Goal: Information Seeking & Learning: Check status

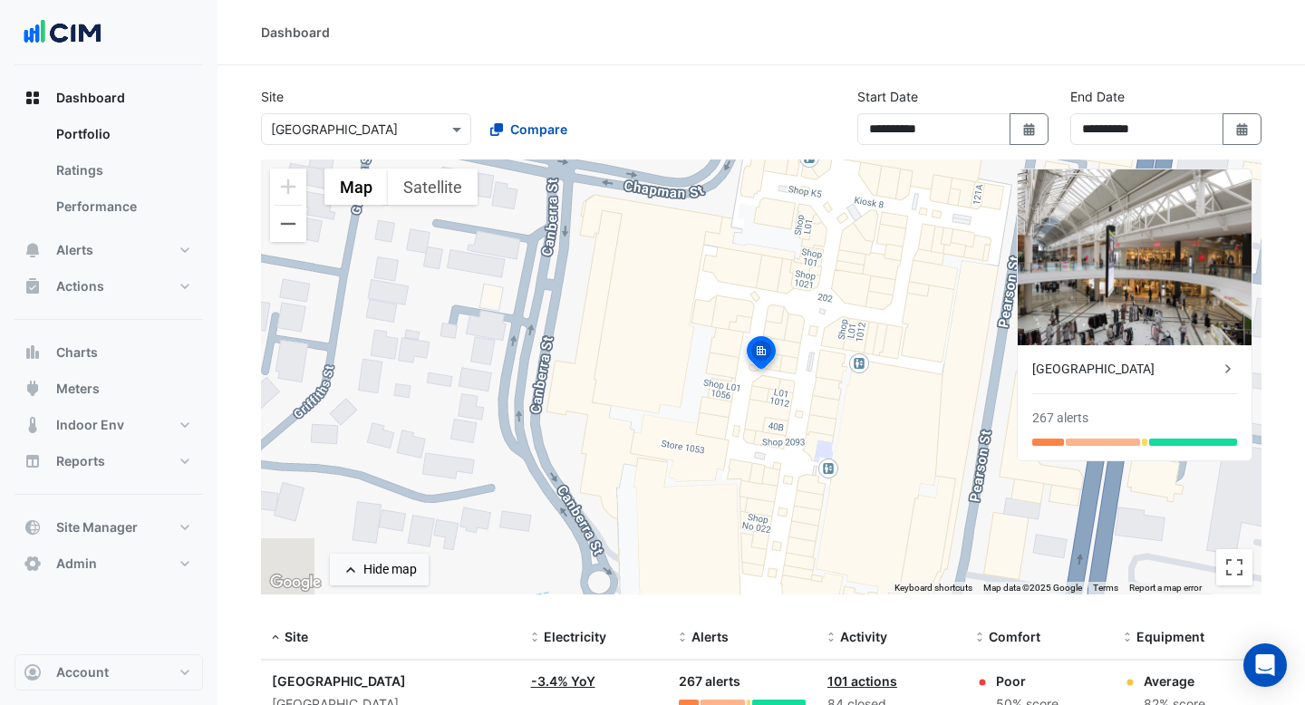
select select "***"
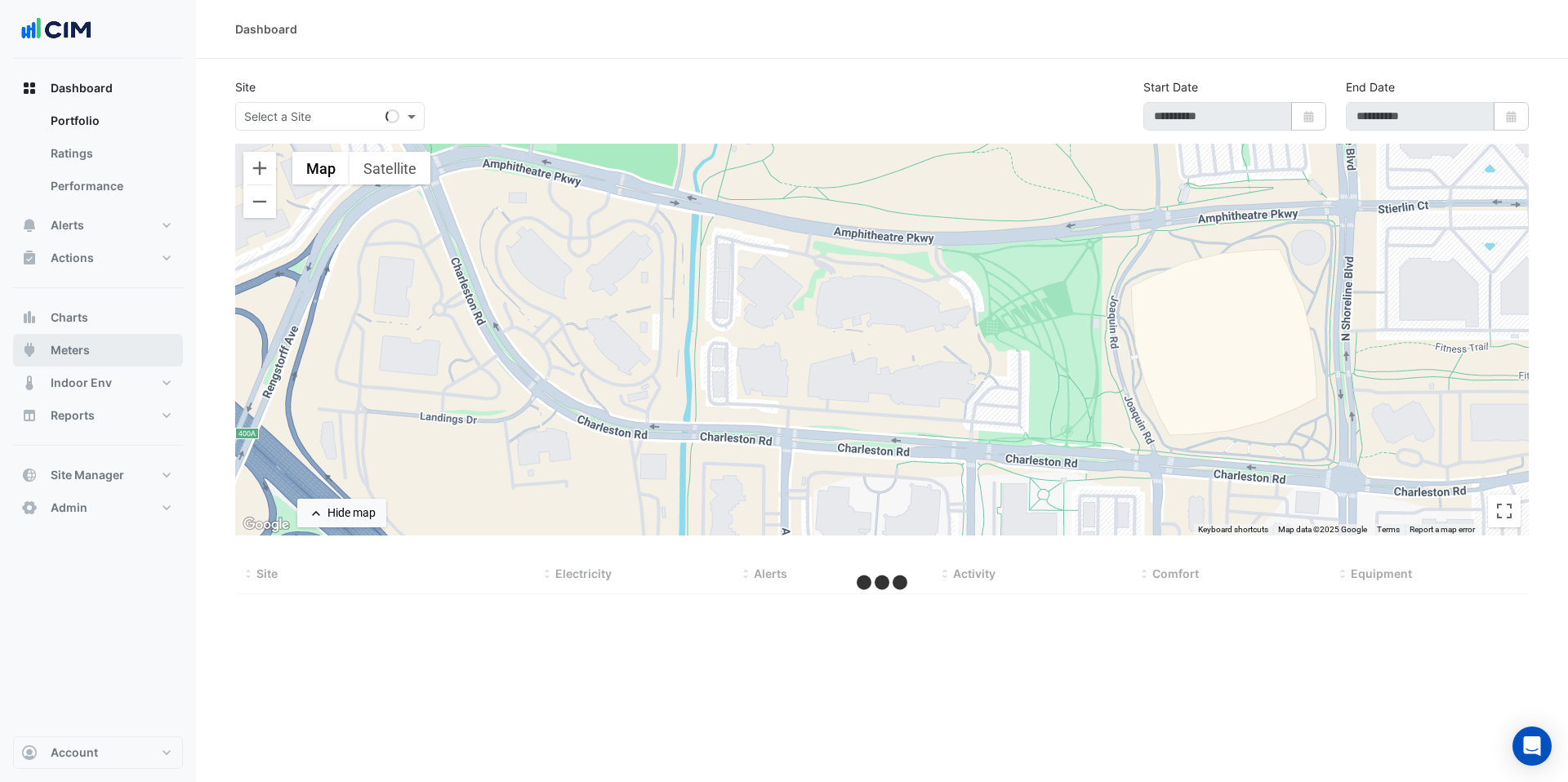
click at [68, 349] on span "Meters" at bounding box center [70, 350] width 40 height 16
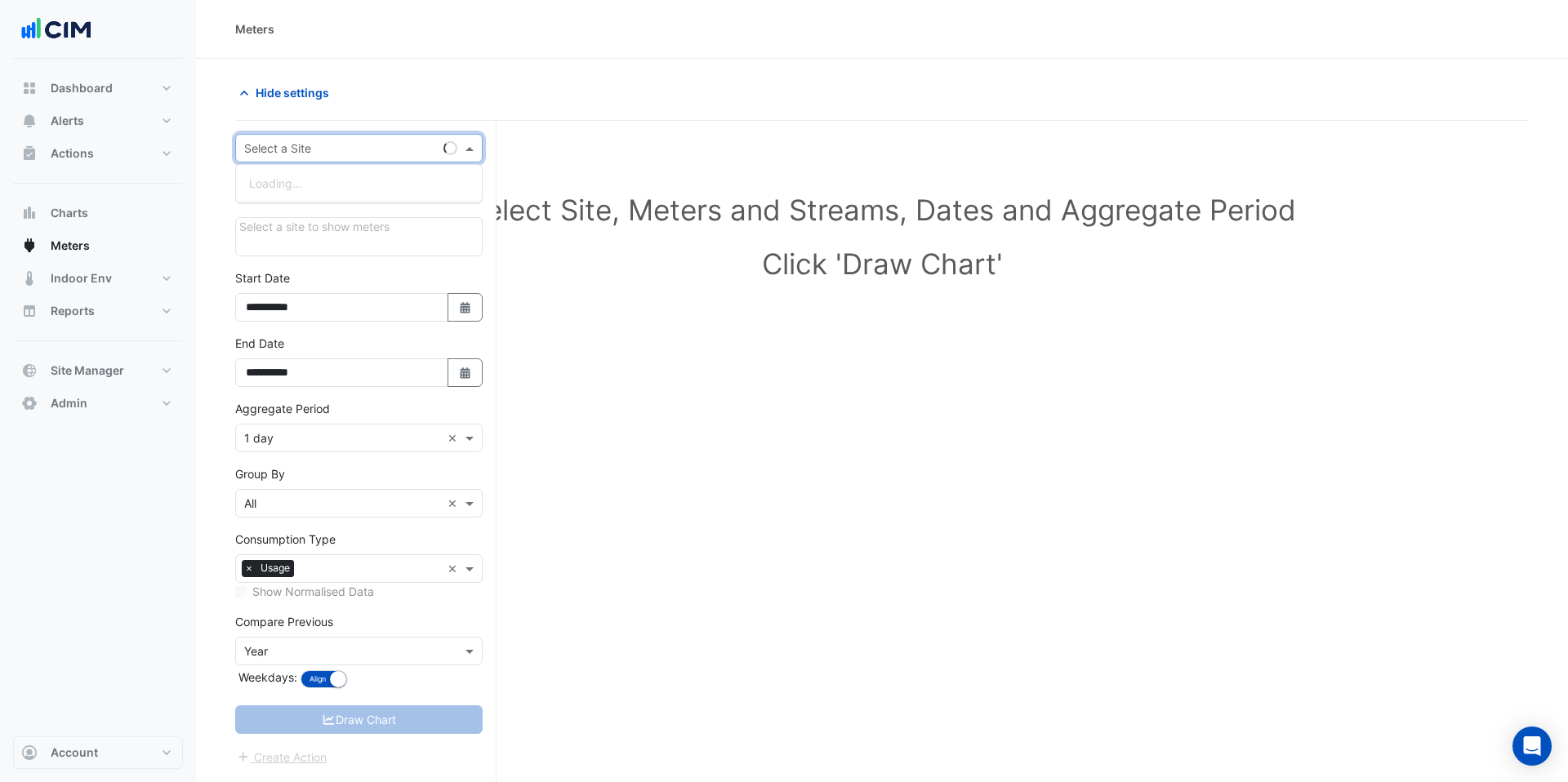
click at [326, 141] on input "text" at bounding box center [342, 149] width 196 height 17
type input "*"
click at [432, 146] on input "text" at bounding box center [342, 149] width 196 height 17
click at [522, 87] on div "Hide settings" at bounding box center [553, 93] width 657 height 29
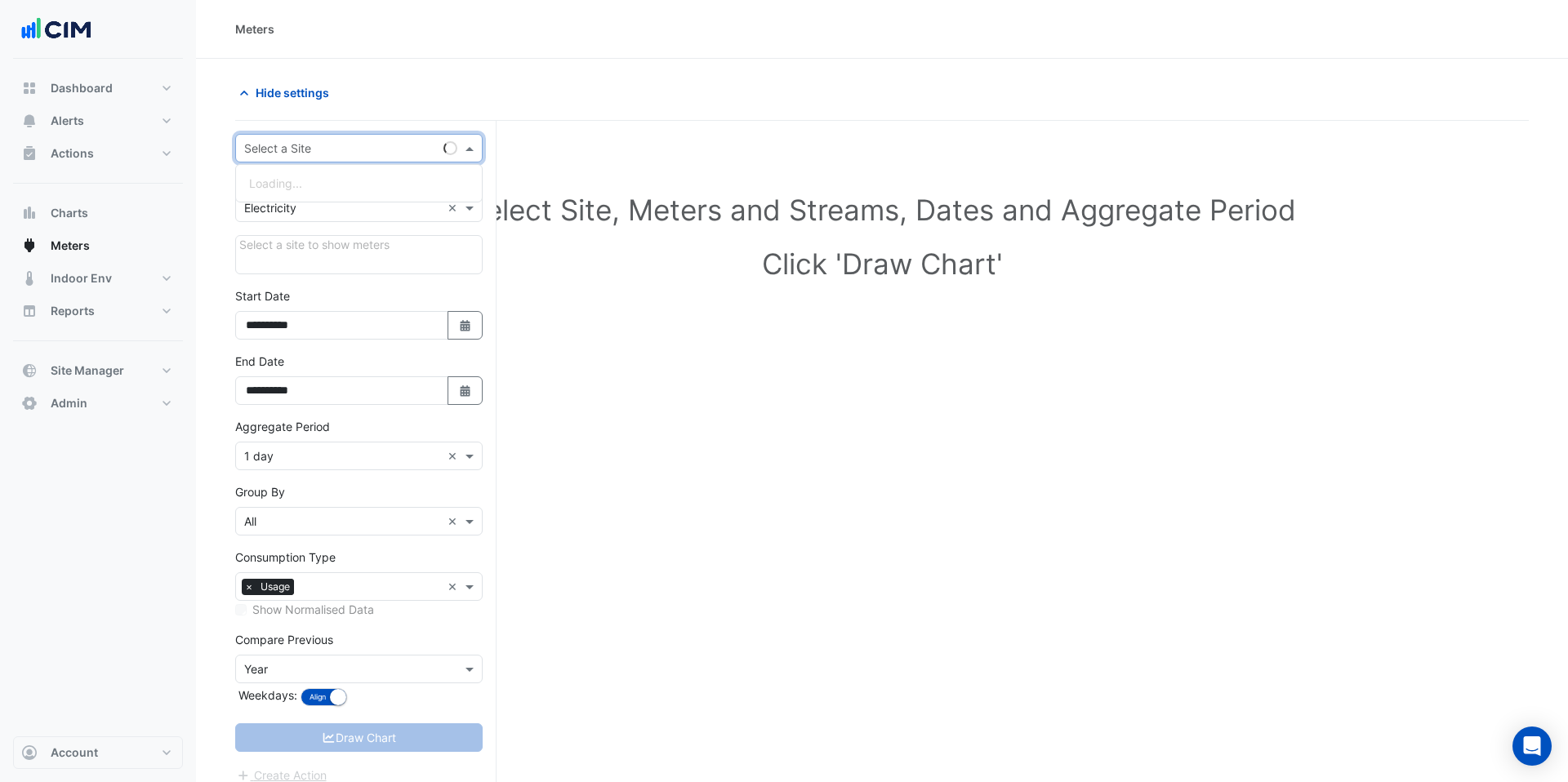
click at [348, 159] on div "Select a Site" at bounding box center [359, 149] width 248 height 29
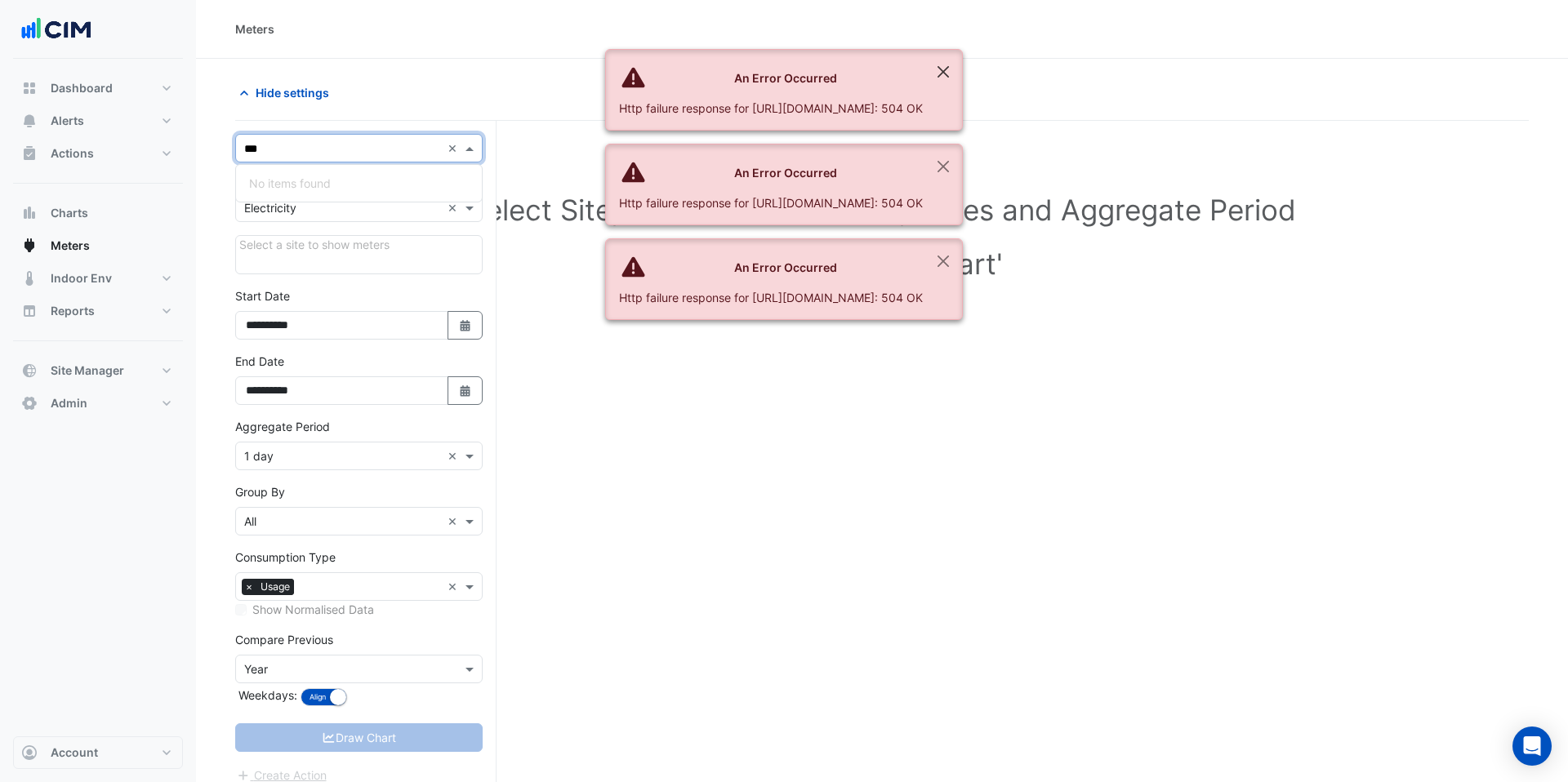
type input "***"
click at [962, 66] on button "Close" at bounding box center [944, 71] width 38 height 44
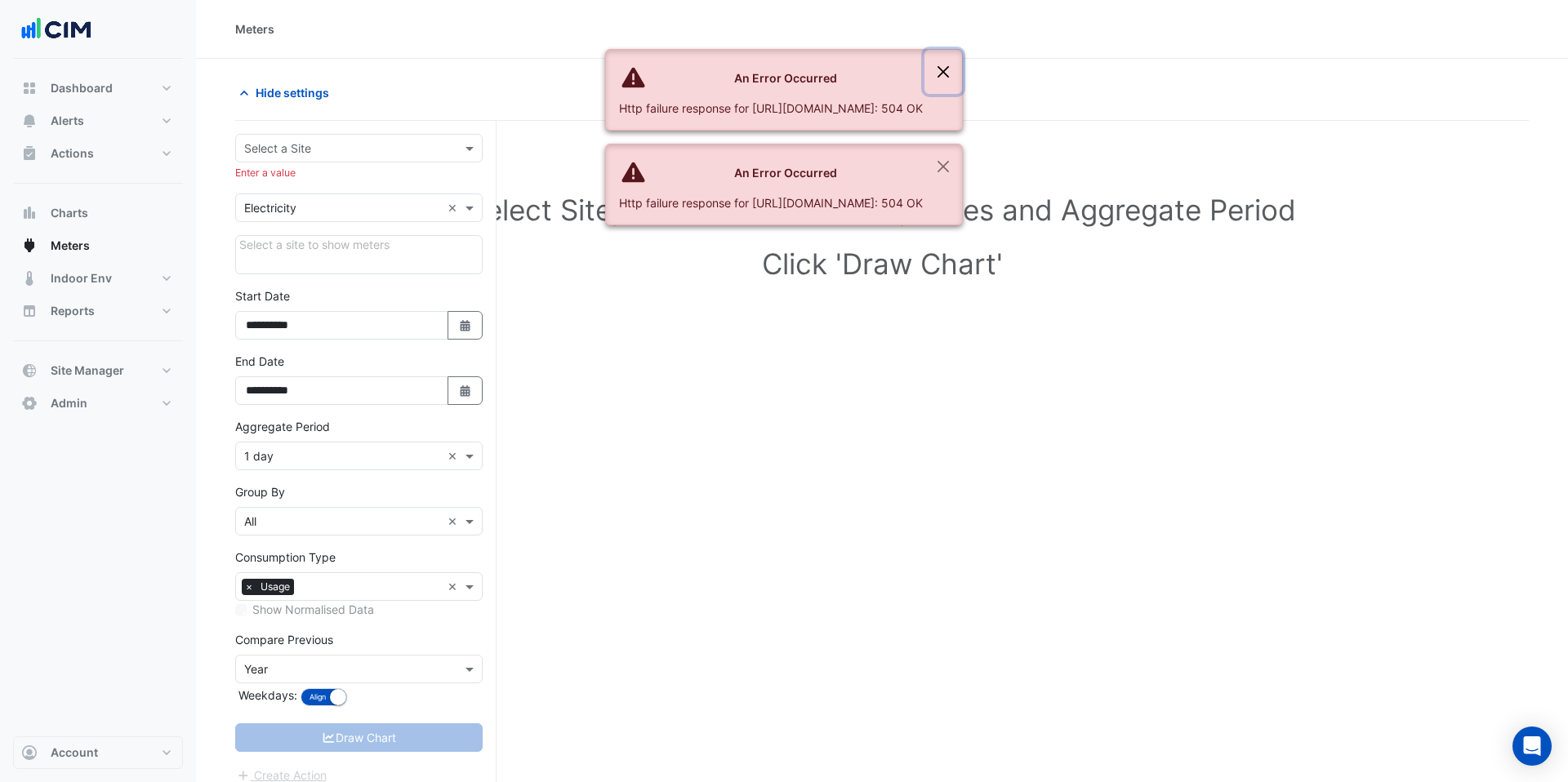
click at [962, 66] on button "Close" at bounding box center [944, 71] width 38 height 44
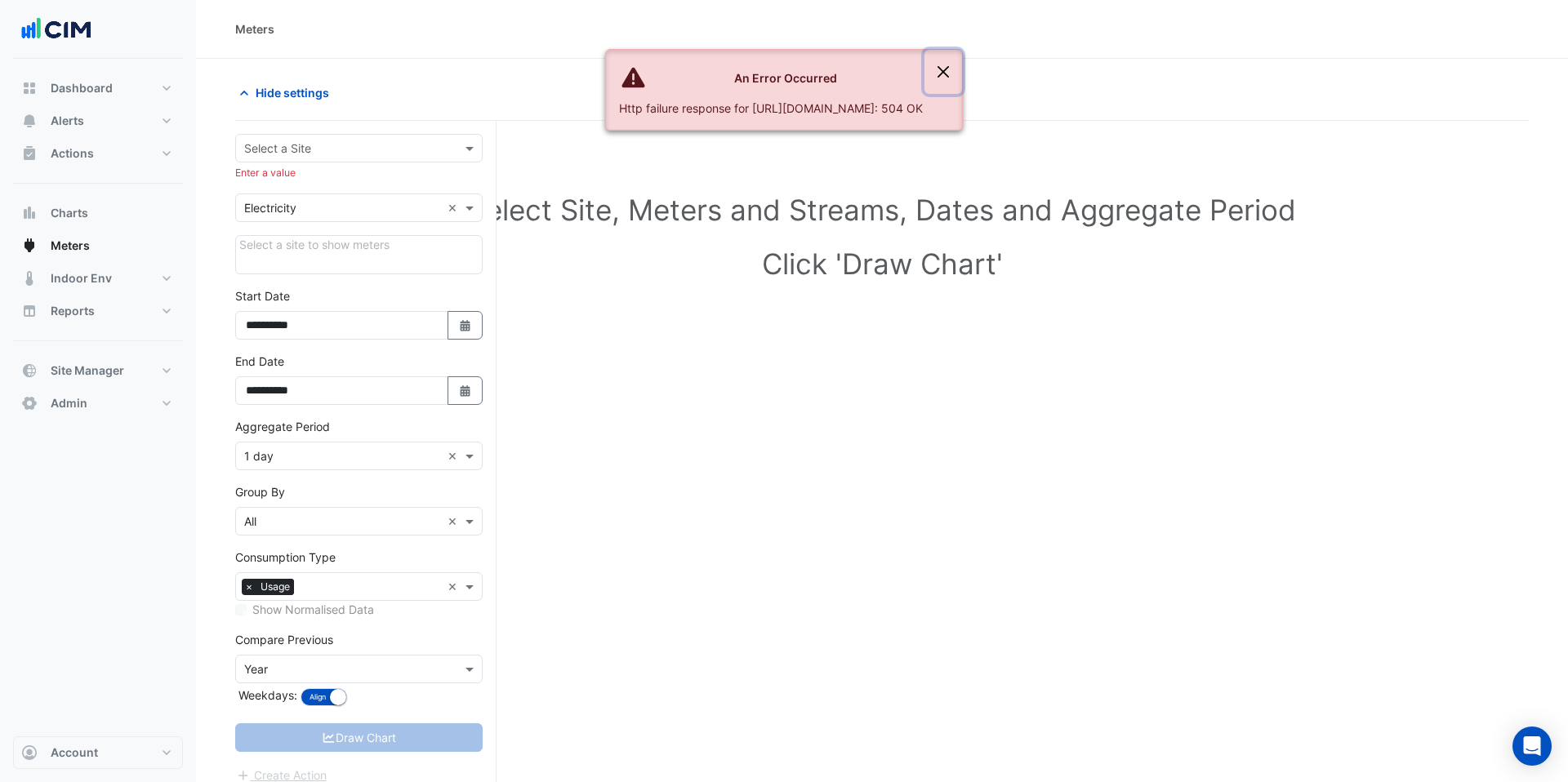
click at [962, 66] on button "Close" at bounding box center [944, 71] width 38 height 44
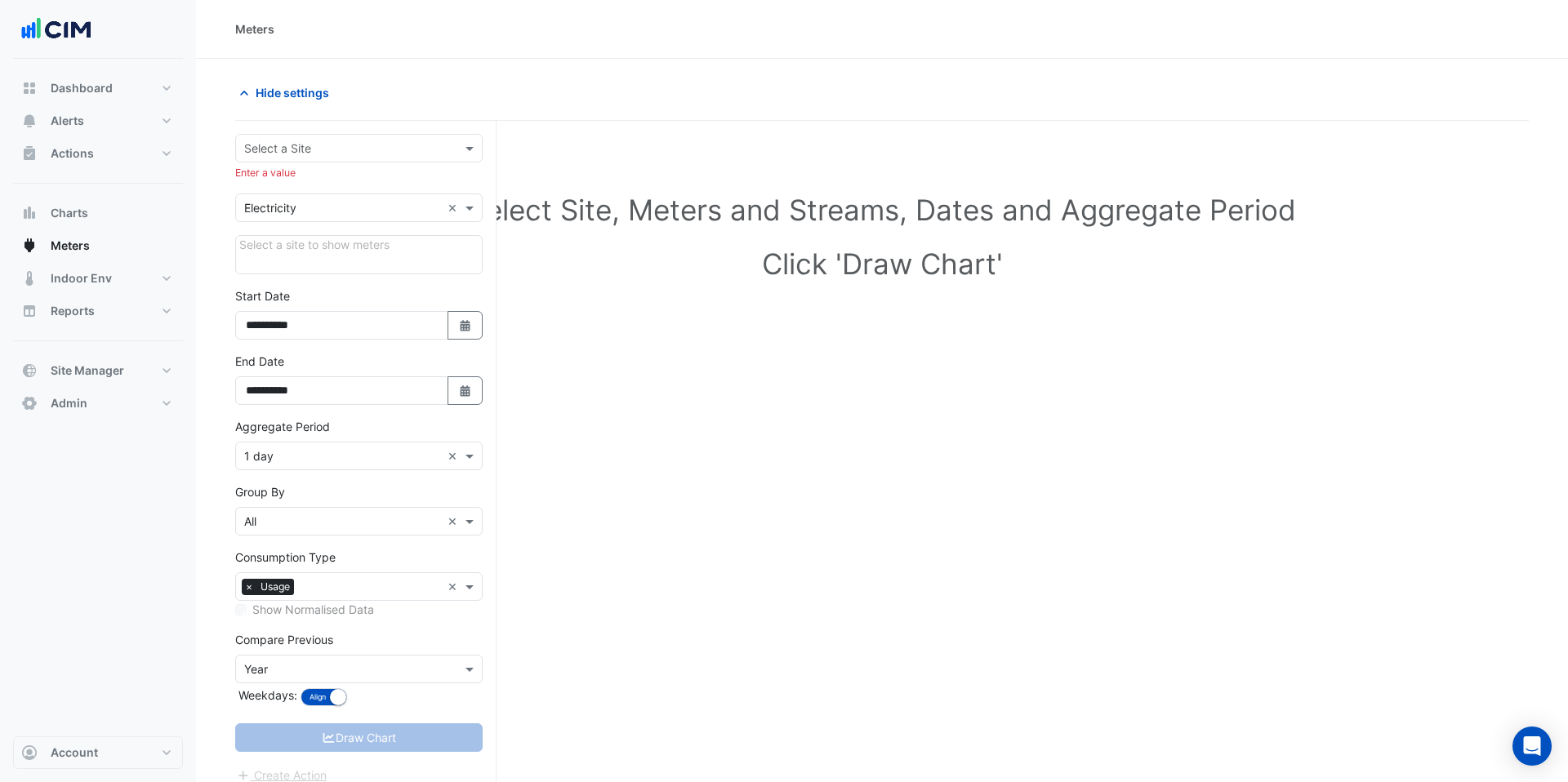
click at [379, 154] on input "text" at bounding box center [342, 149] width 196 height 17
type input "*"
click at [221, 156] on section "**********" at bounding box center [882, 451] width 1372 height 786
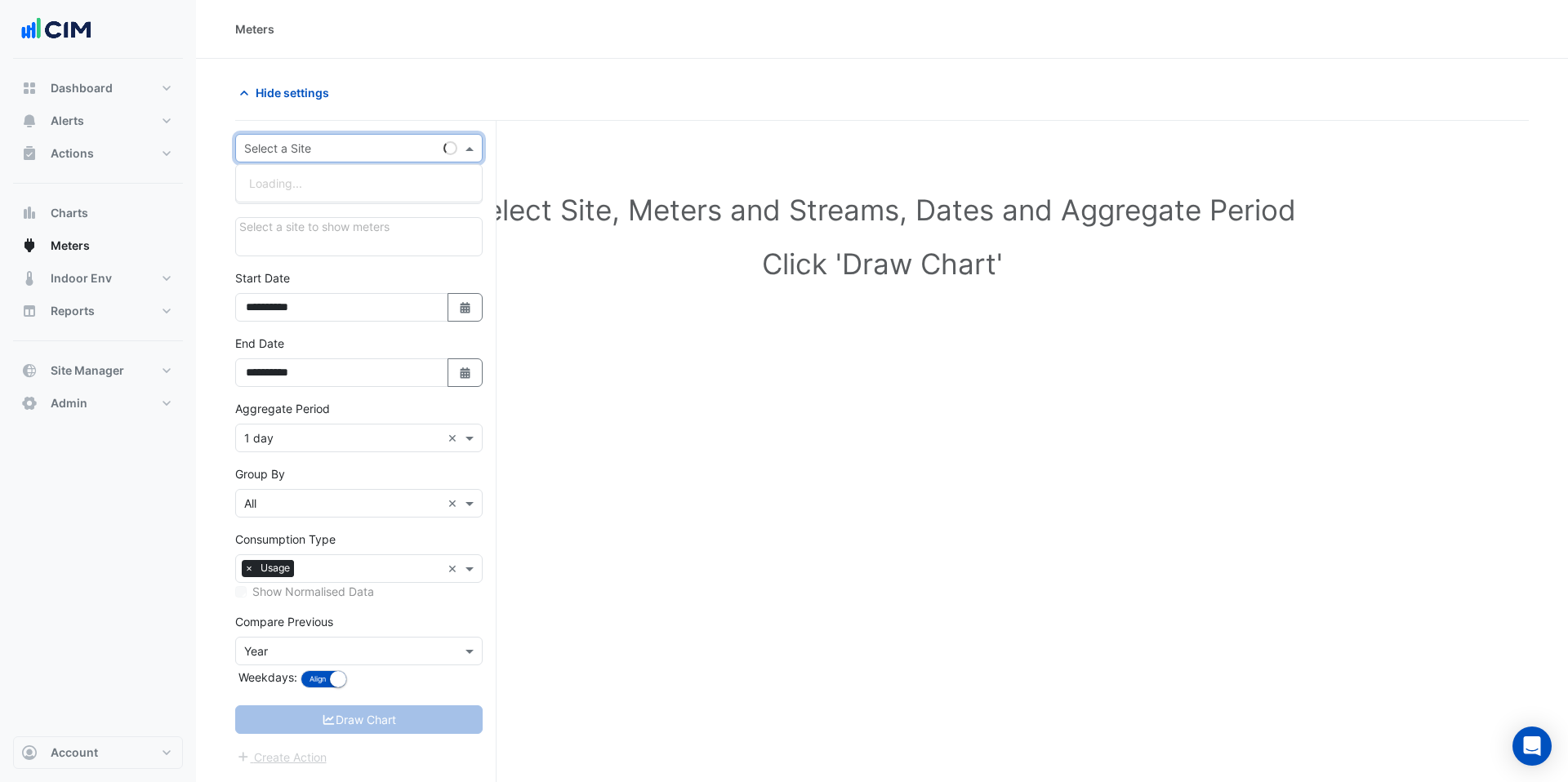
click at [288, 153] on input "text" at bounding box center [342, 149] width 196 height 17
click at [531, 75] on section "**********" at bounding box center [882, 451] width 1372 height 786
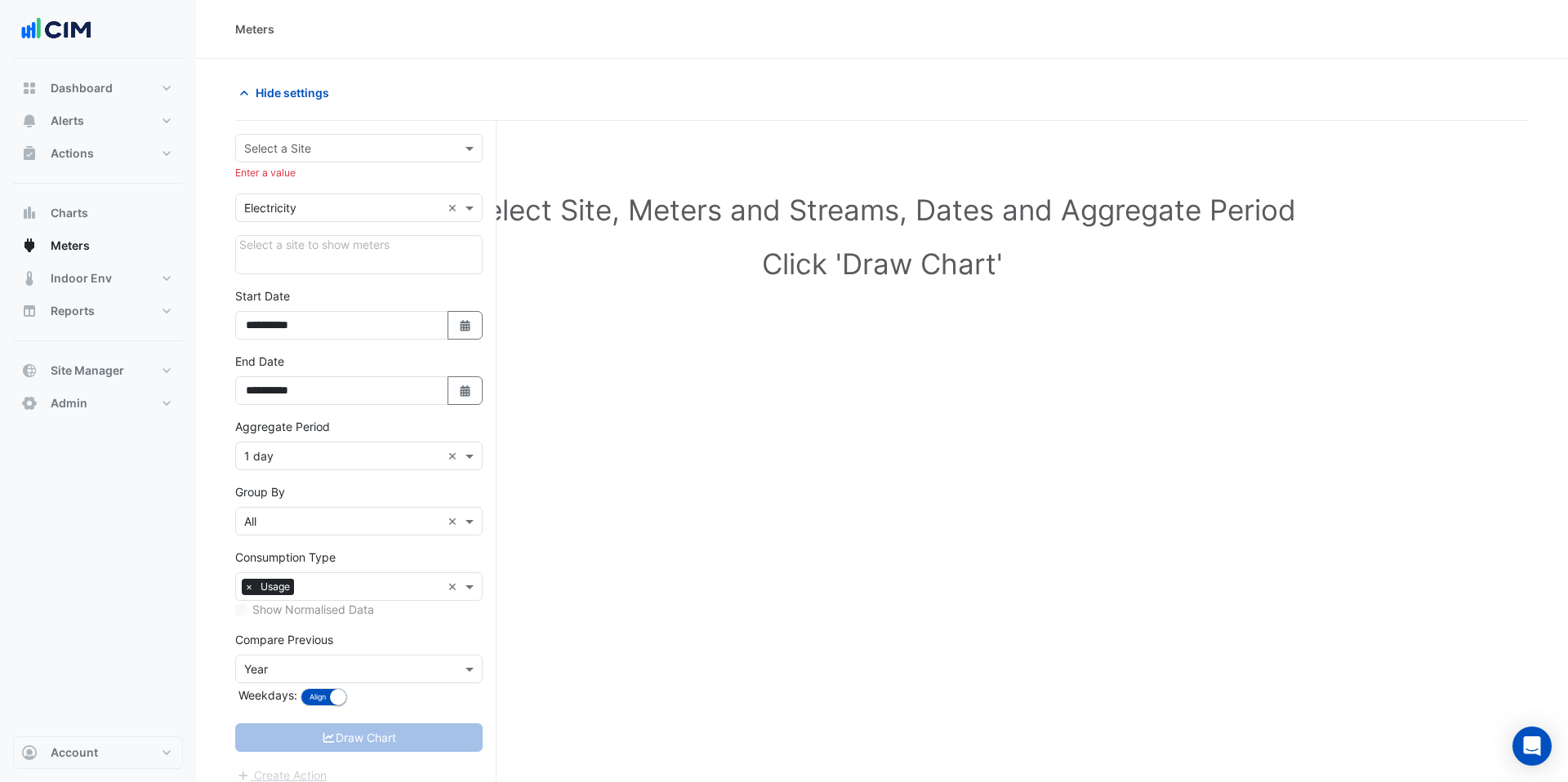
click at [304, 136] on div "Select a Site" at bounding box center [359, 149] width 248 height 29
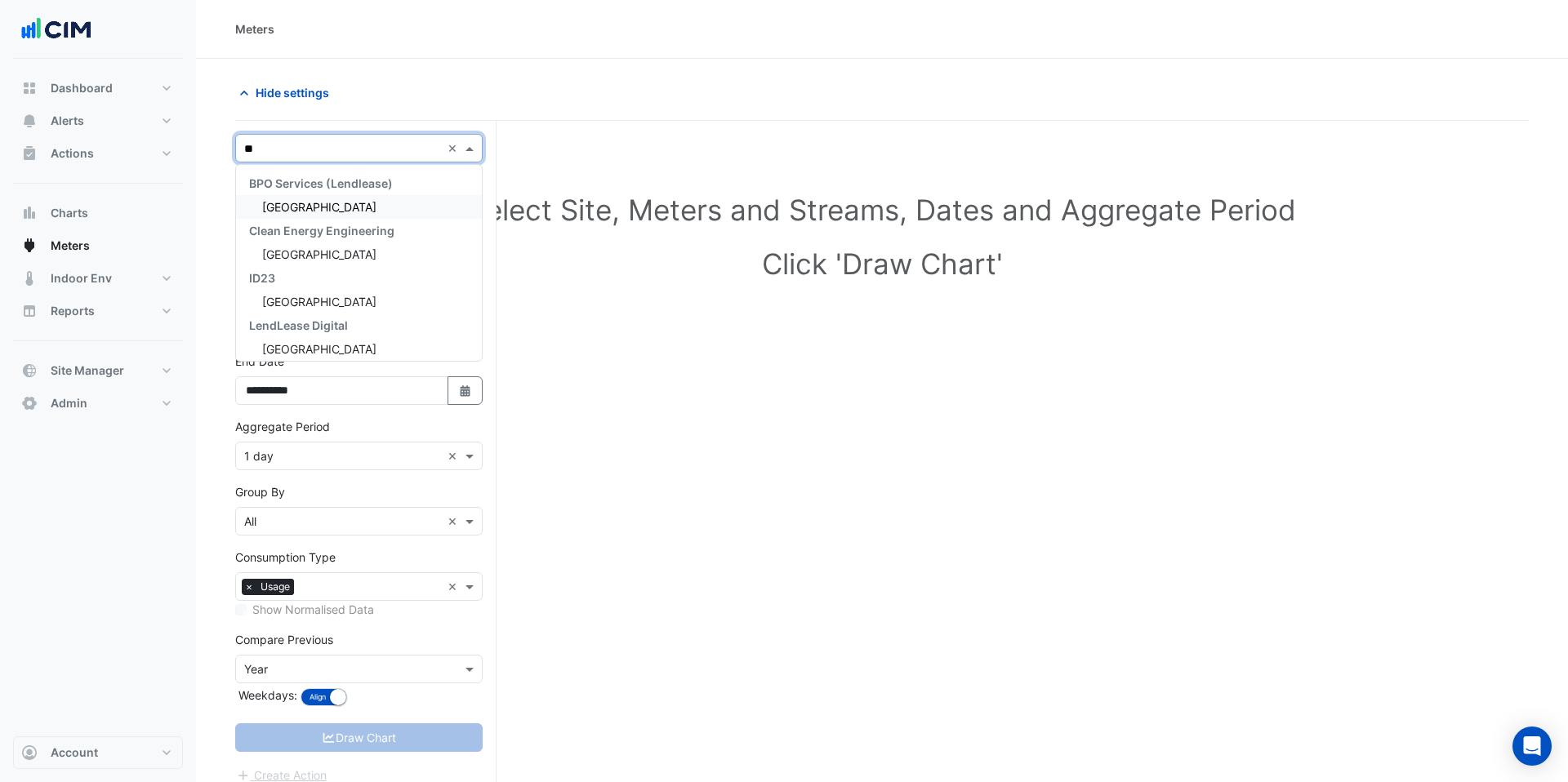
type input "***"
click at [351, 209] on span "Tweed City Shopping Centre" at bounding box center [319, 206] width 114 height 14
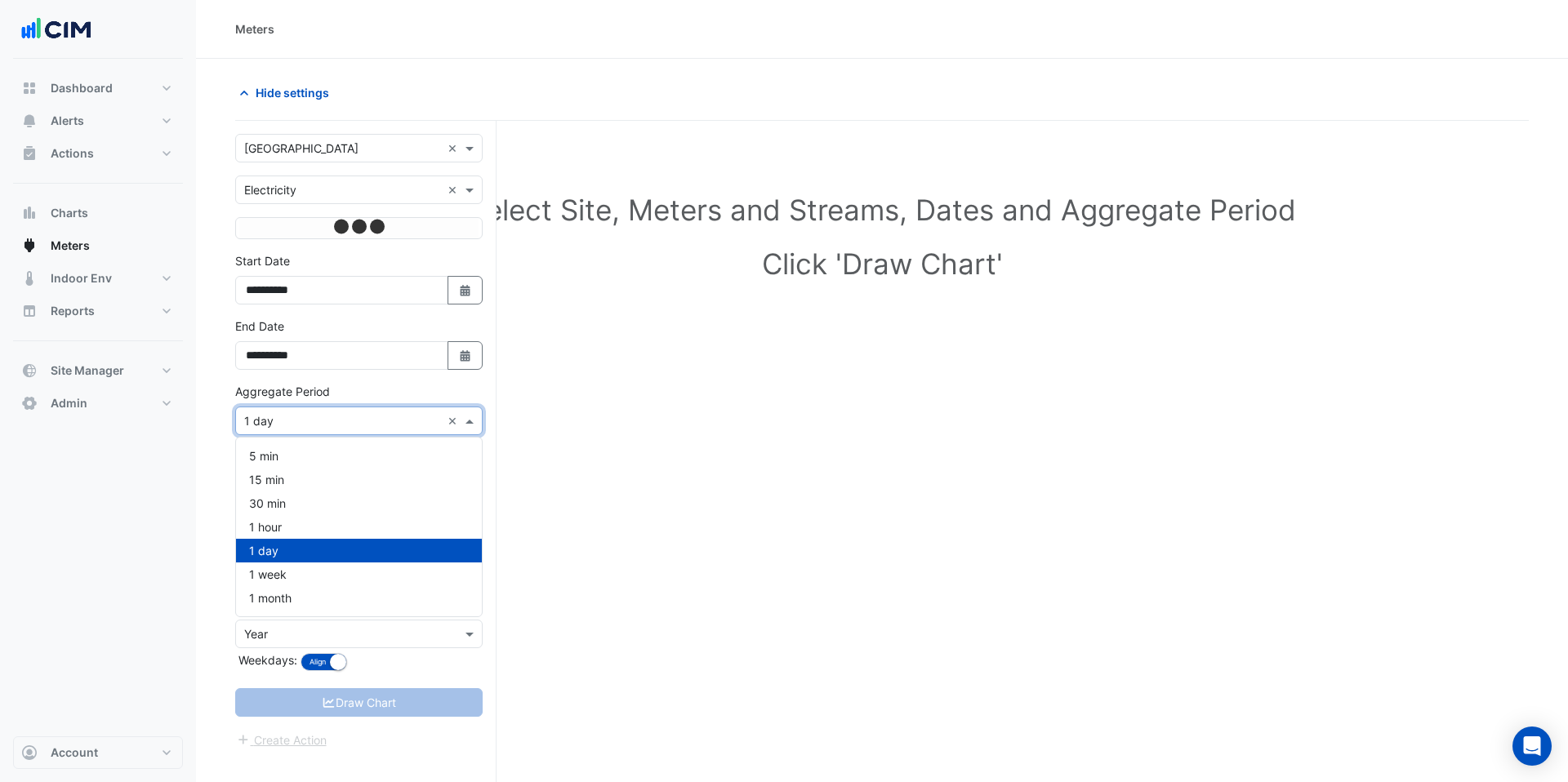
click at [353, 428] on input "text" at bounding box center [342, 422] width 196 height 17
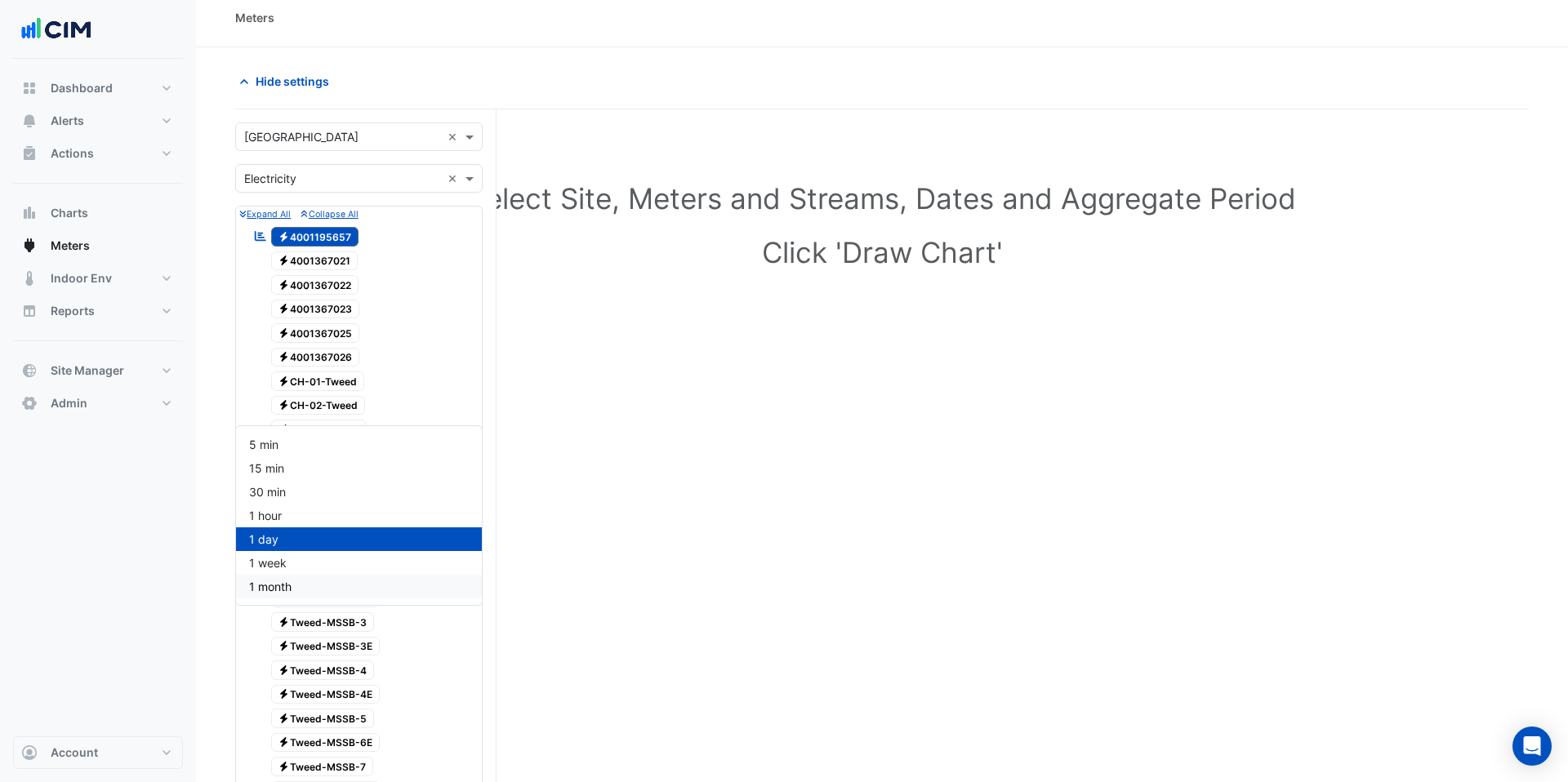
click at [321, 589] on div "1 month" at bounding box center [359, 586] width 246 height 23
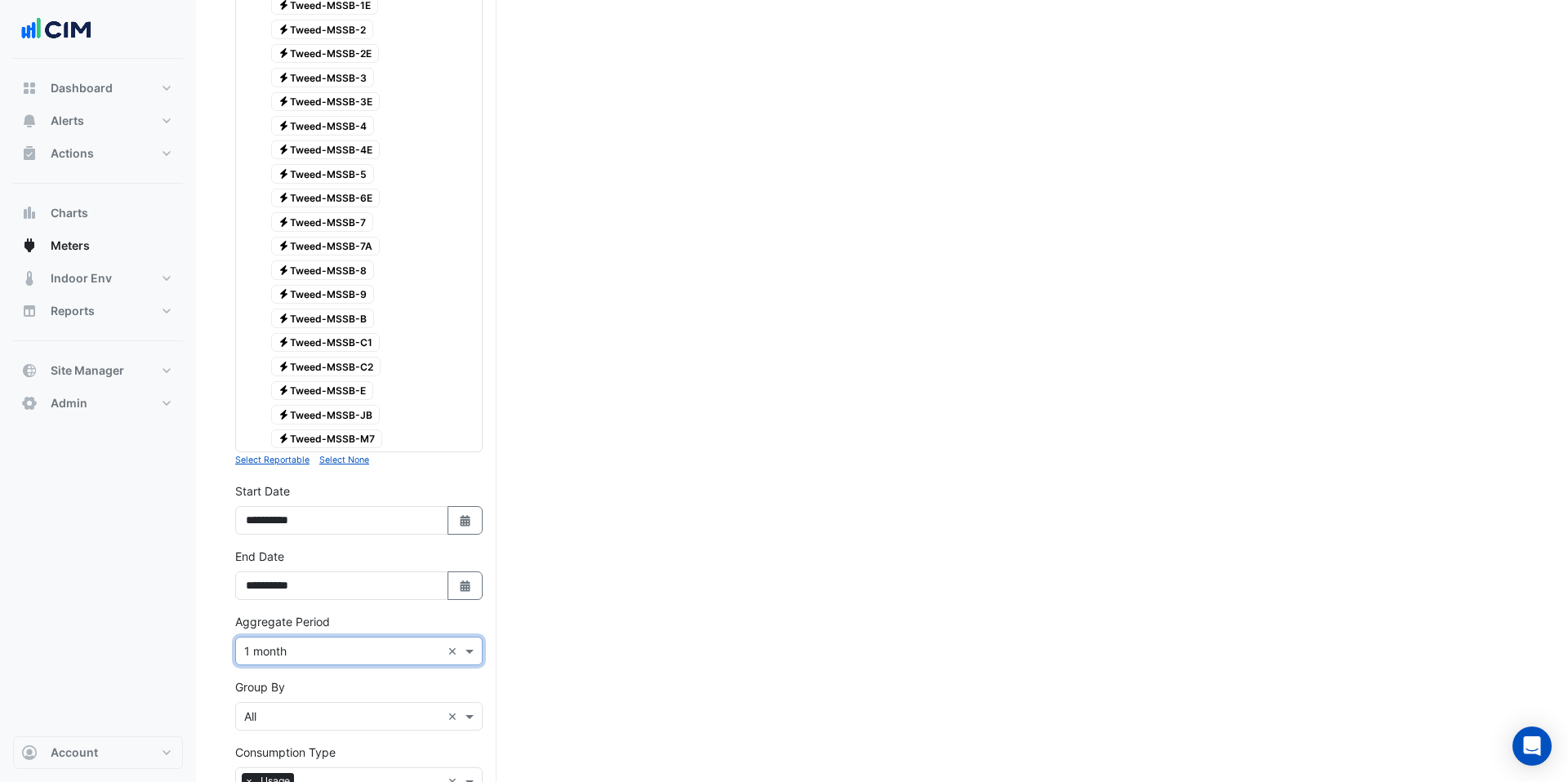
scroll to position [740, 0]
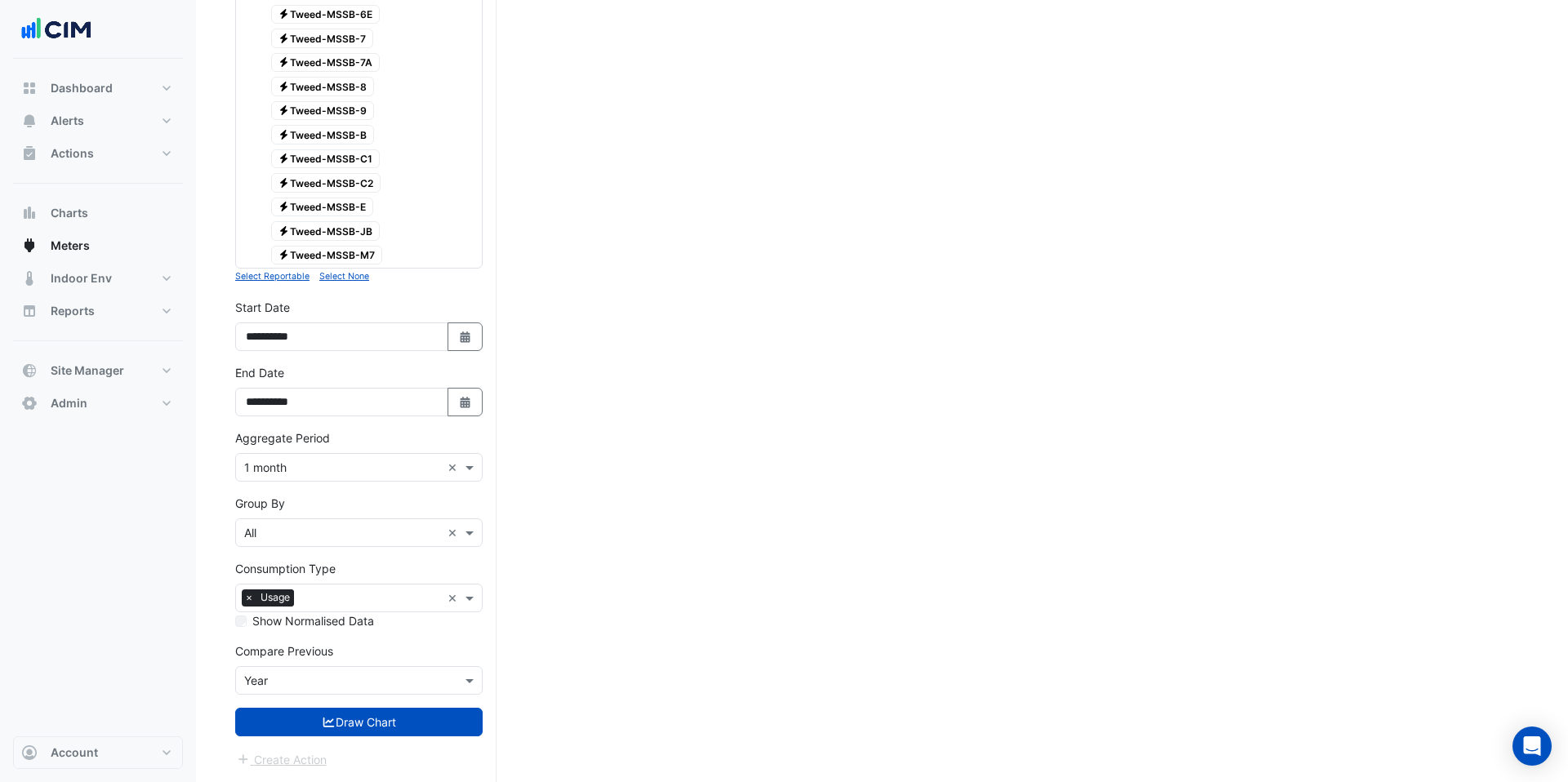
click at [270, 677] on input "text" at bounding box center [342, 681] width 196 height 17
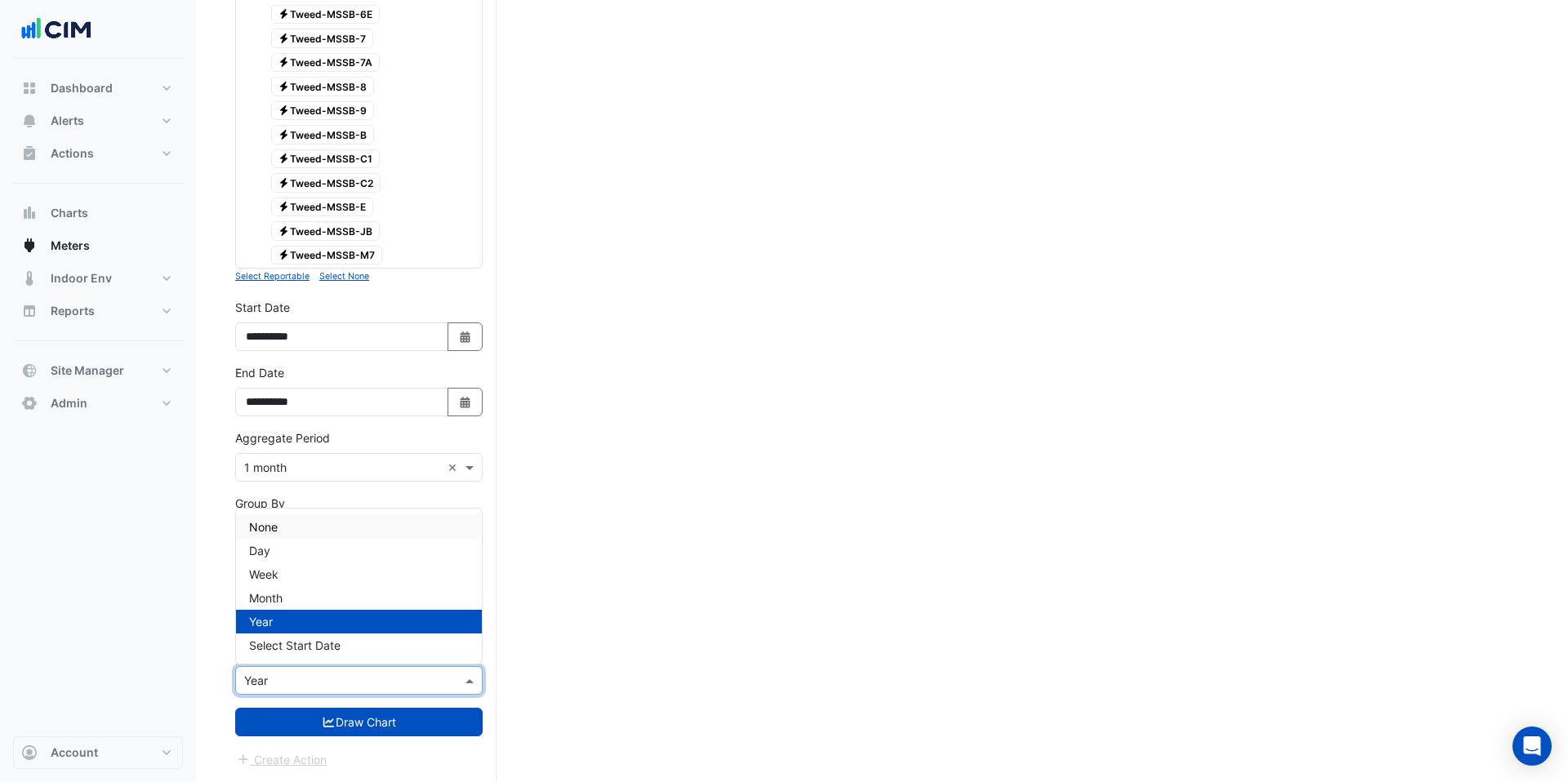
click at [287, 523] on div "None" at bounding box center [359, 527] width 246 height 23
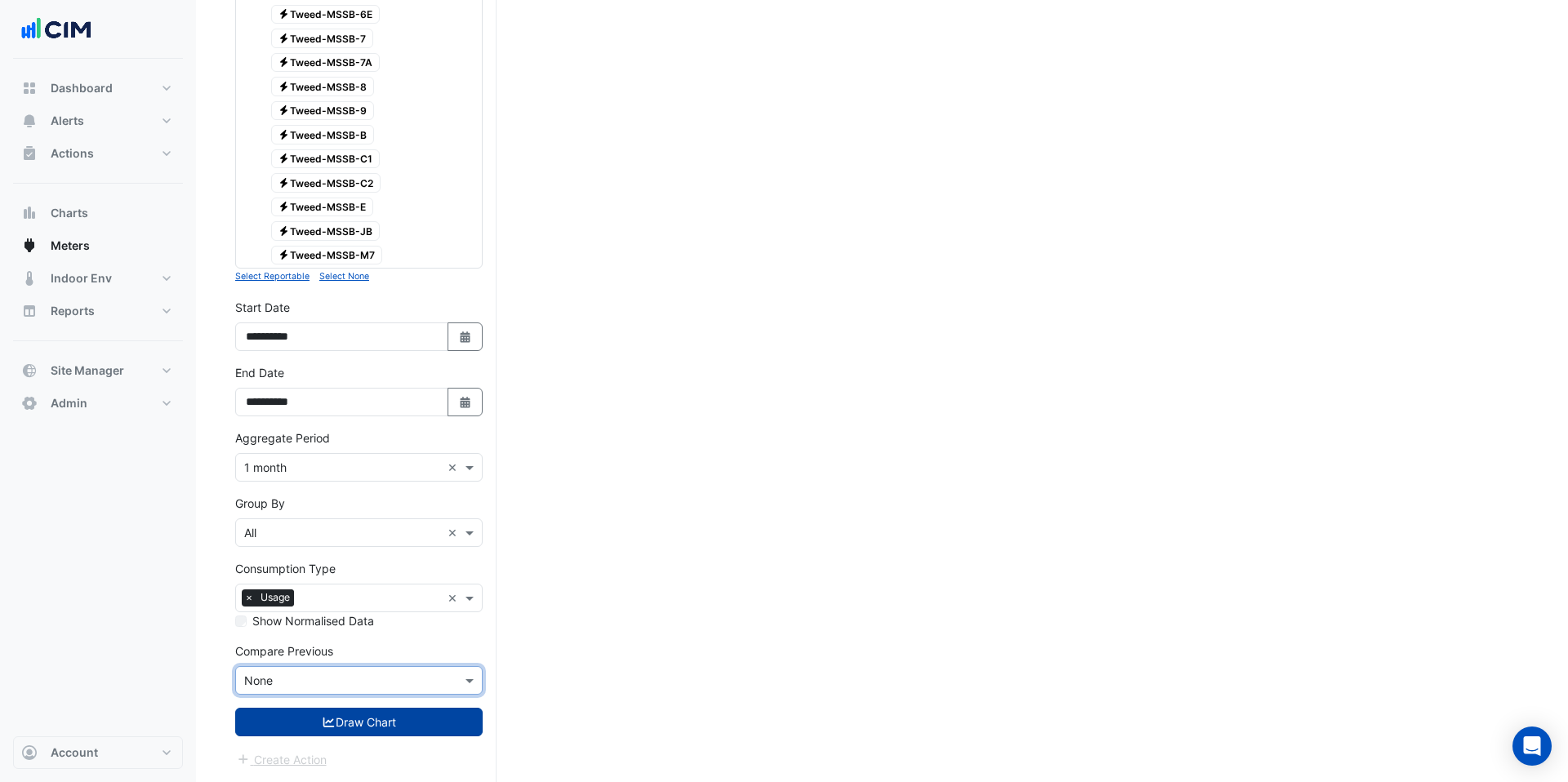
click at [352, 723] on button "Draw Chart" at bounding box center [359, 723] width 248 height 29
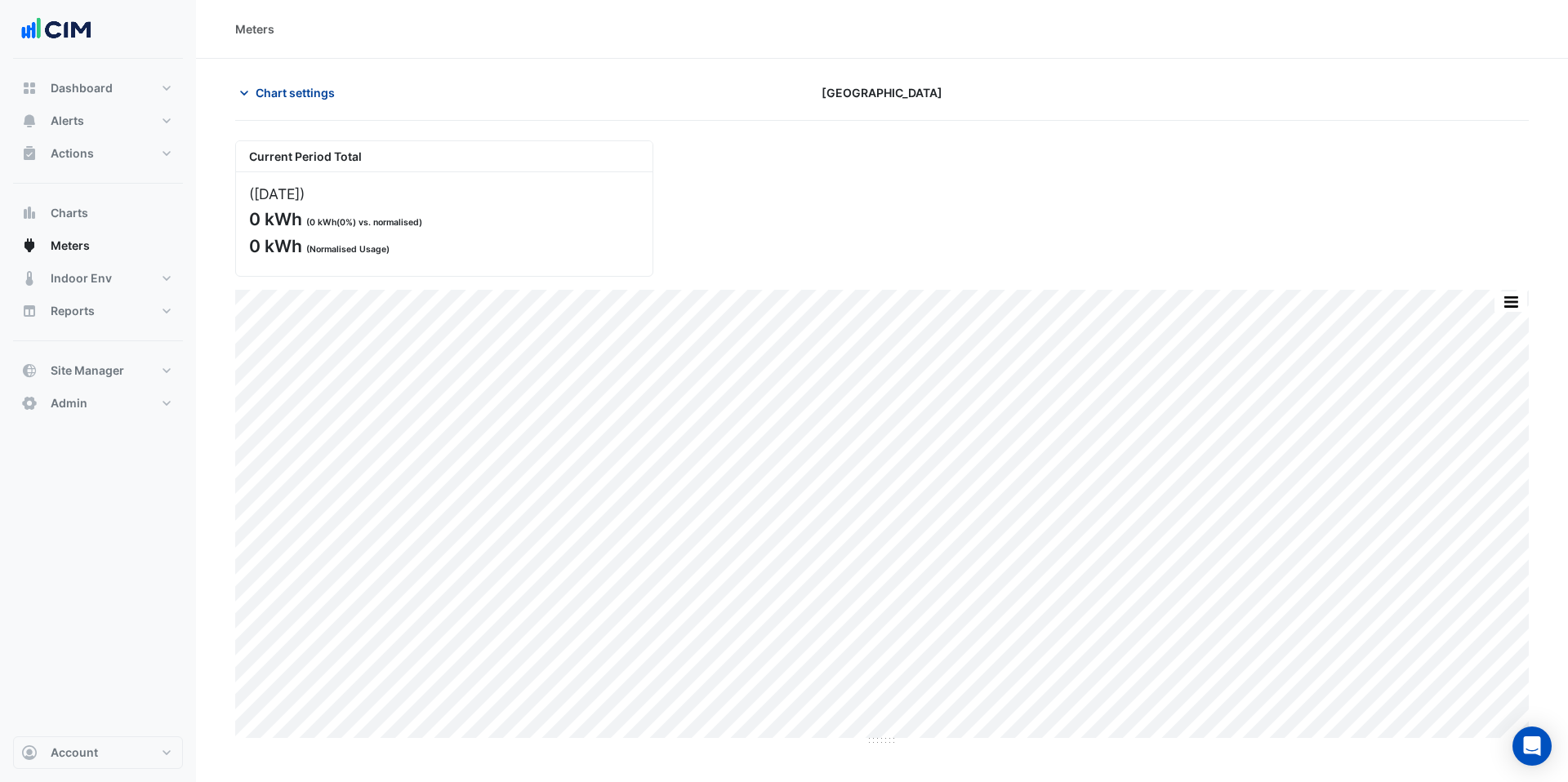
click at [272, 101] on button "Chart settings" at bounding box center [290, 93] width 110 height 29
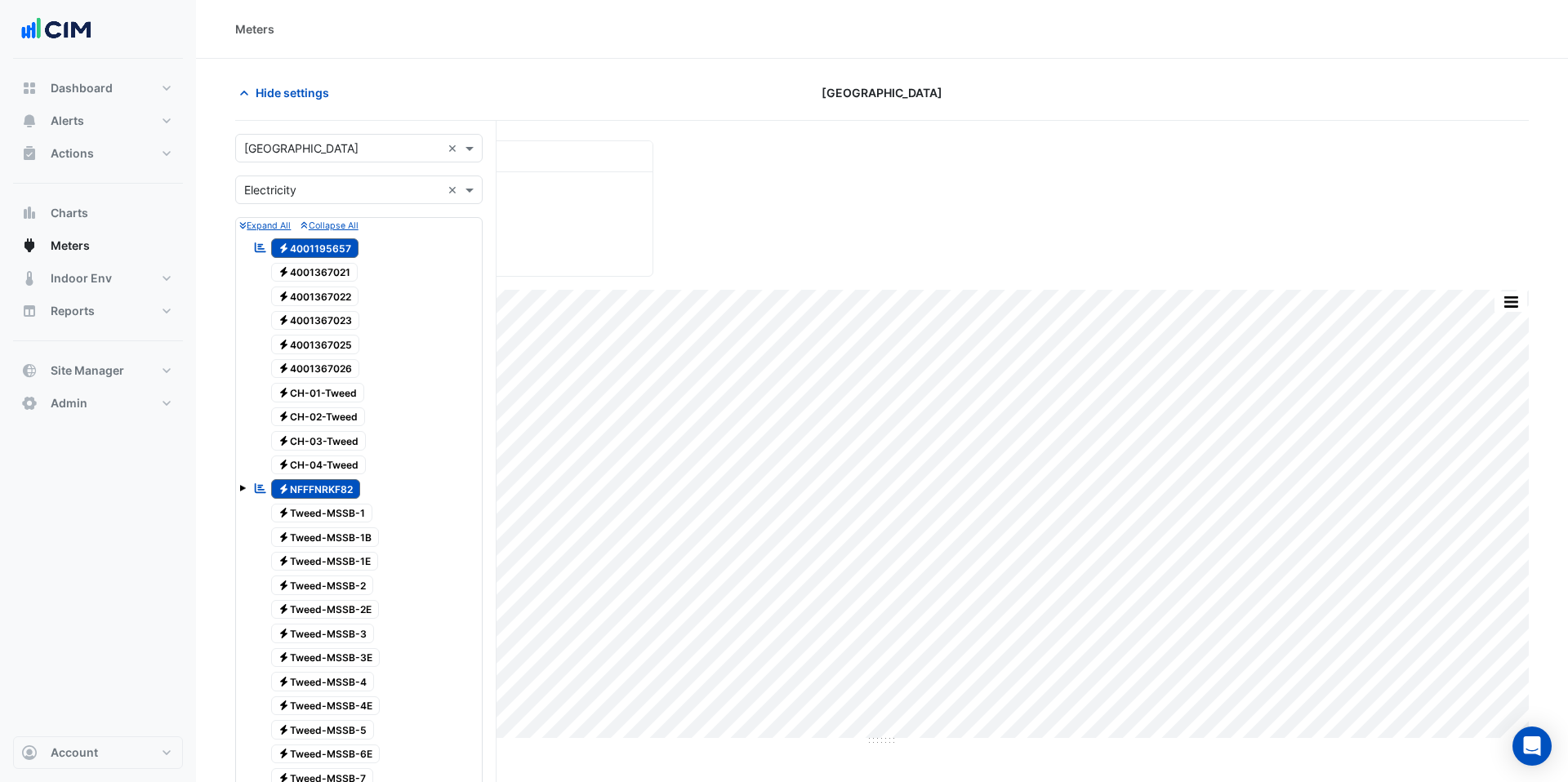
scroll to position [740, 0]
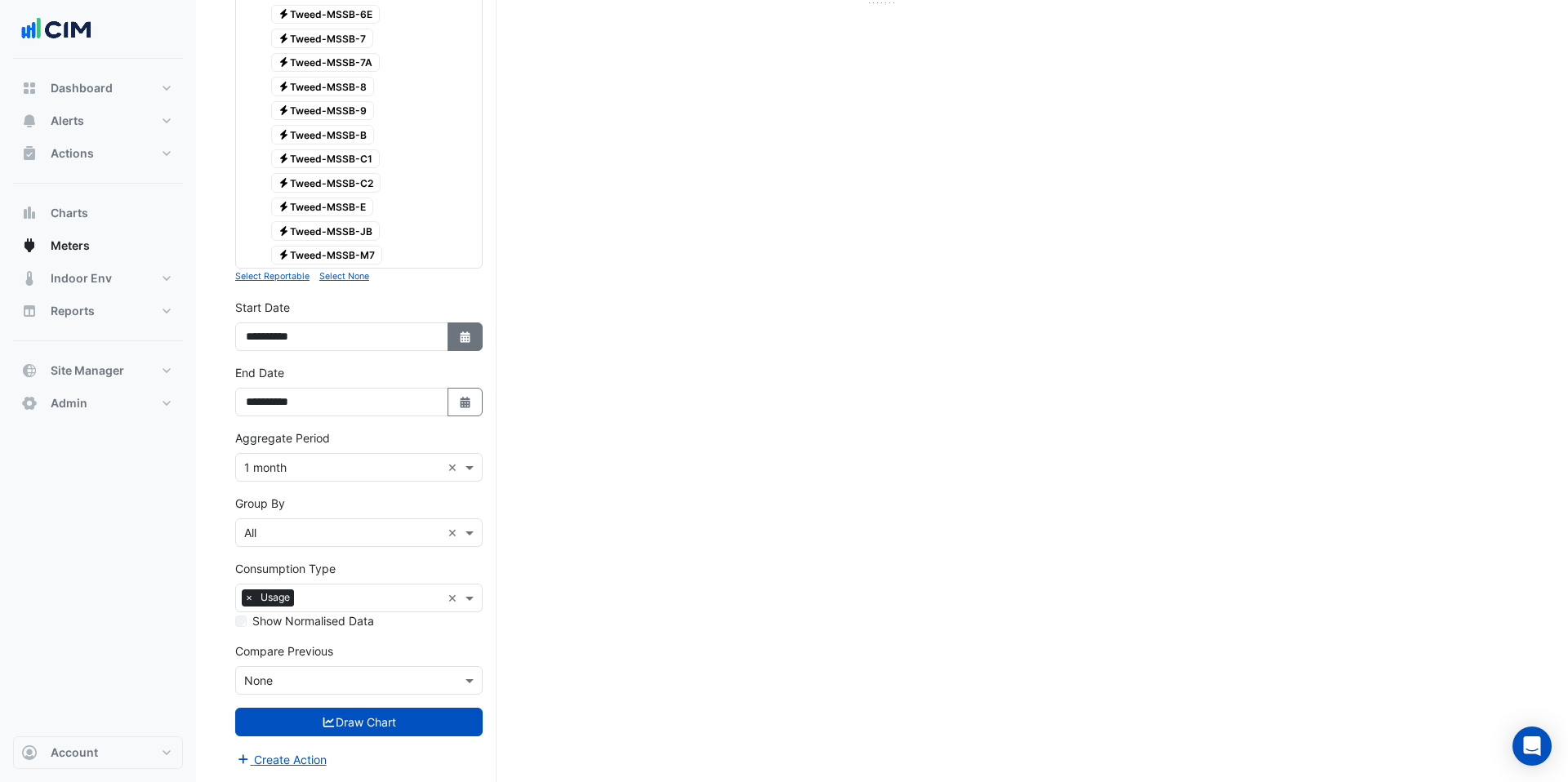
click at [462, 333] on icon "button" at bounding box center [464, 337] width 10 height 12
select select "*"
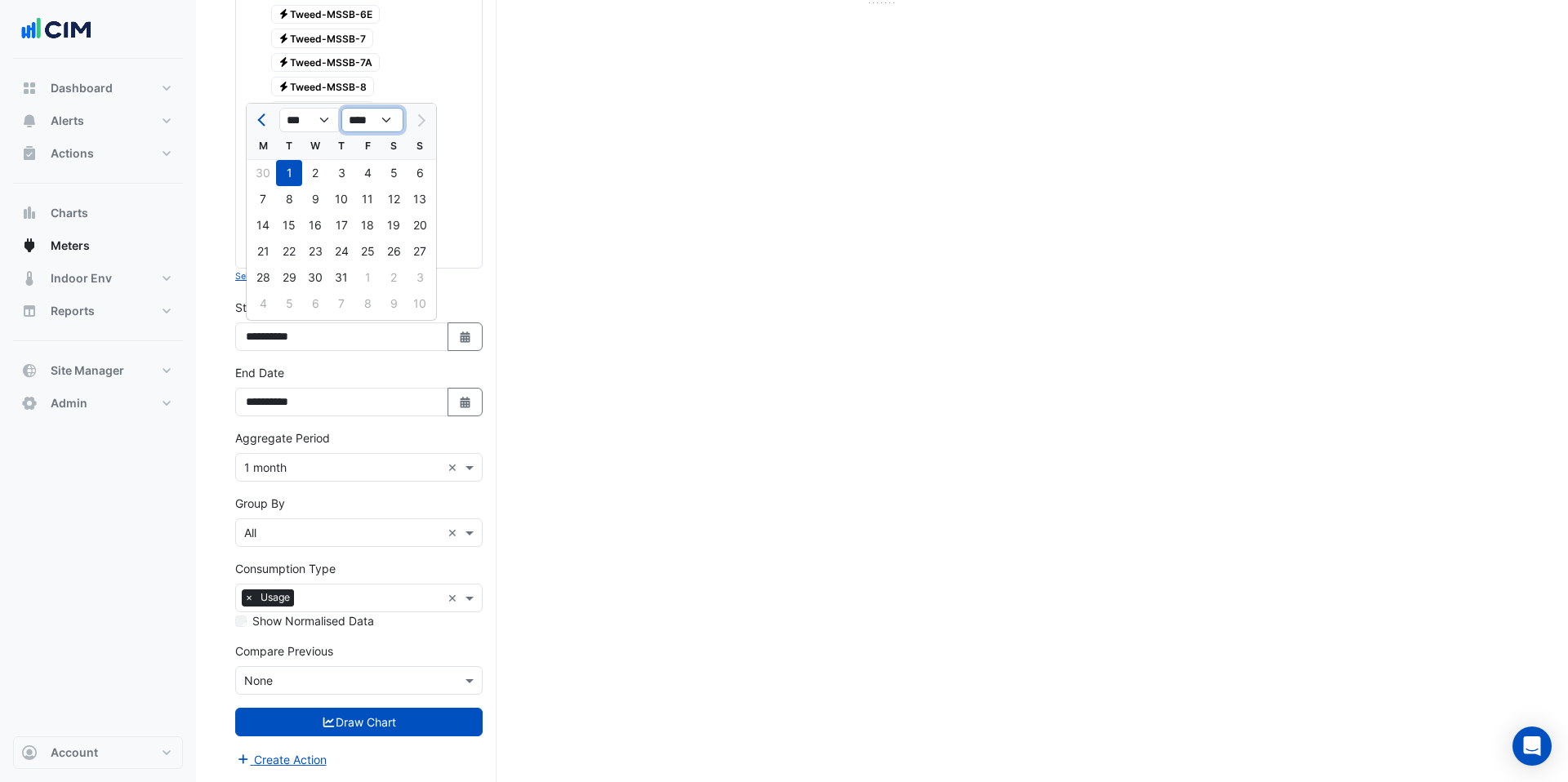
click at [368, 128] on select "**** **** **** **** **** **** **** **** **** **** ****" at bounding box center [372, 120] width 62 height 24
select select "****"
click at [342, 108] on select "**** **** **** **** **** **** **** **** **** **** ****" at bounding box center [372, 120] width 62 height 24
click at [318, 123] on select "*** *** *** *** *** *** *** *** *** *** *** ***" at bounding box center [310, 120] width 62 height 24
select select "*"
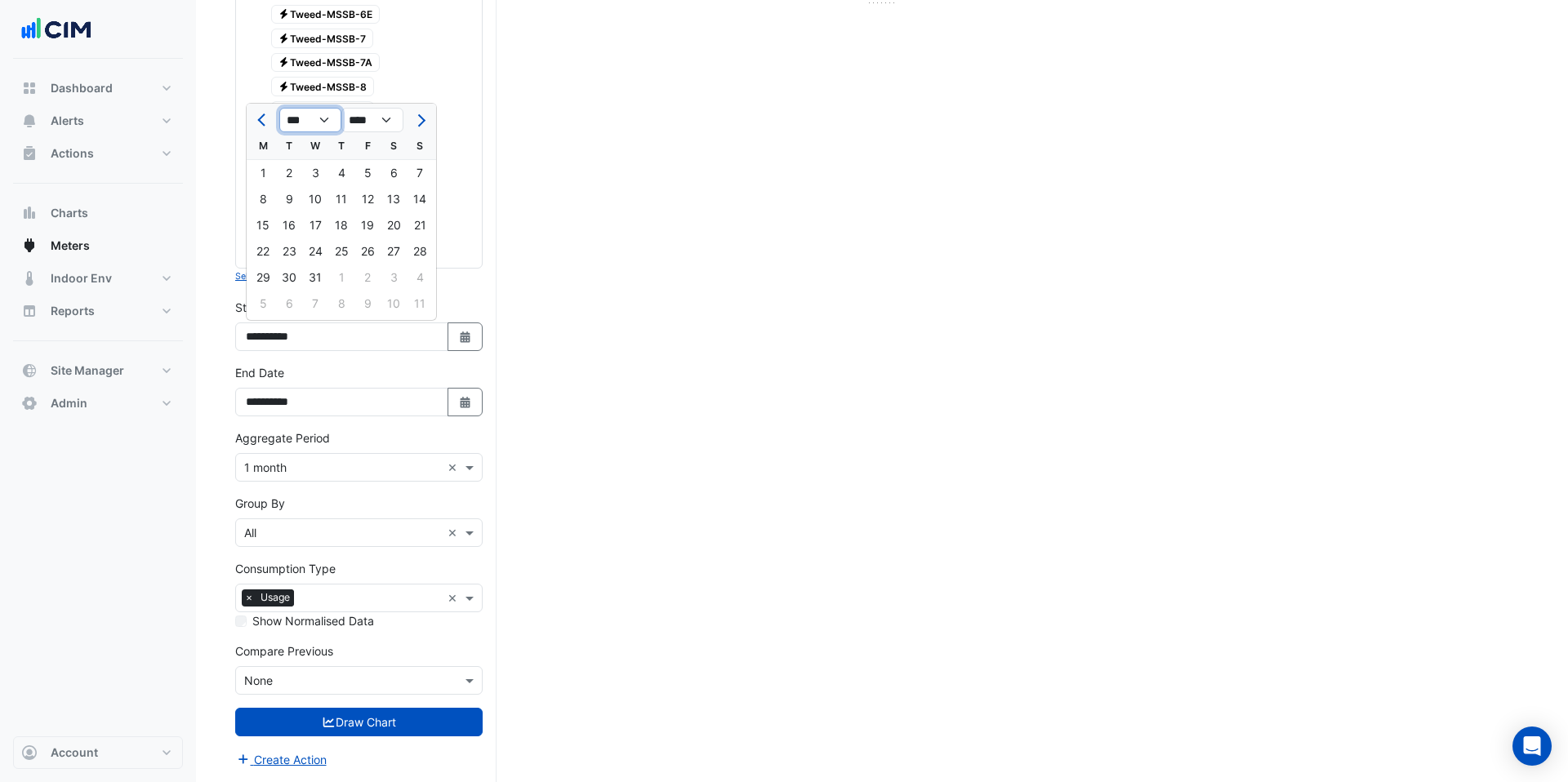
click at [279, 108] on select "*** *** *** *** *** *** *** *** *** *** *** ***" at bounding box center [310, 120] width 62 height 24
click at [266, 174] on div "1" at bounding box center [262, 173] width 26 height 26
type input "**********"
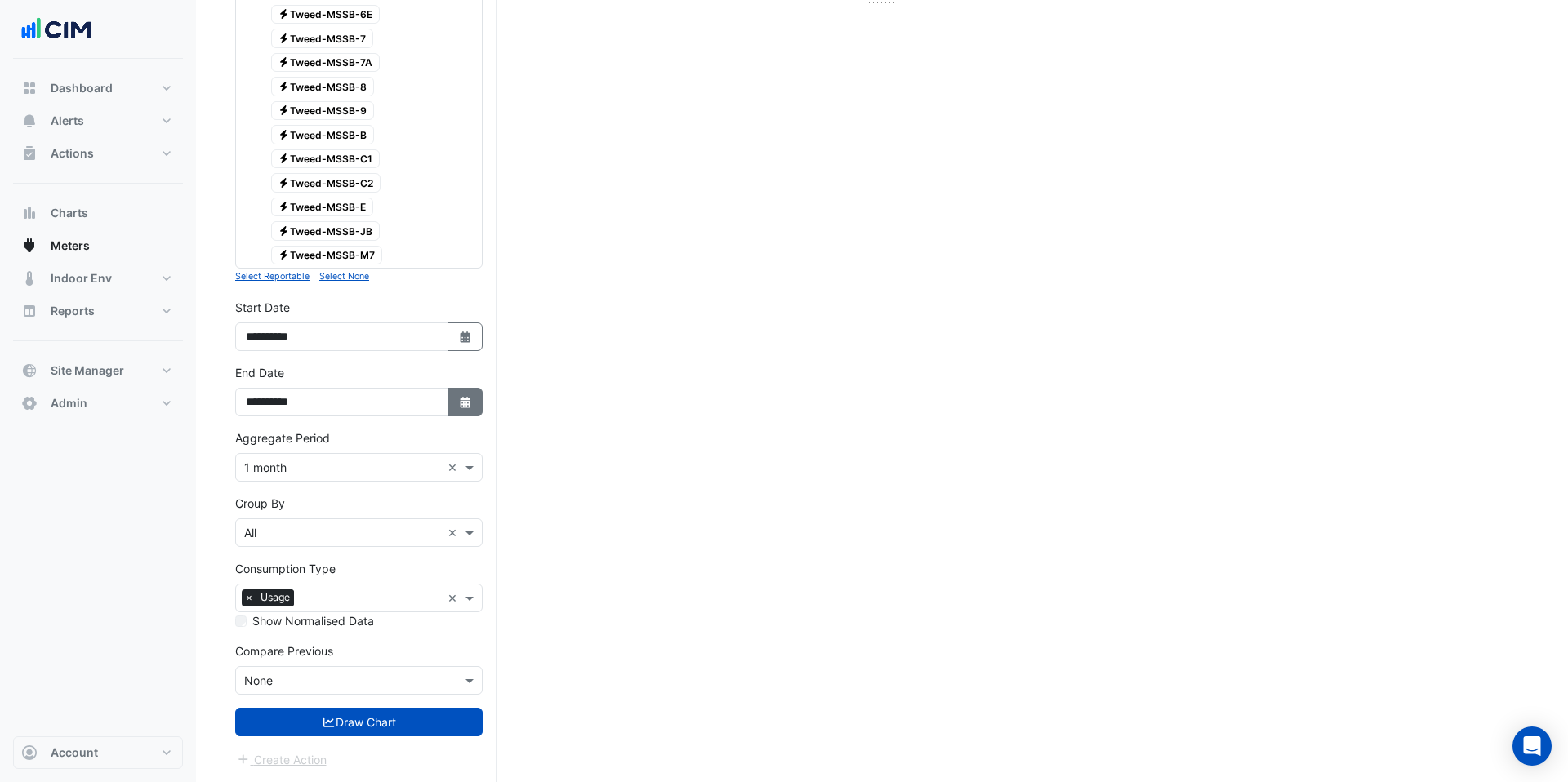
click at [465, 405] on icon "button" at bounding box center [464, 403] width 10 height 12
select select "*"
select select "****"
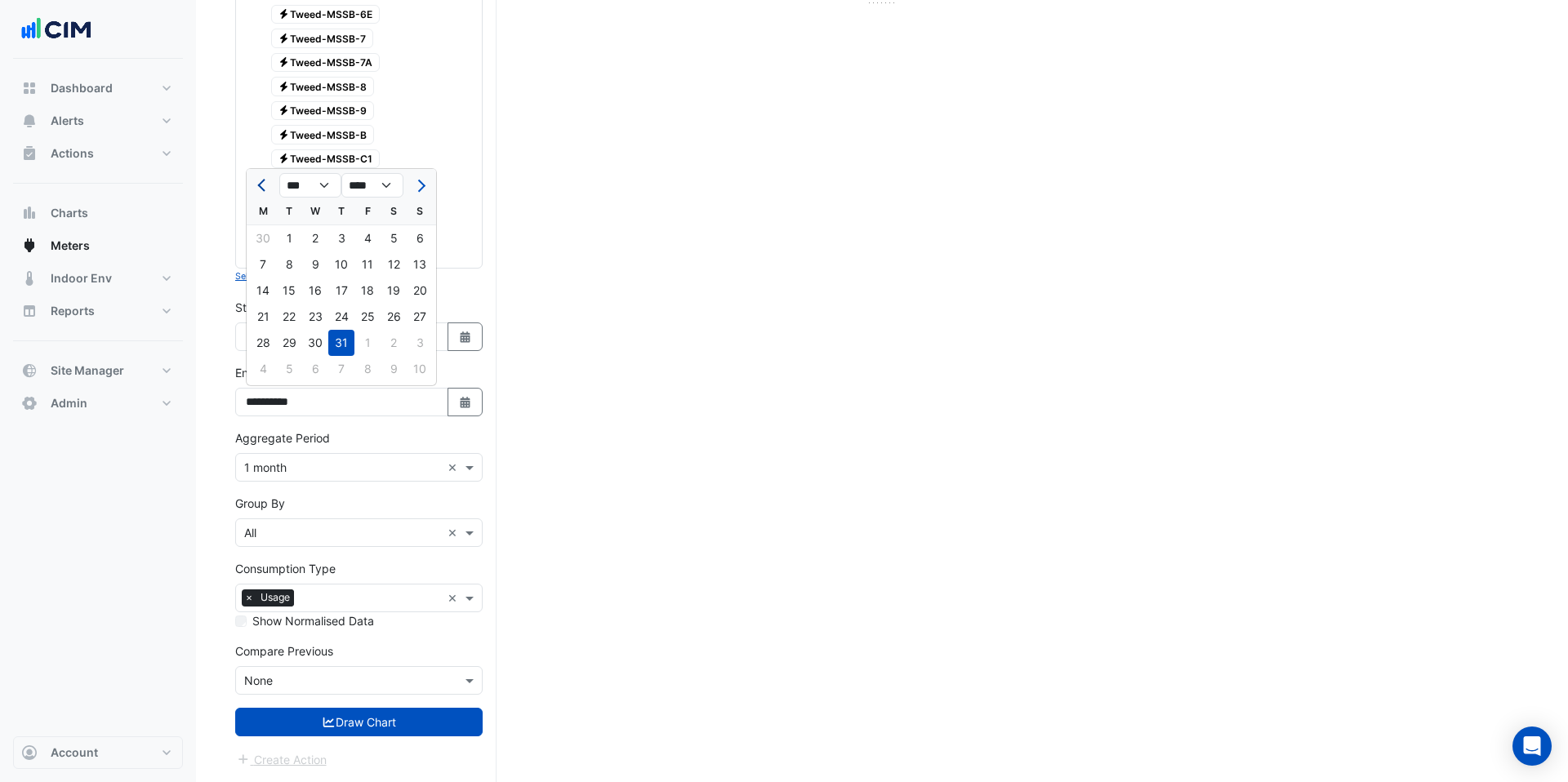
click at [254, 186] on button "Previous month" at bounding box center [263, 185] width 20 height 26
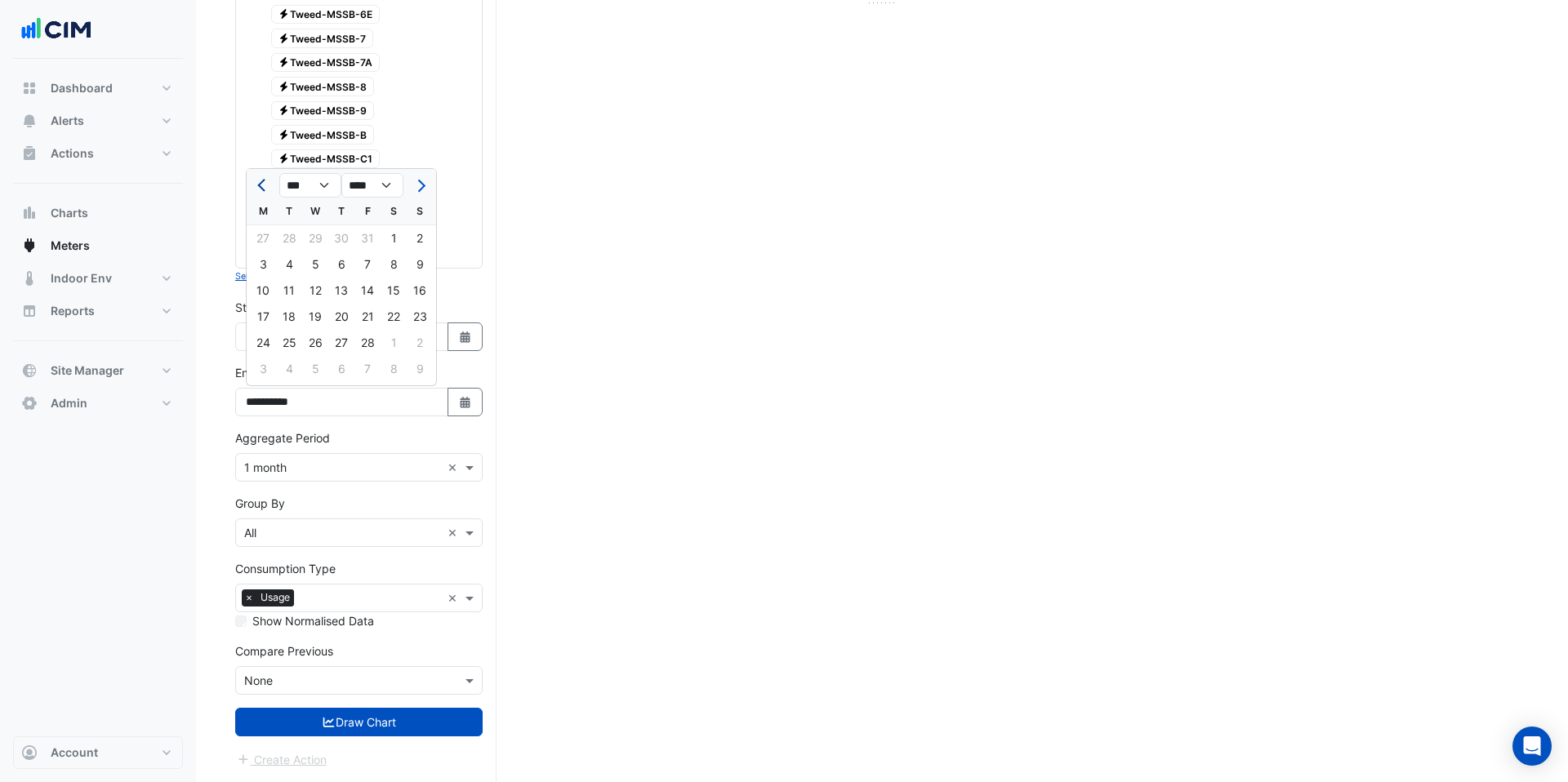
click at [254, 186] on button "Previous month" at bounding box center [263, 185] width 20 height 26
select select "*"
click at [293, 235] on div "31" at bounding box center [288, 238] width 26 height 26
type input "**********"
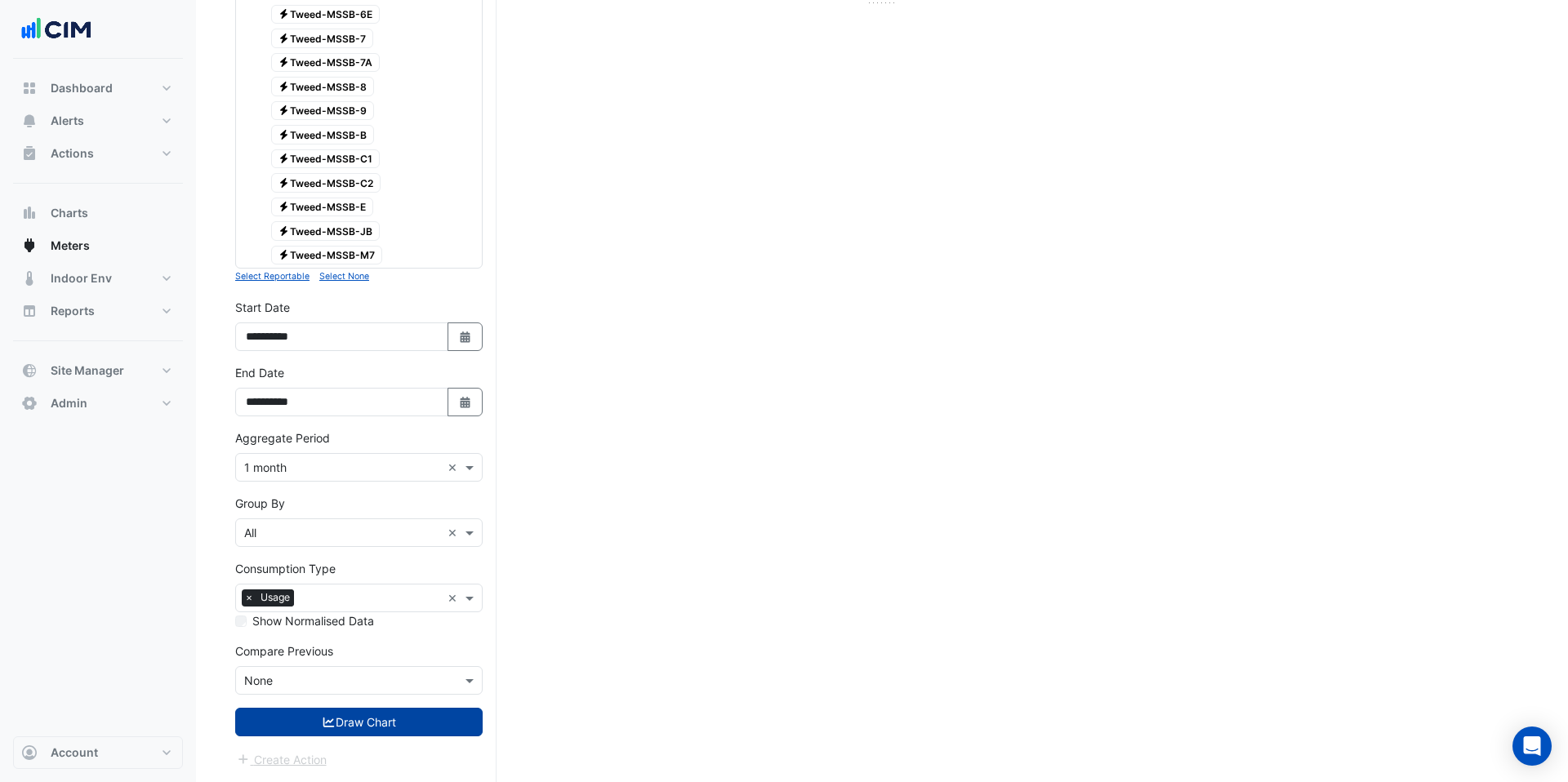
click at [369, 715] on button "Draw Chart" at bounding box center [359, 723] width 248 height 29
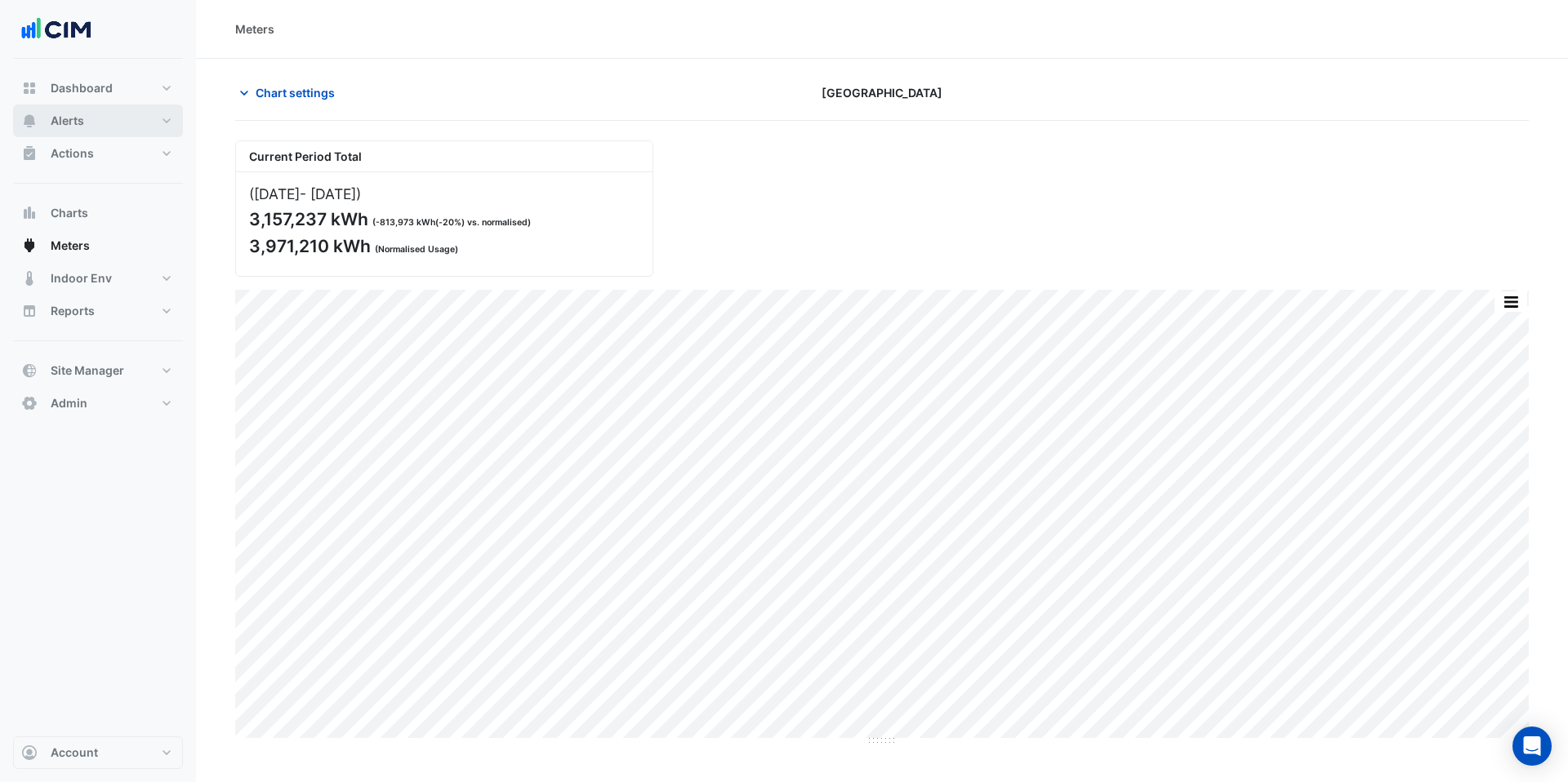
click at [132, 123] on button "Alerts" at bounding box center [98, 121] width 170 height 32
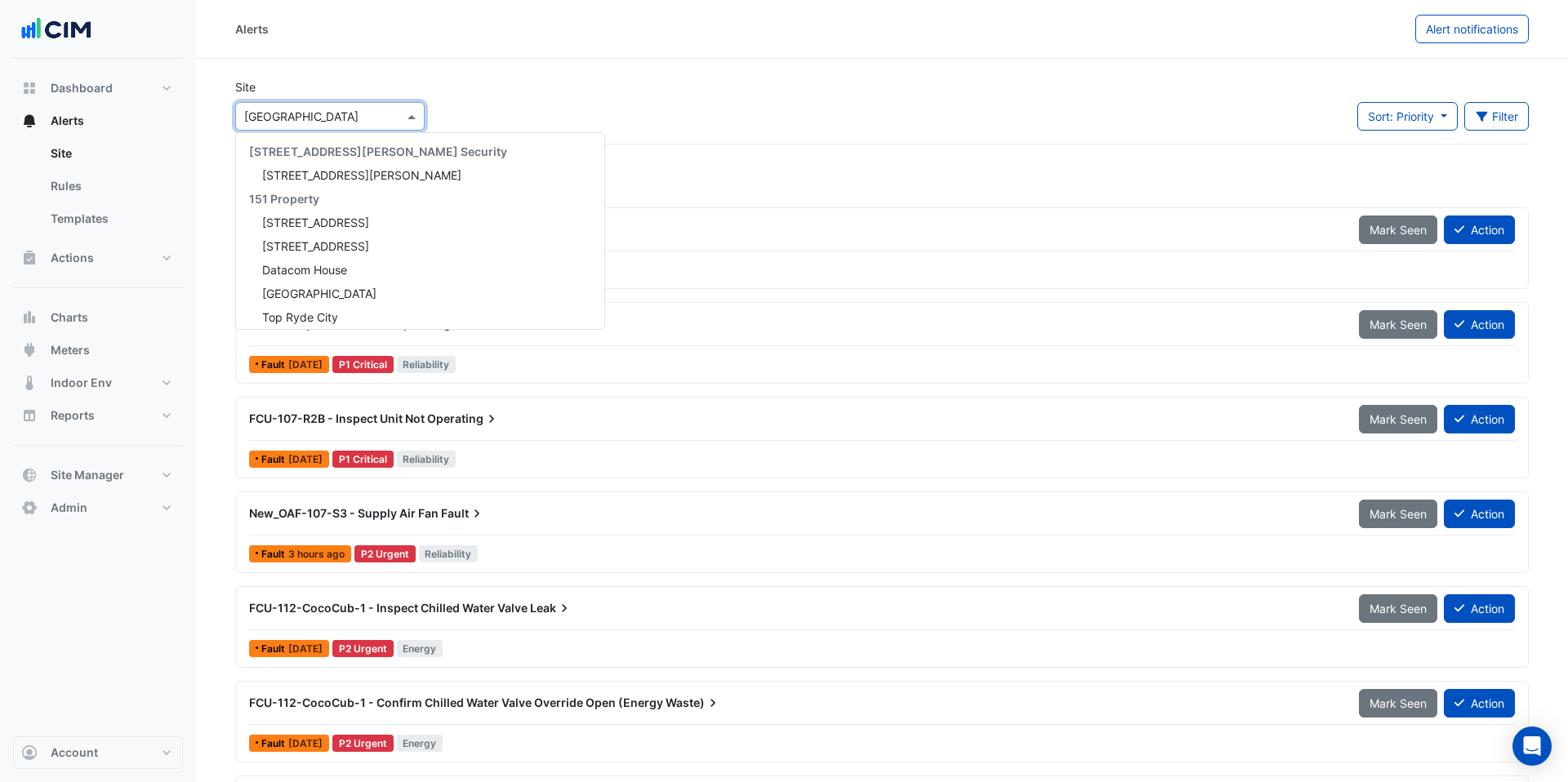
click at [314, 116] on input "text" at bounding box center [314, 117] width 139 height 17
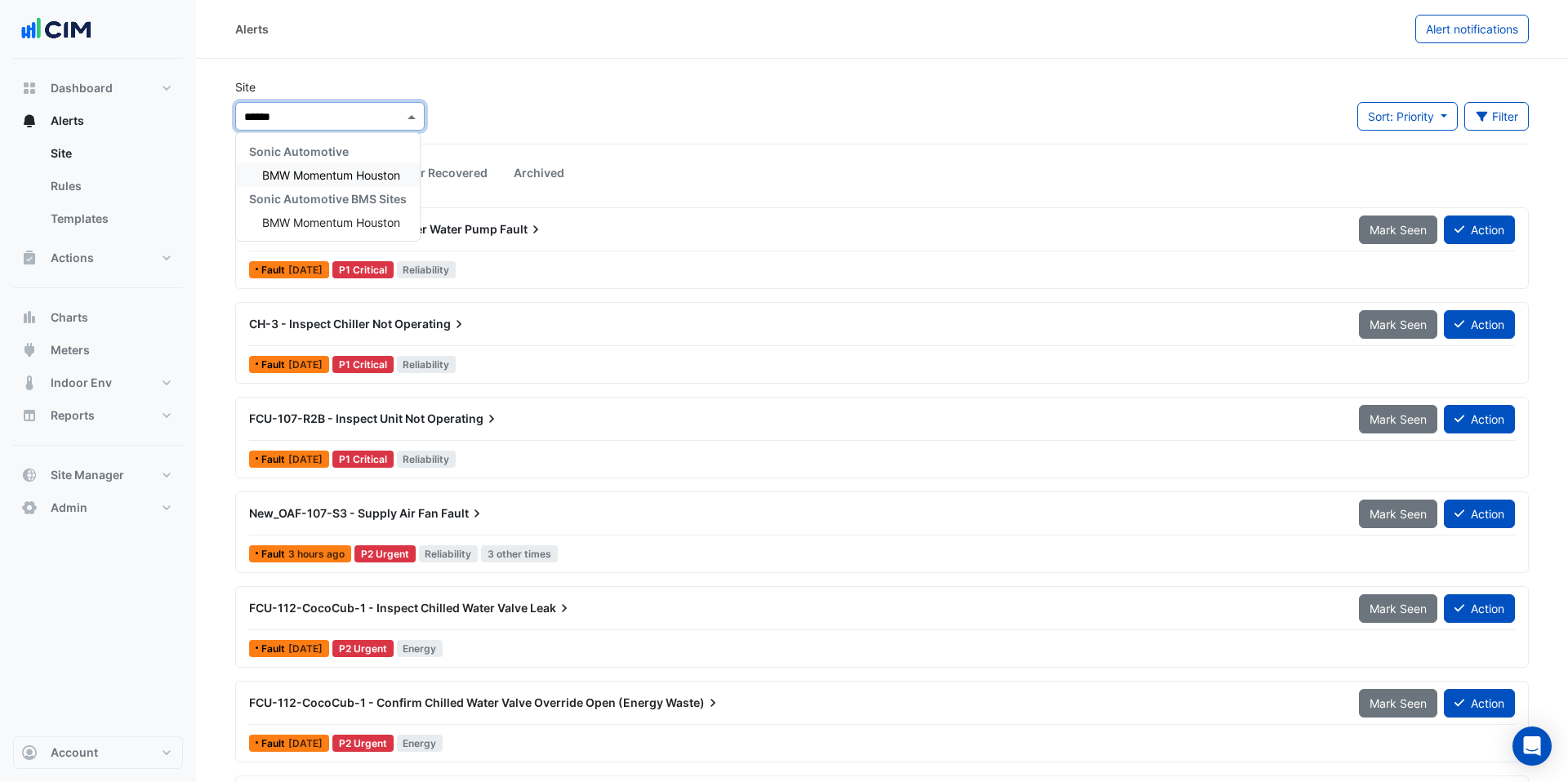
type input "*******"
click at [345, 169] on span "BMW Momentum Houston" at bounding box center [331, 175] width 138 height 14
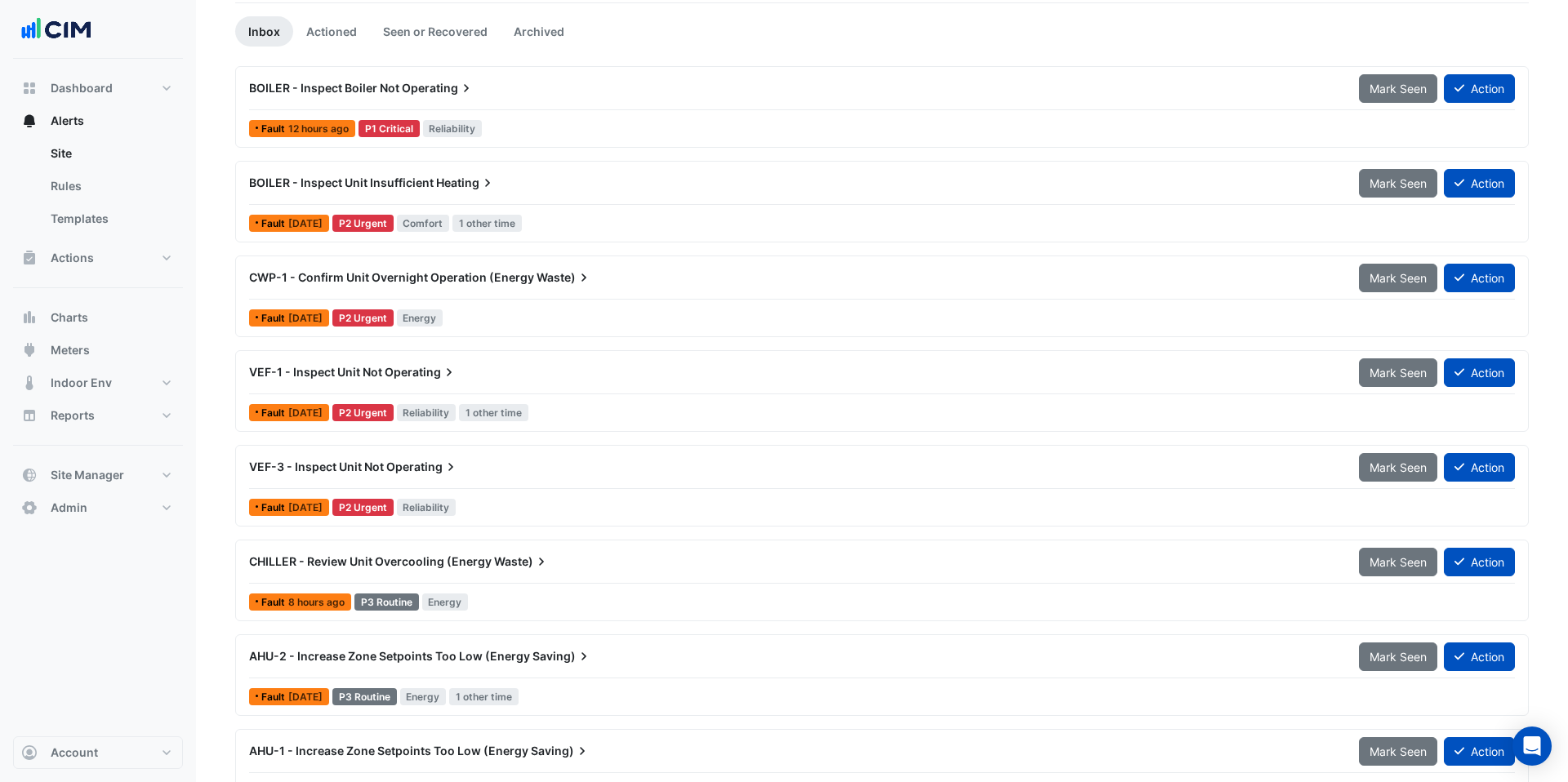
scroll to position [237, 0]
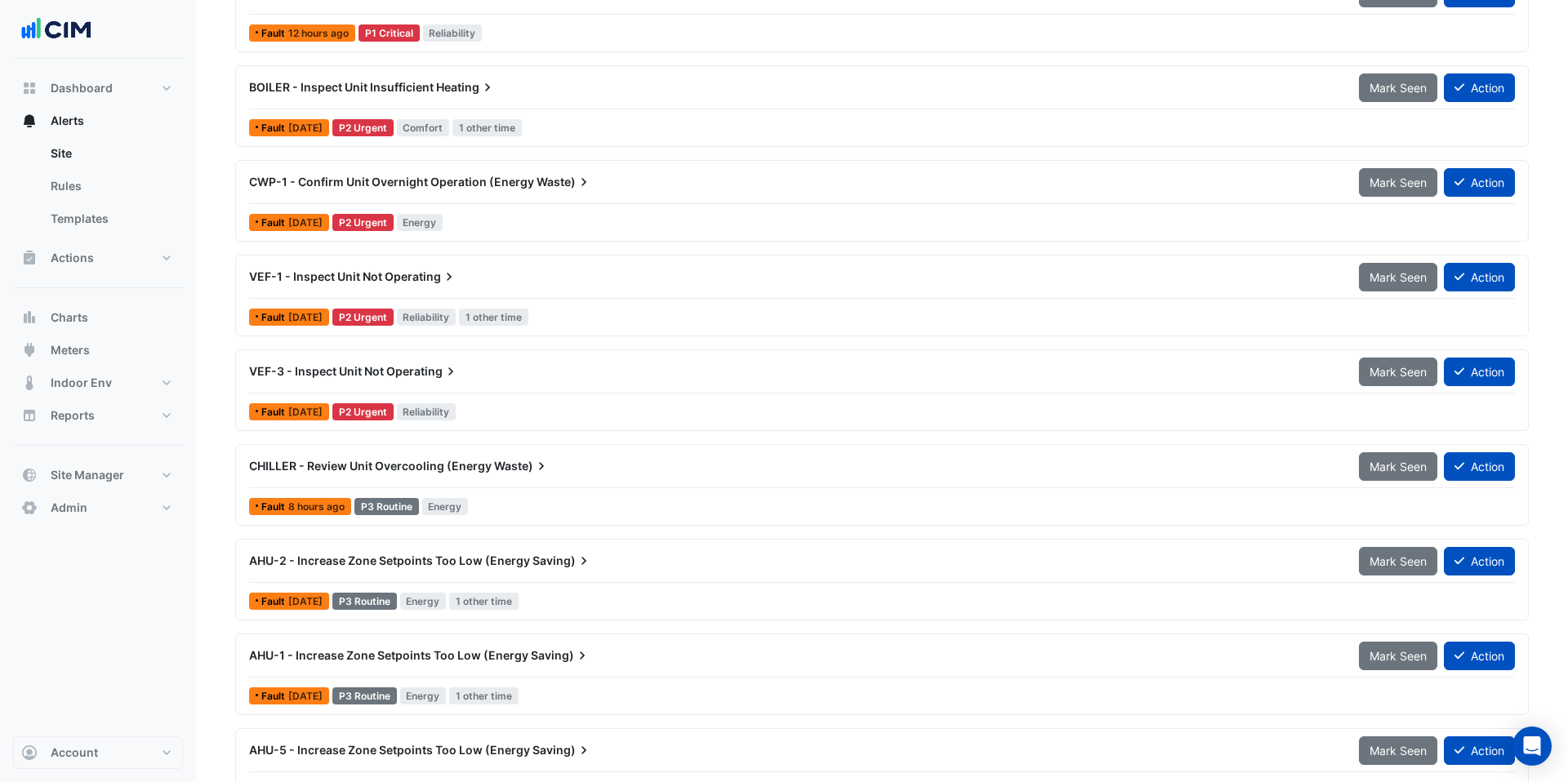
click at [437, 277] on span "Operating" at bounding box center [421, 277] width 73 height 16
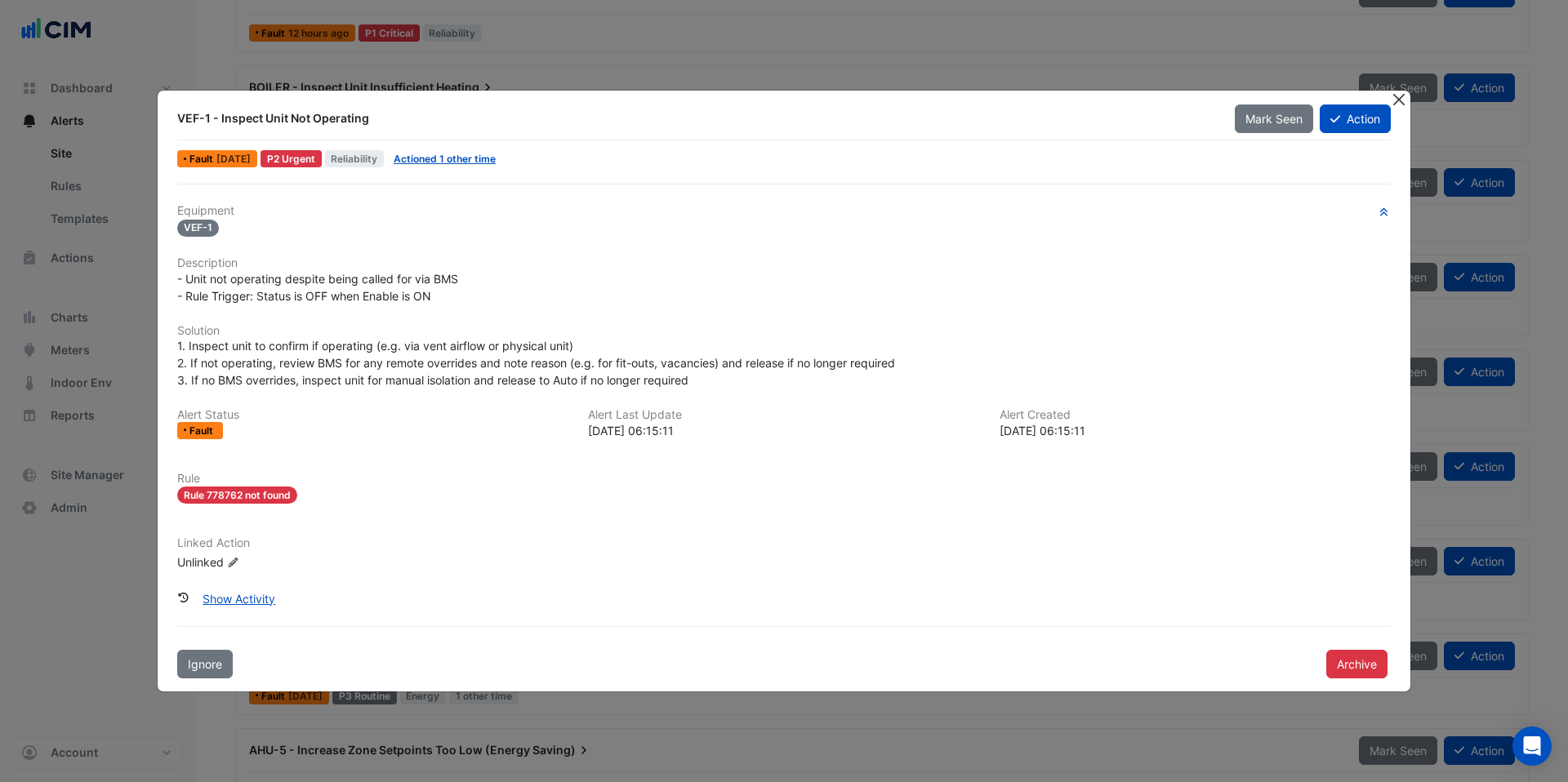
click at [1396, 101] on button "Close" at bounding box center [1399, 99] width 17 height 17
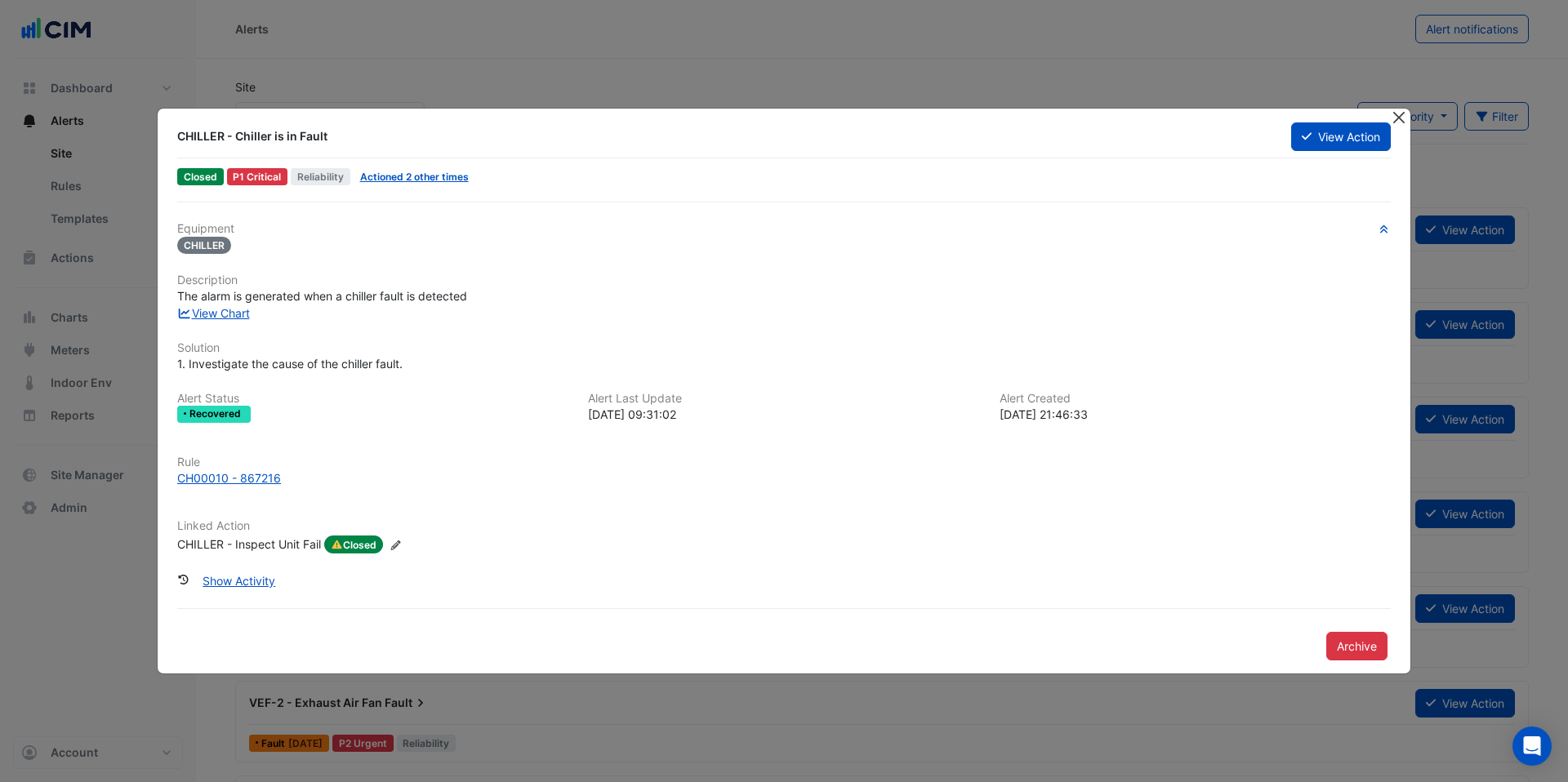
click at [1396, 118] on button "Close" at bounding box center [1399, 117] width 17 height 17
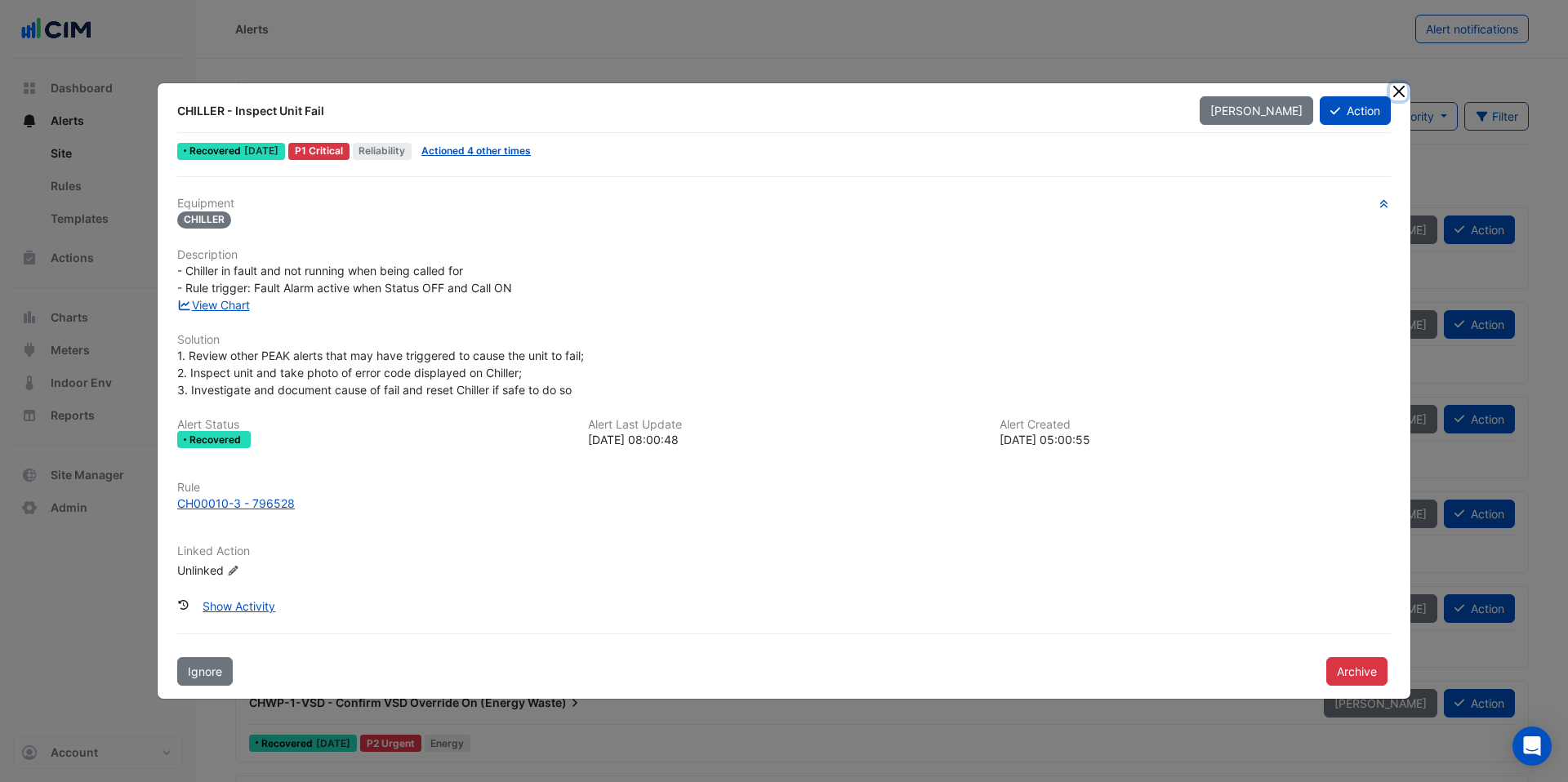
click at [1401, 95] on button "Close" at bounding box center [1399, 91] width 17 height 17
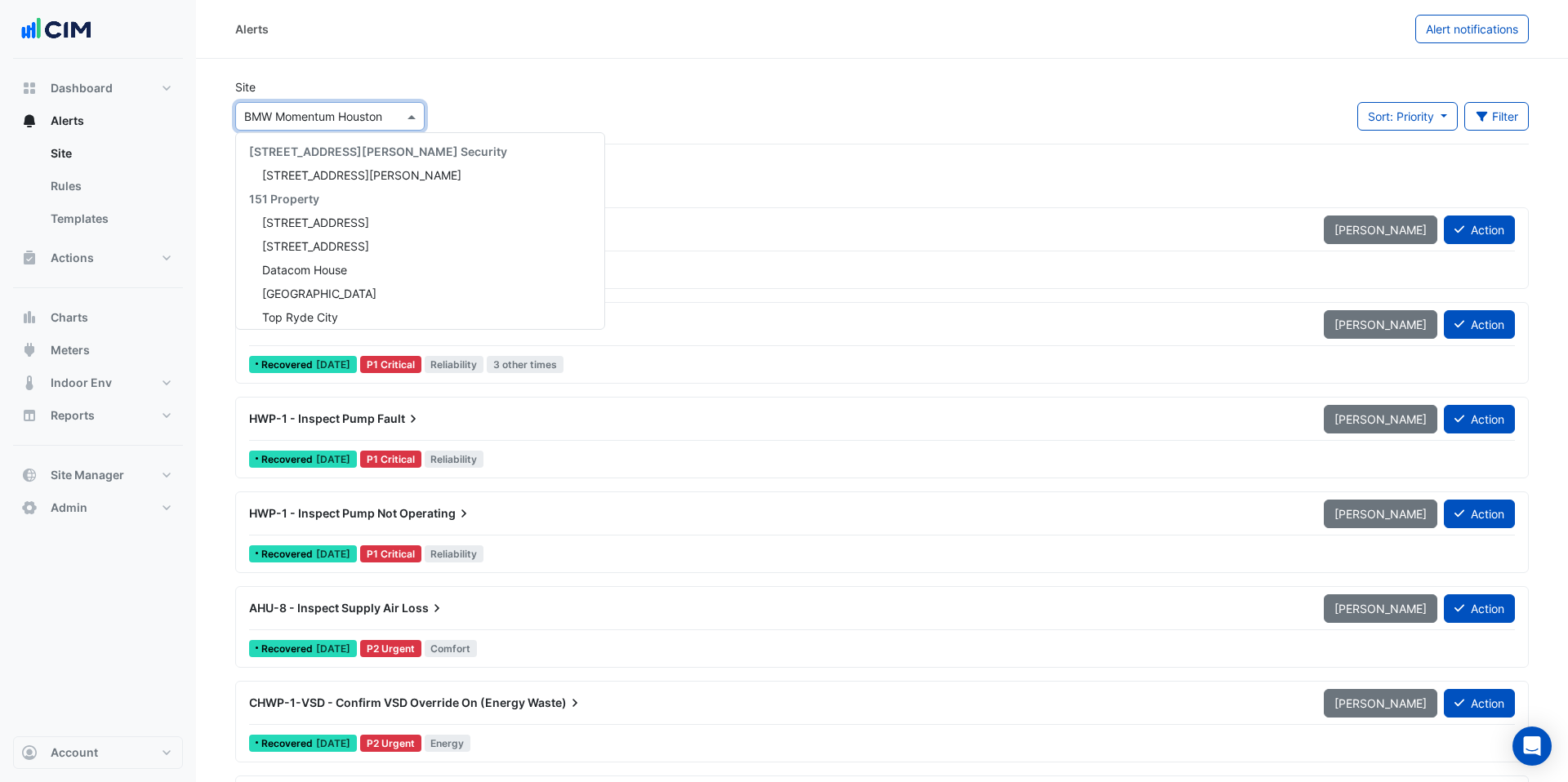
click at [337, 116] on input "text" at bounding box center [314, 117] width 139 height 17
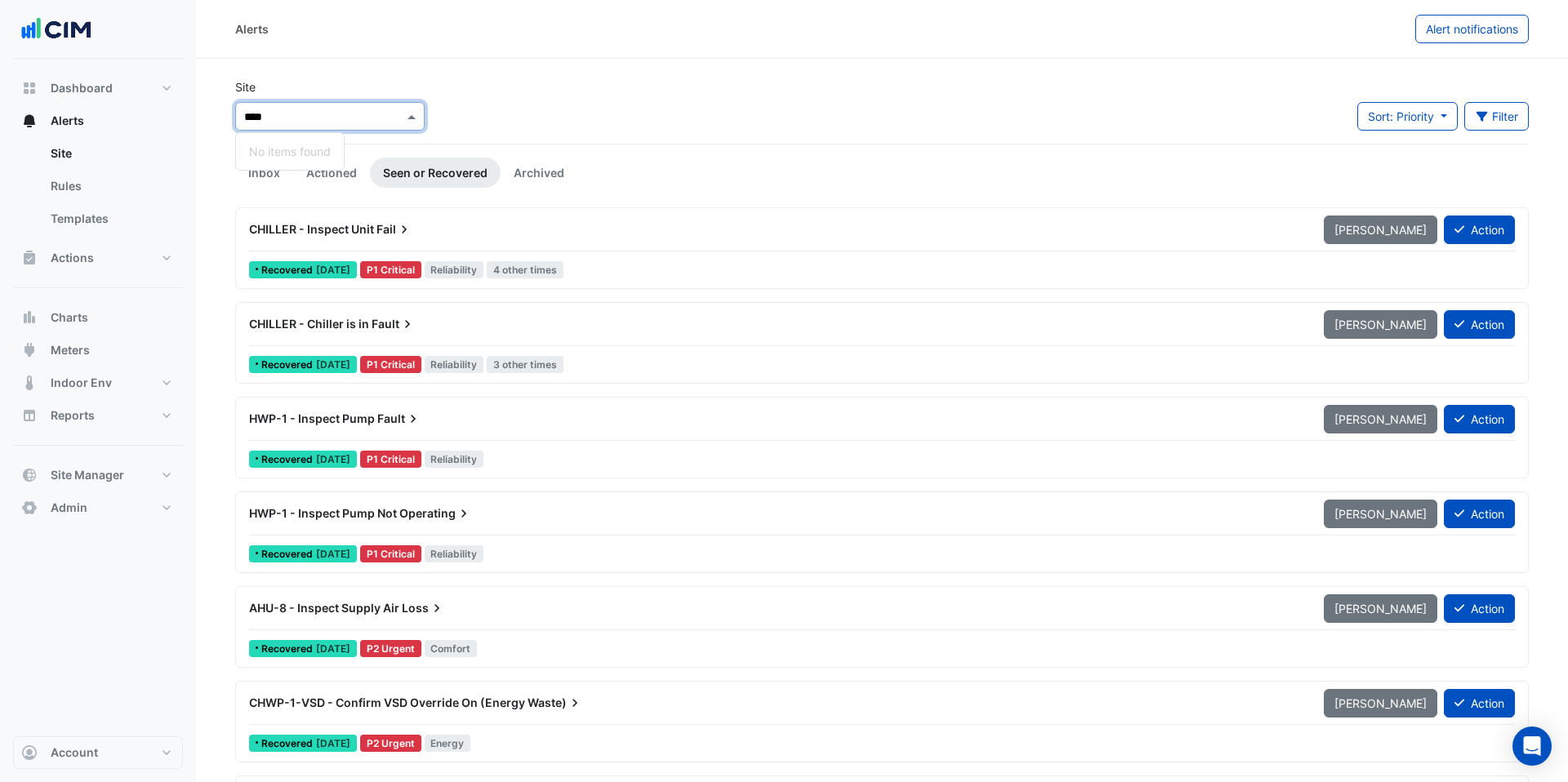
type input "*****"
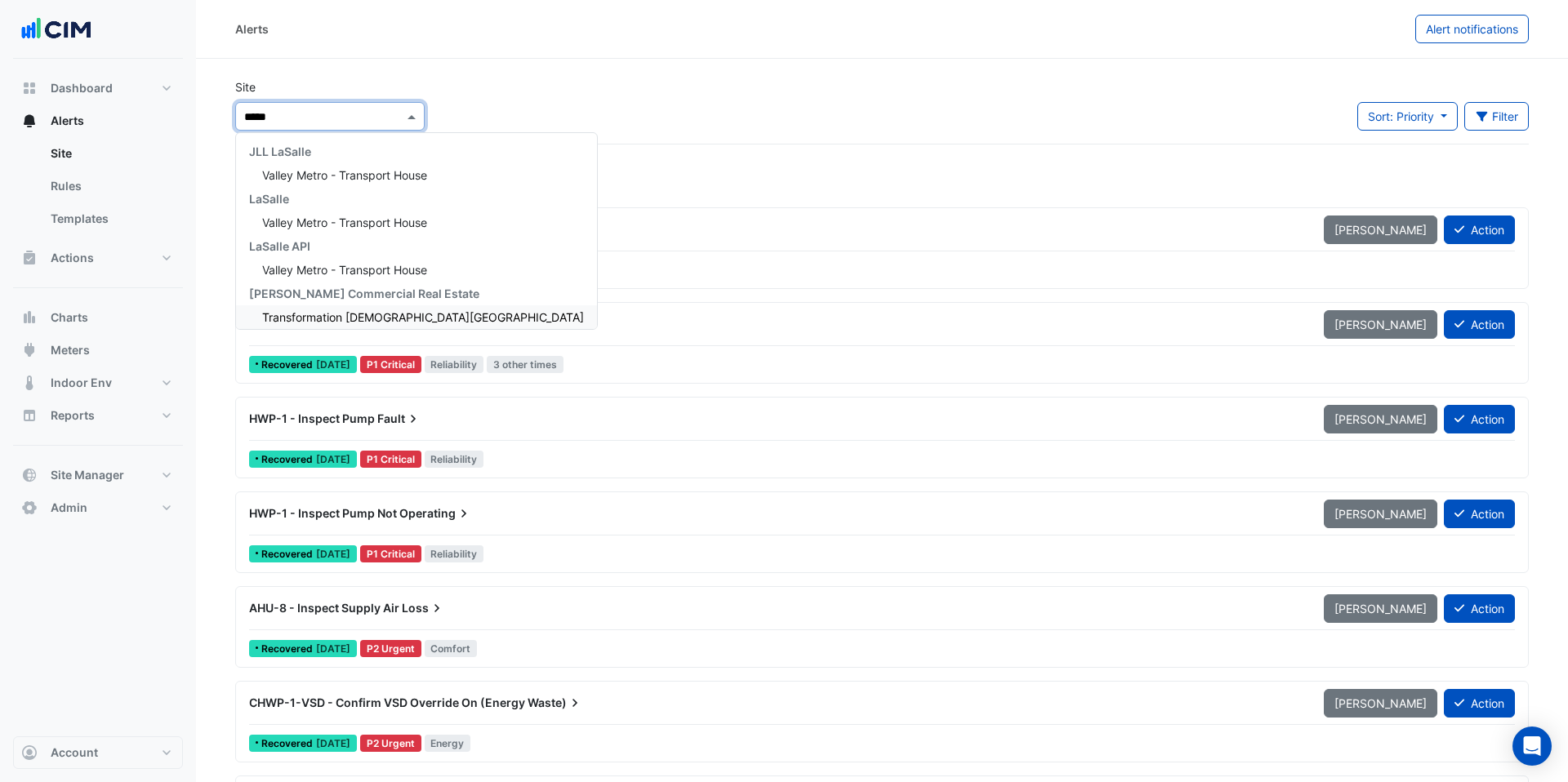
click at [347, 319] on span "Transformation Church Tower" at bounding box center [423, 316] width 322 height 14
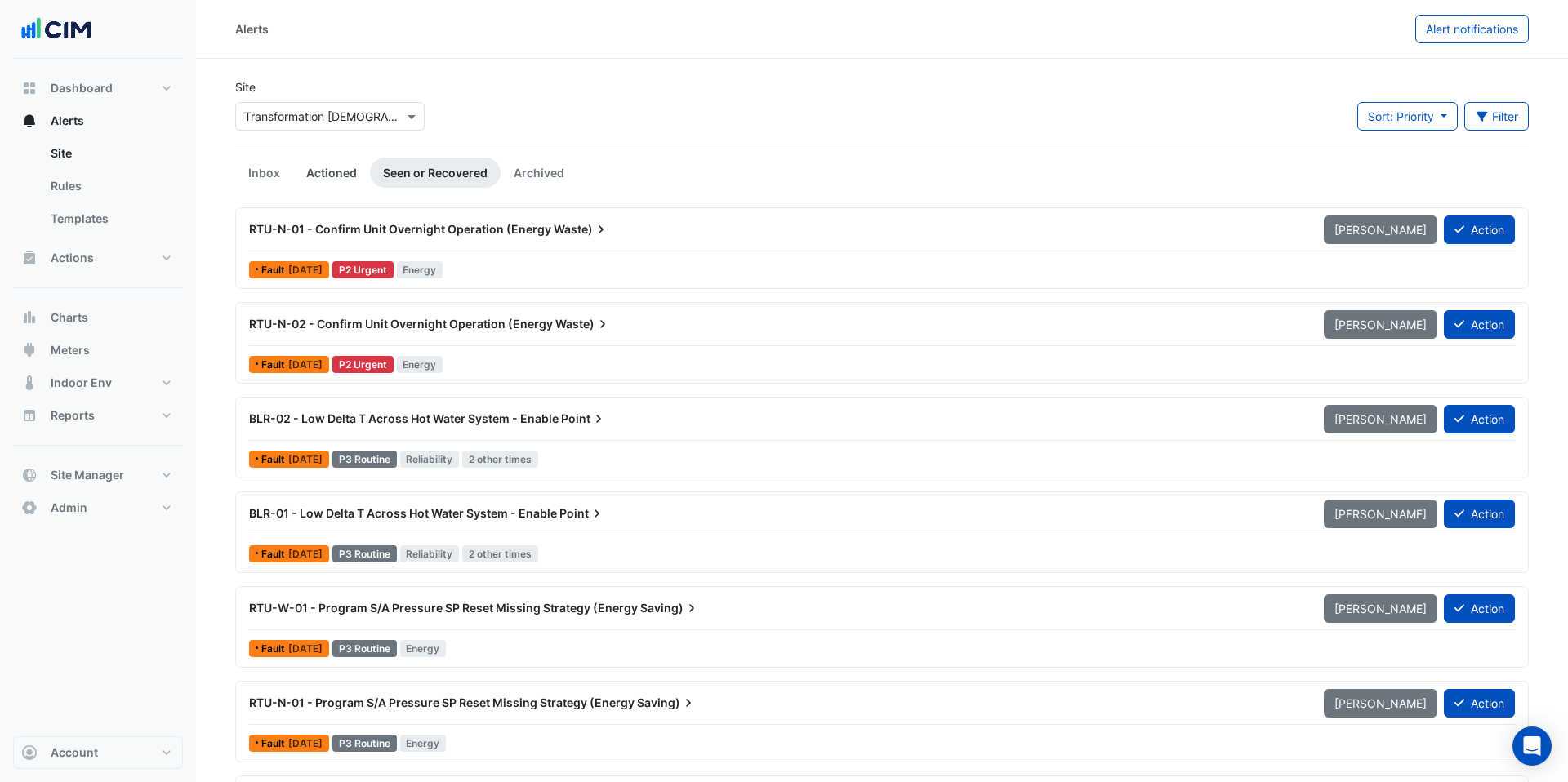
click at [354, 171] on link "Actioned" at bounding box center [331, 173] width 77 height 31
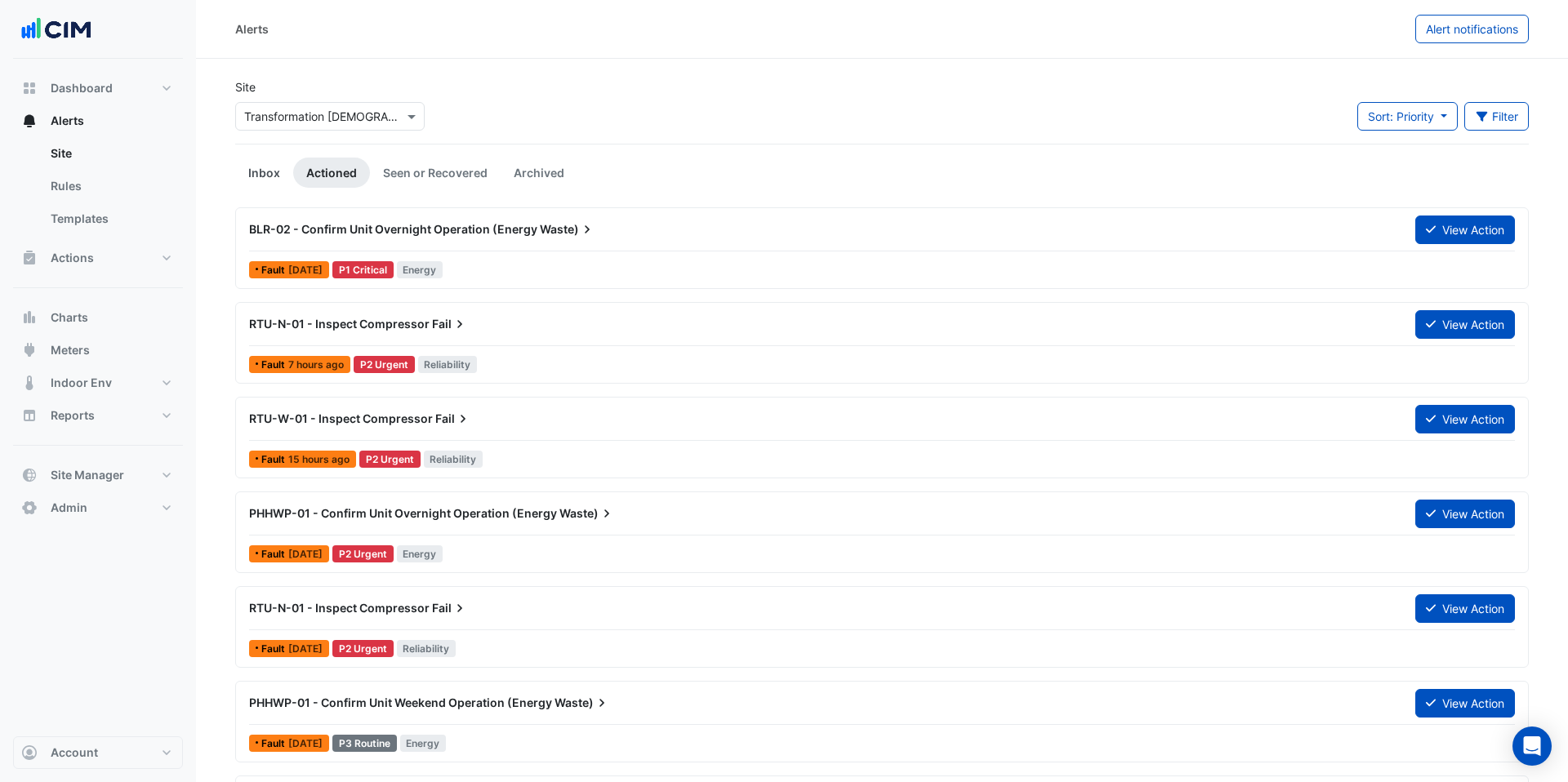
click at [276, 171] on link "Inbox" at bounding box center [264, 173] width 58 height 31
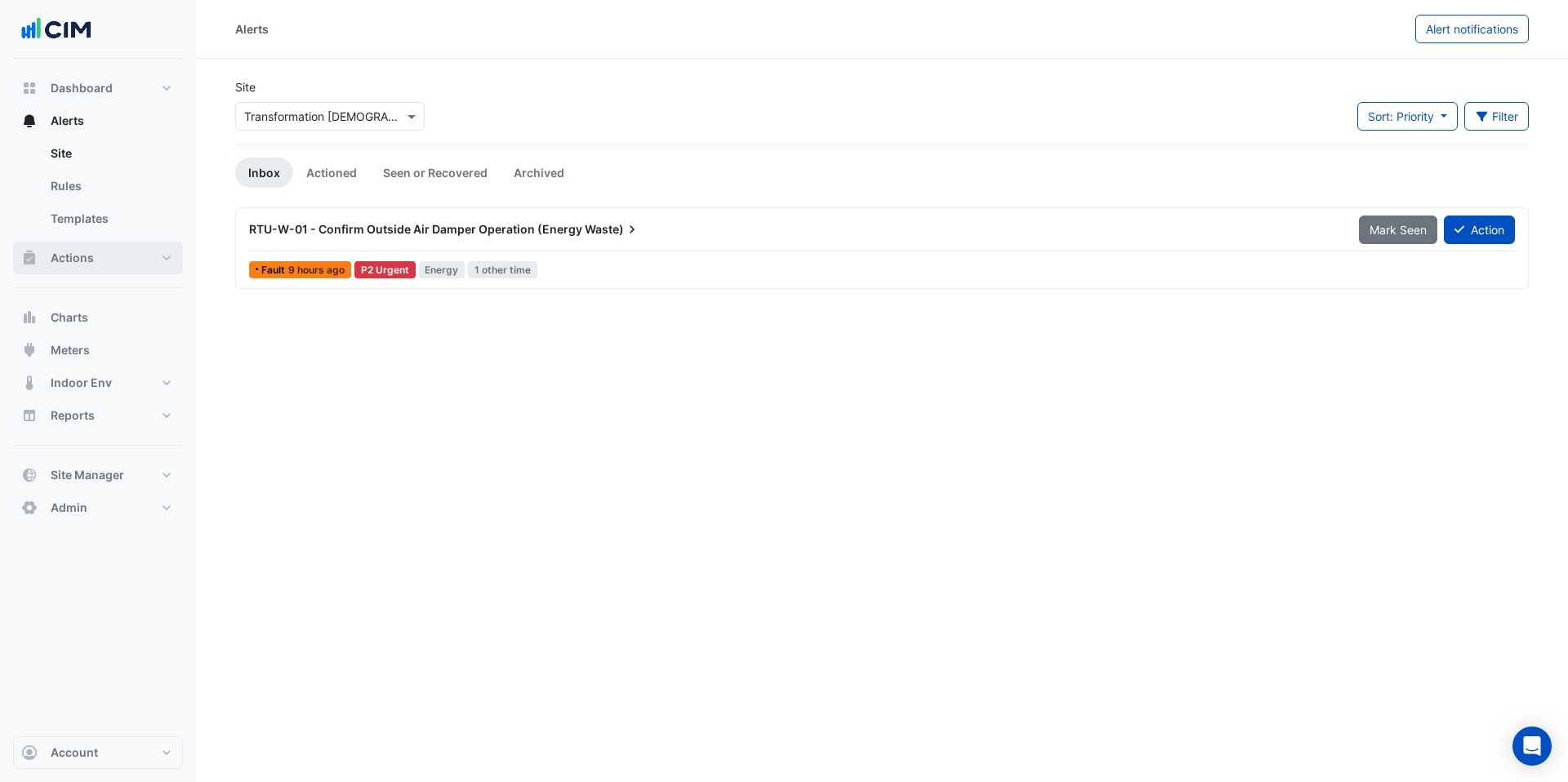
click at [111, 261] on button "Actions" at bounding box center [98, 258] width 170 height 32
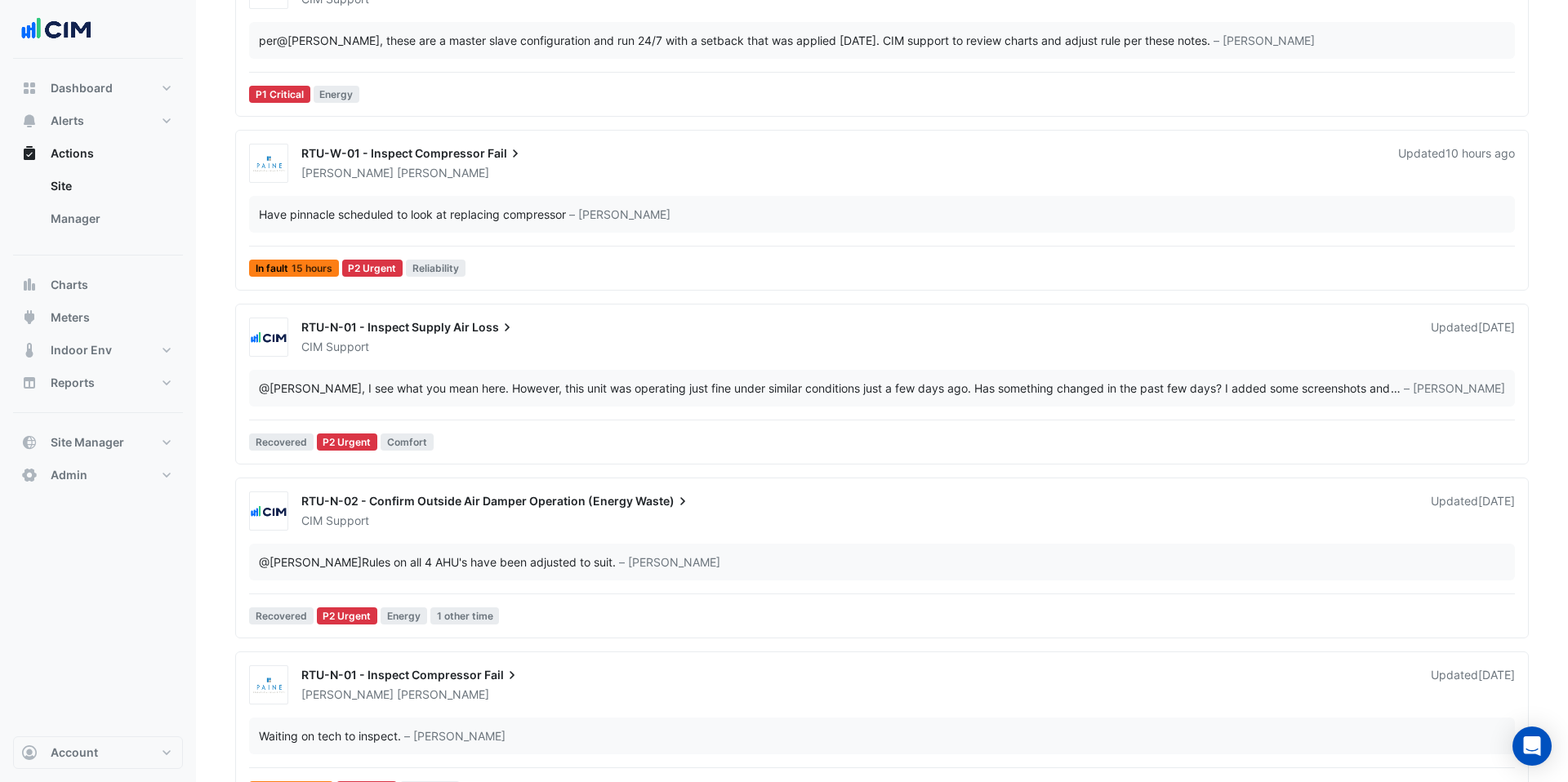
scroll to position [537, 0]
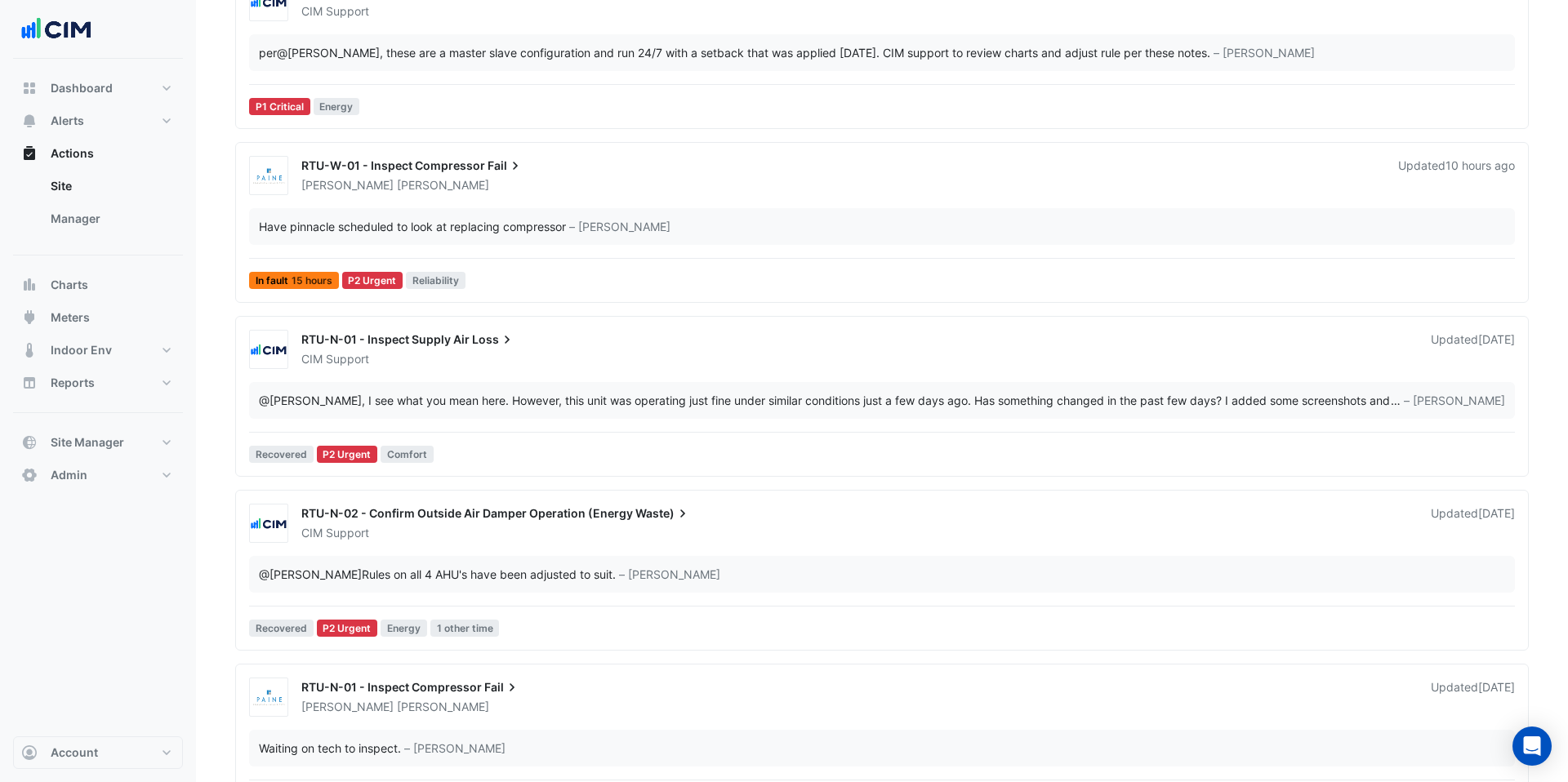
click at [647, 187] on div "Kenneth Harper" at bounding box center [840, 186] width 1080 height 16
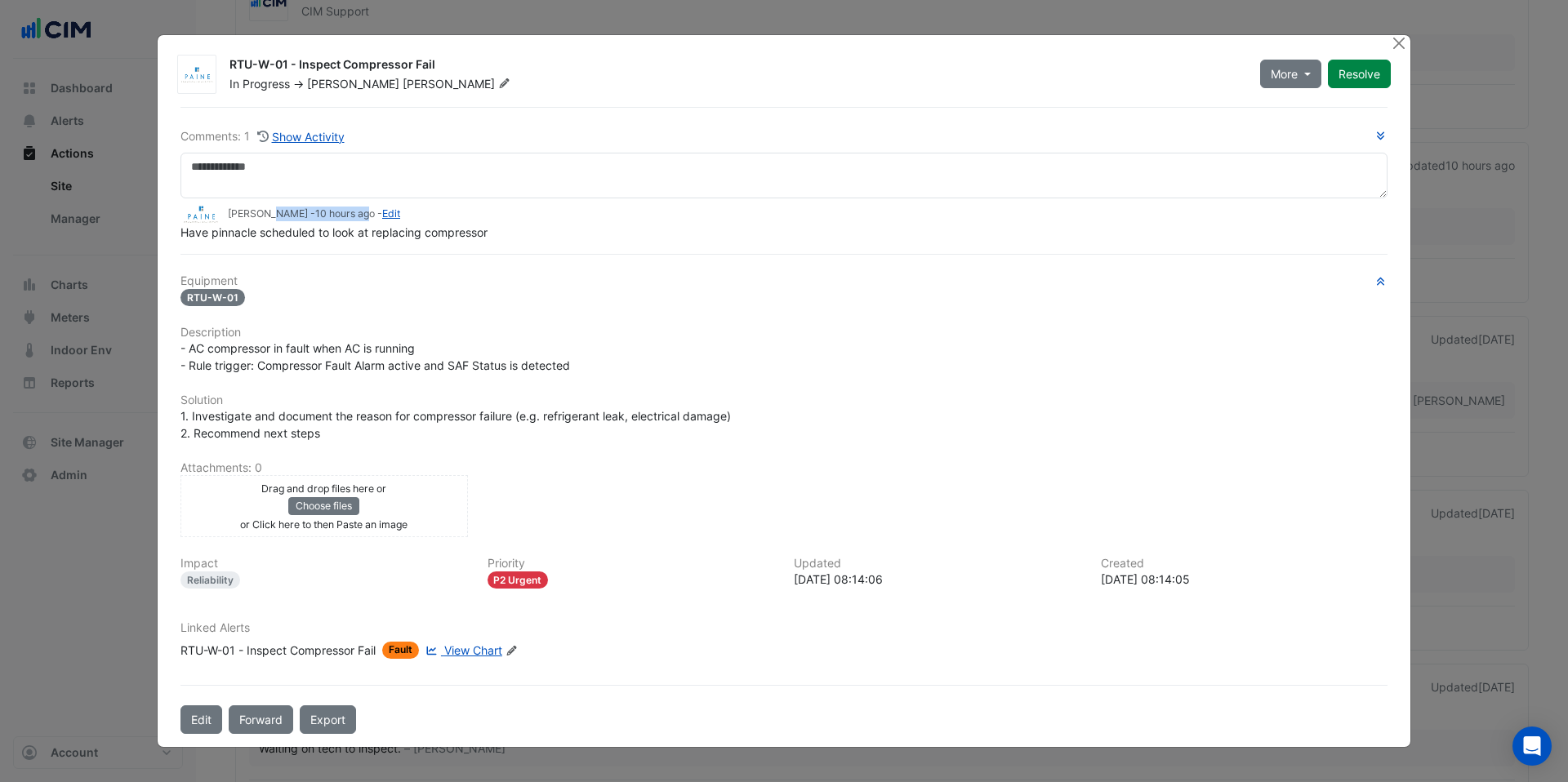
drag, startPoint x: 367, startPoint y: 213, endPoint x: 217, endPoint y: 212, distance: 150.0
click at [220, 212] on div "Kenneth Harper - 10 hours ago - Edit" at bounding box center [784, 214] width 1208 height 19
click at [1397, 41] on button "Close" at bounding box center [1399, 43] width 17 height 17
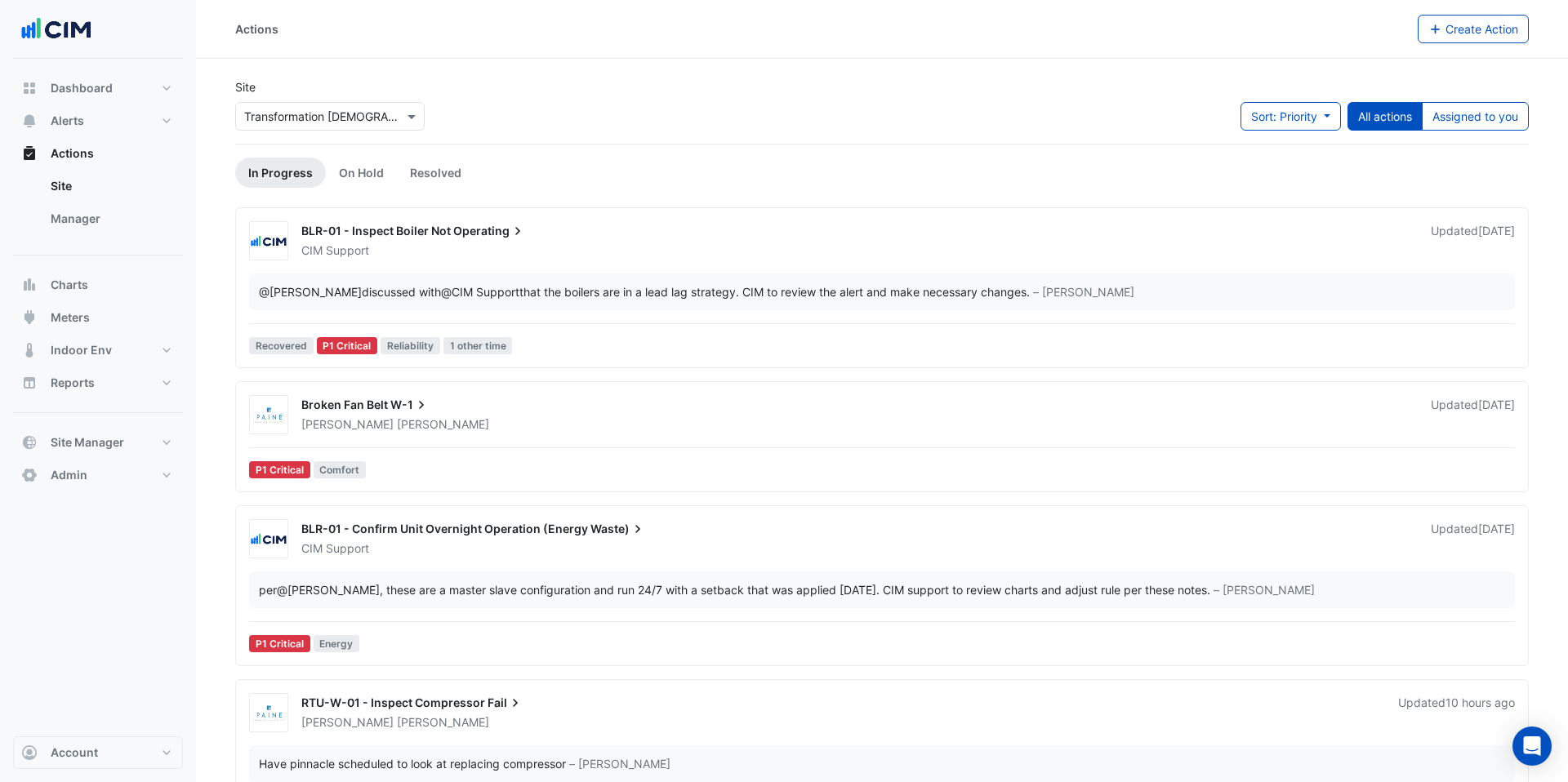
click at [359, 113] on input "text" at bounding box center [314, 117] width 139 height 17
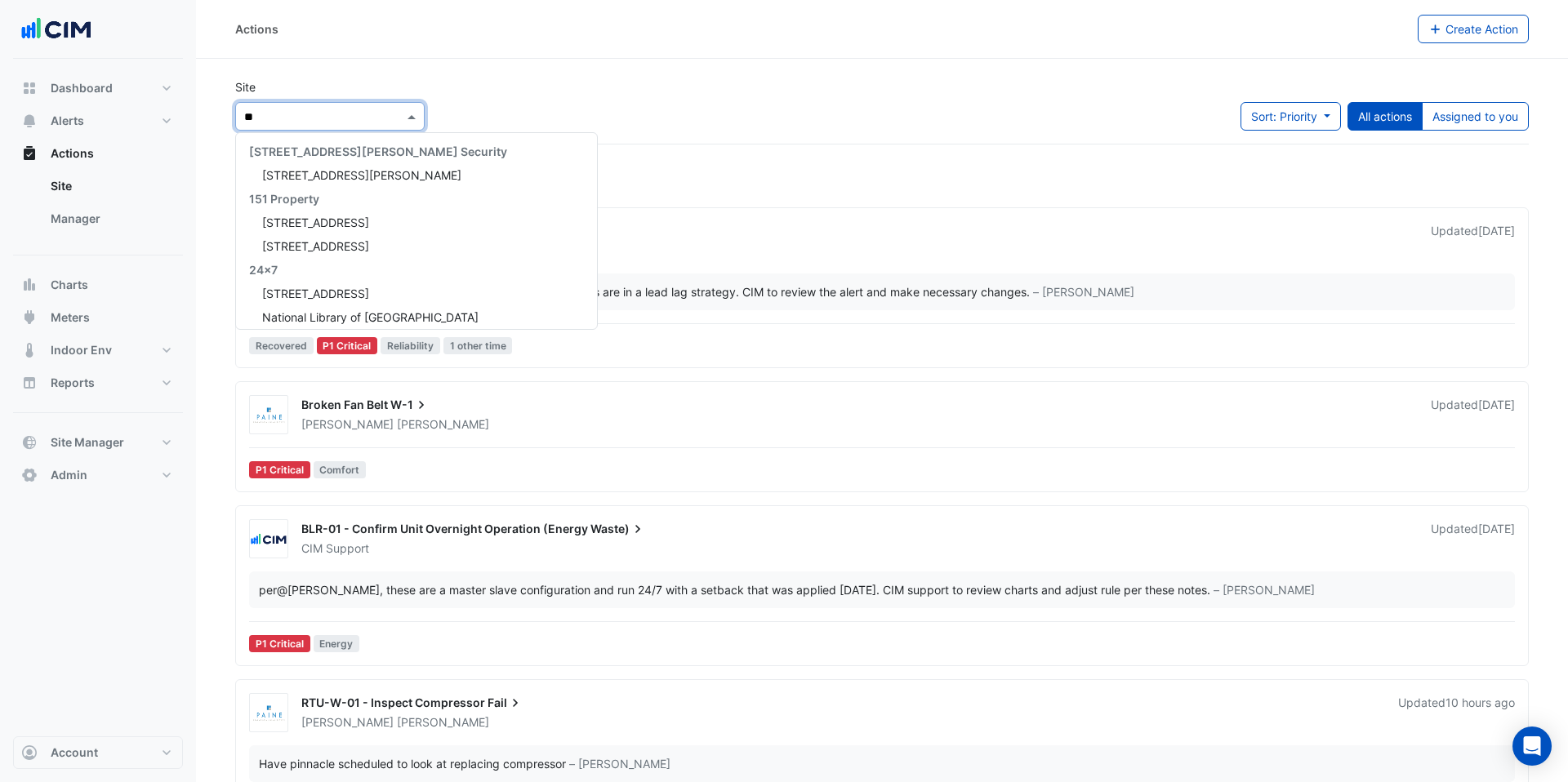
type input "***"
click at [358, 273] on span "St. Joseph Medical Office Pavilion" at bounding box center [365, 269] width 206 height 14
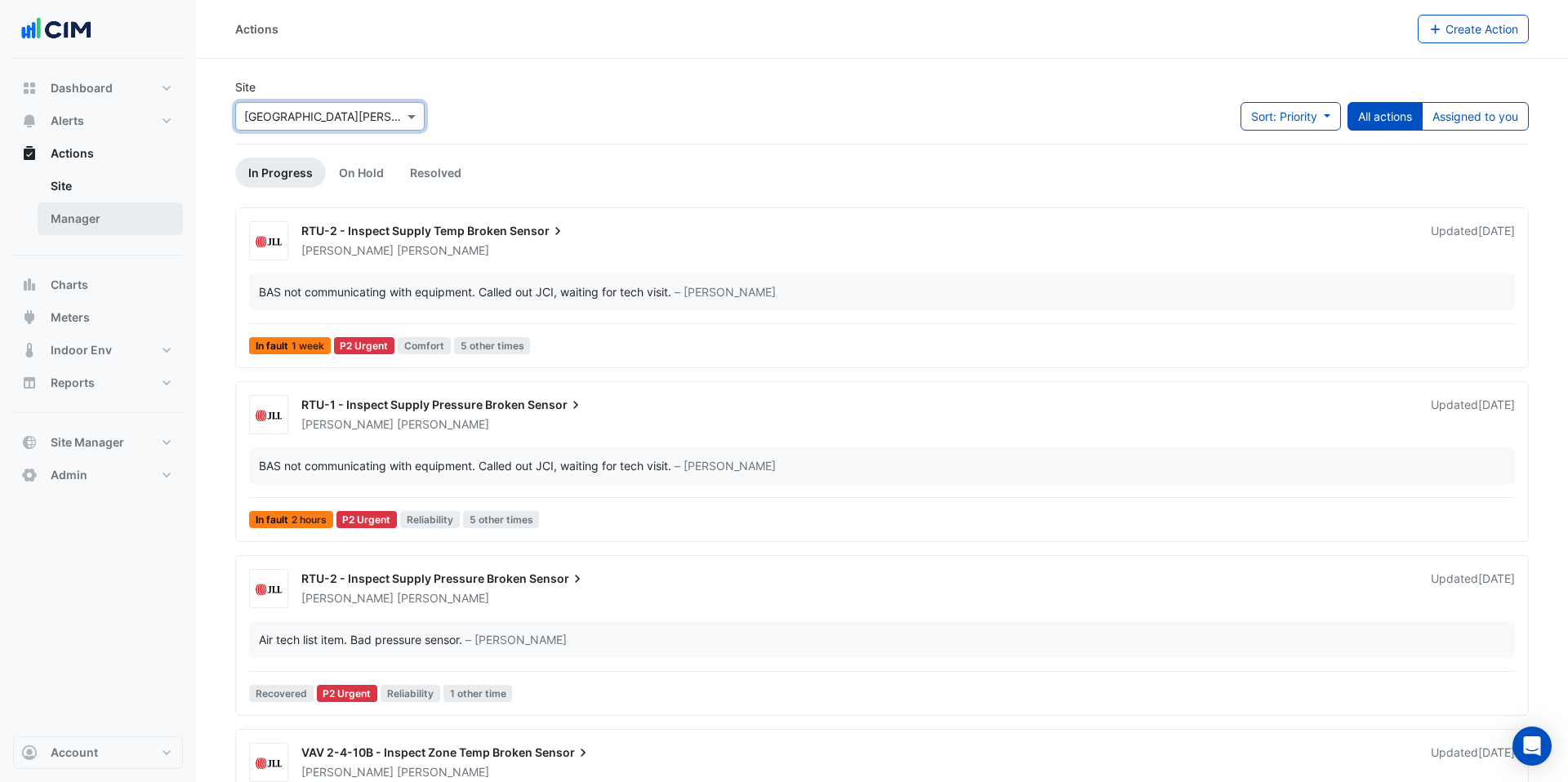
click at [133, 232] on link "Manager" at bounding box center [110, 219] width 145 height 32
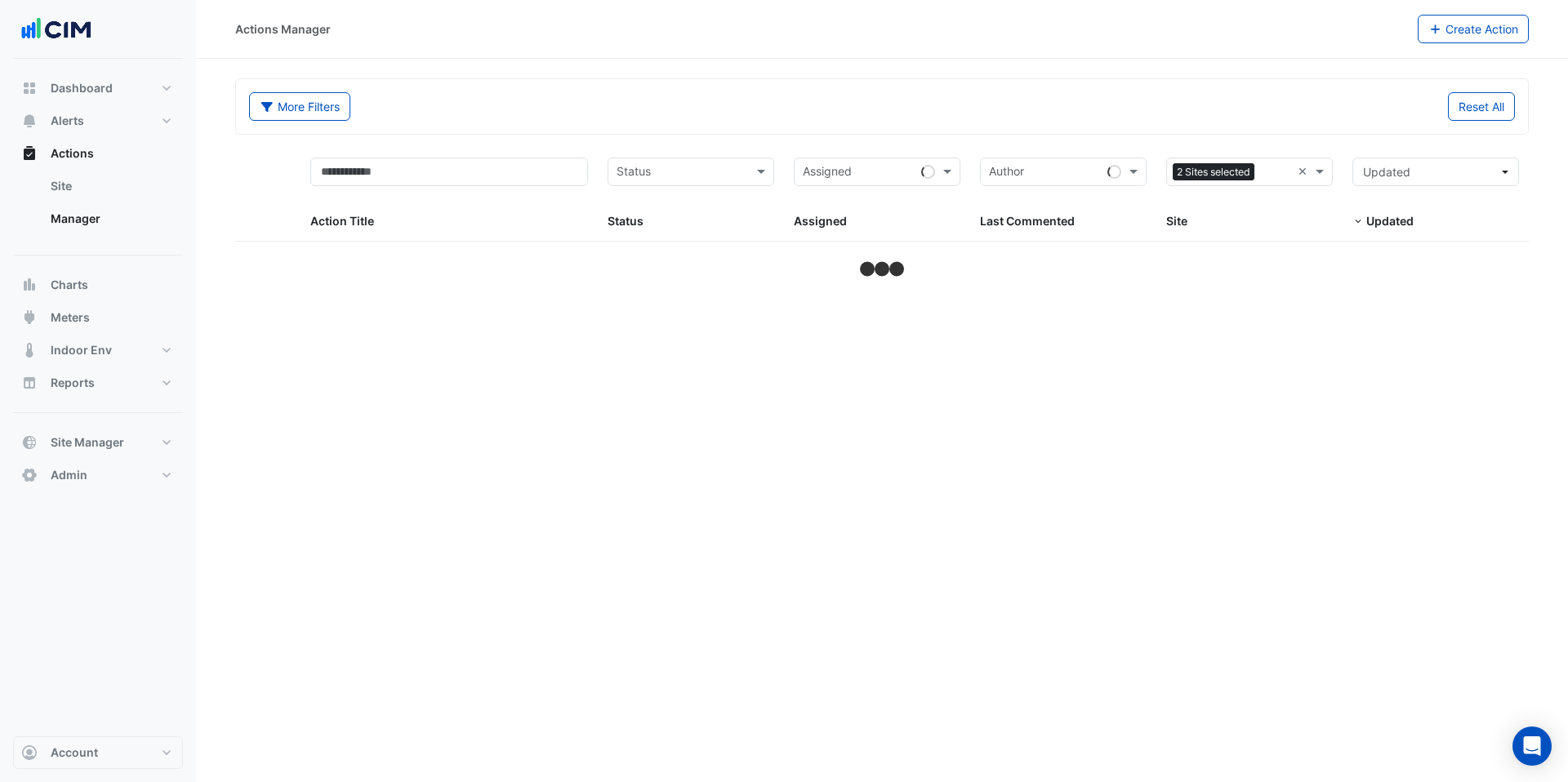
select select "***"
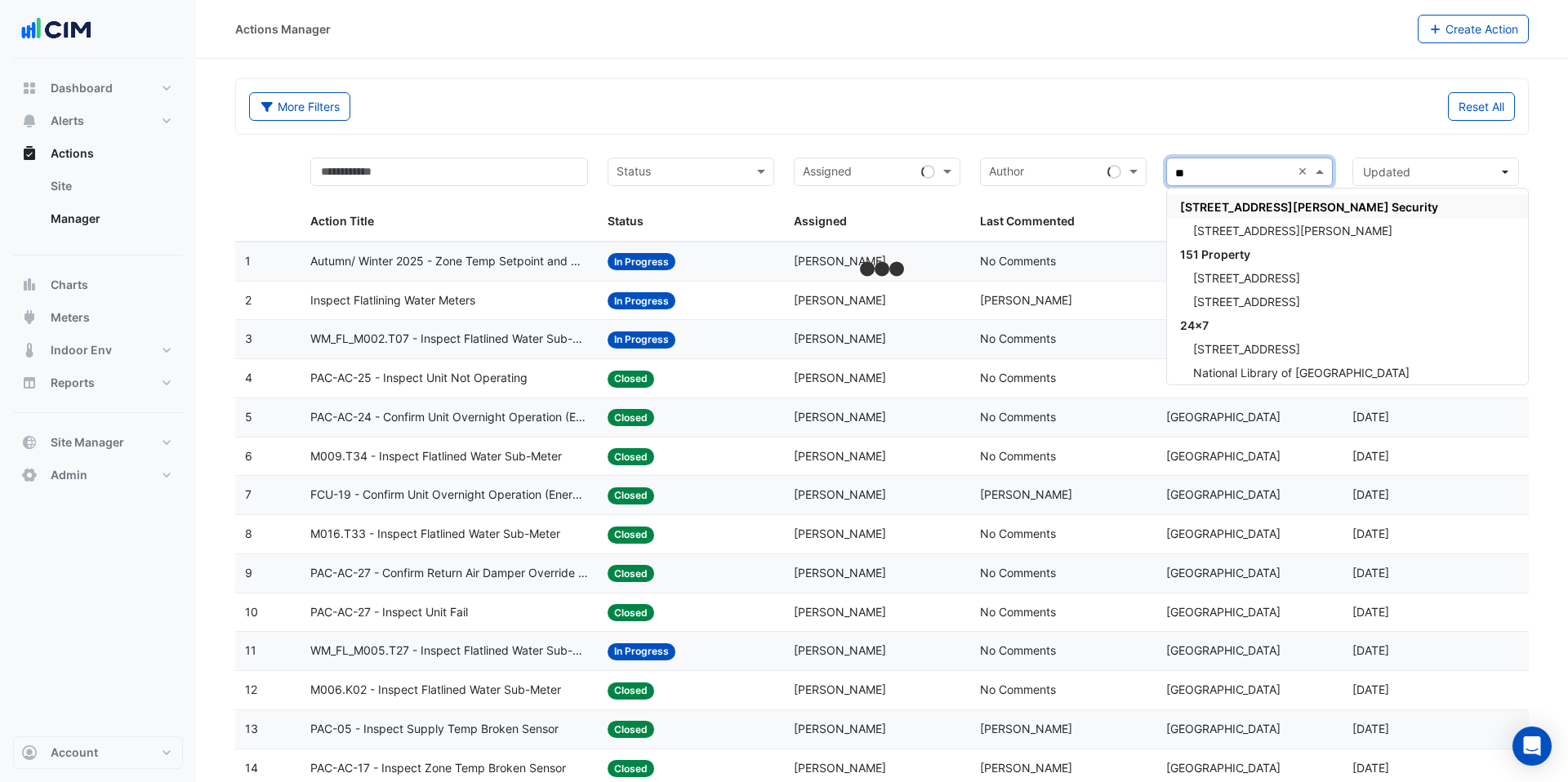
type input "***"
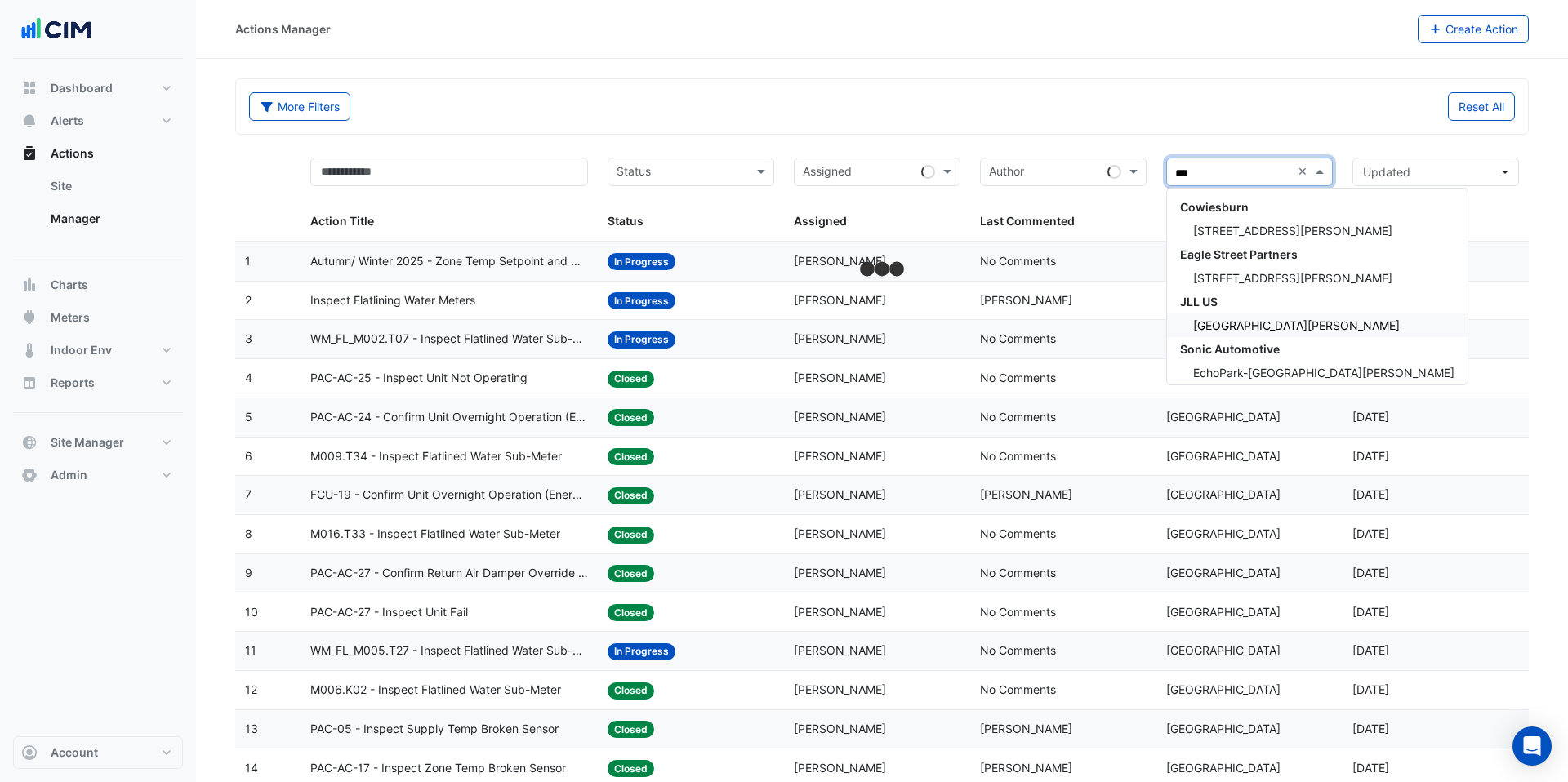
click at [1290, 314] on div "St. Joseph Medical Office Pavilion" at bounding box center [1317, 325] width 301 height 23
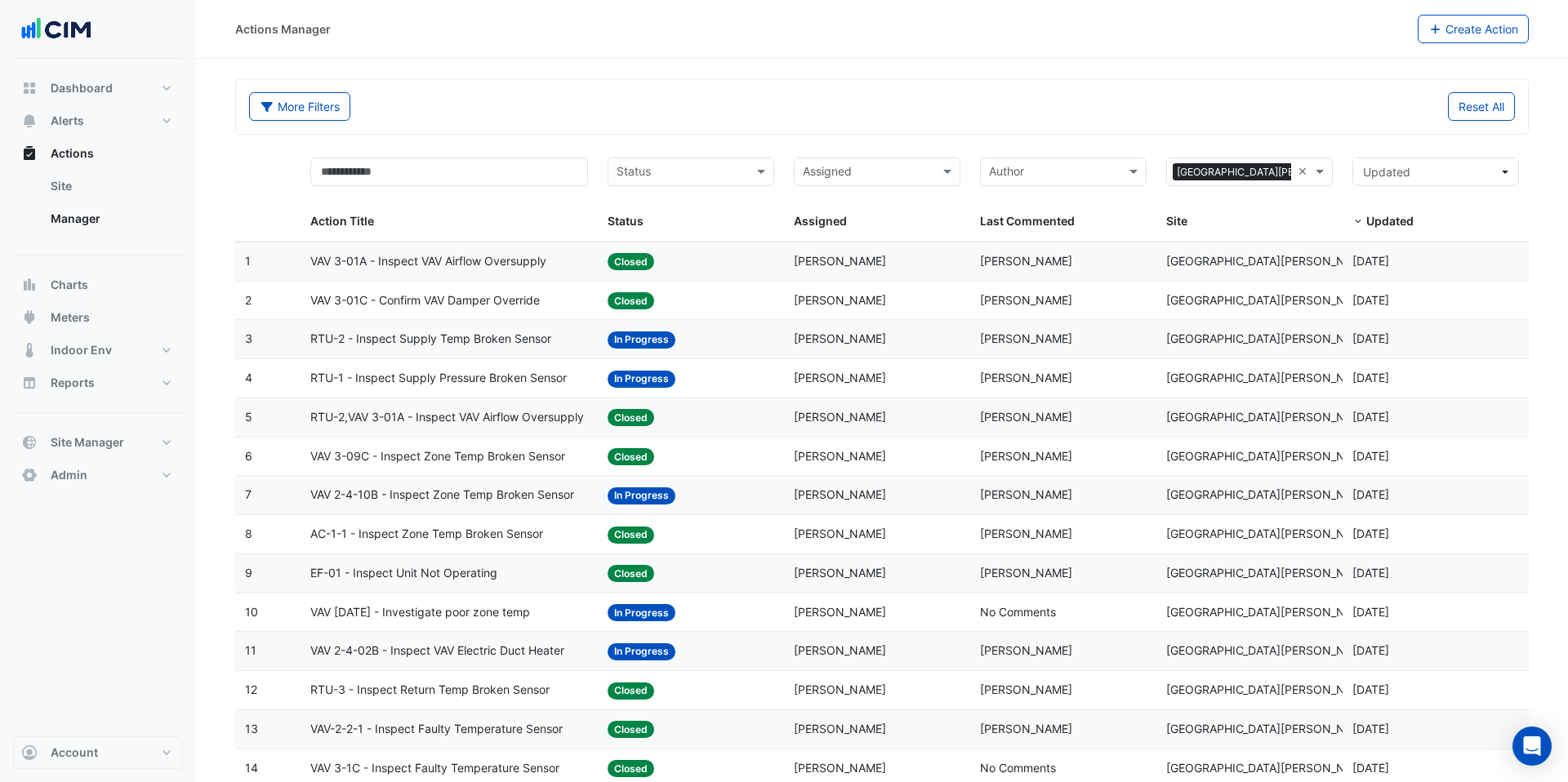
click at [433, 296] on span "VAV 3-01C - Confirm VAV Damper Override" at bounding box center [424, 301] width 230 height 19
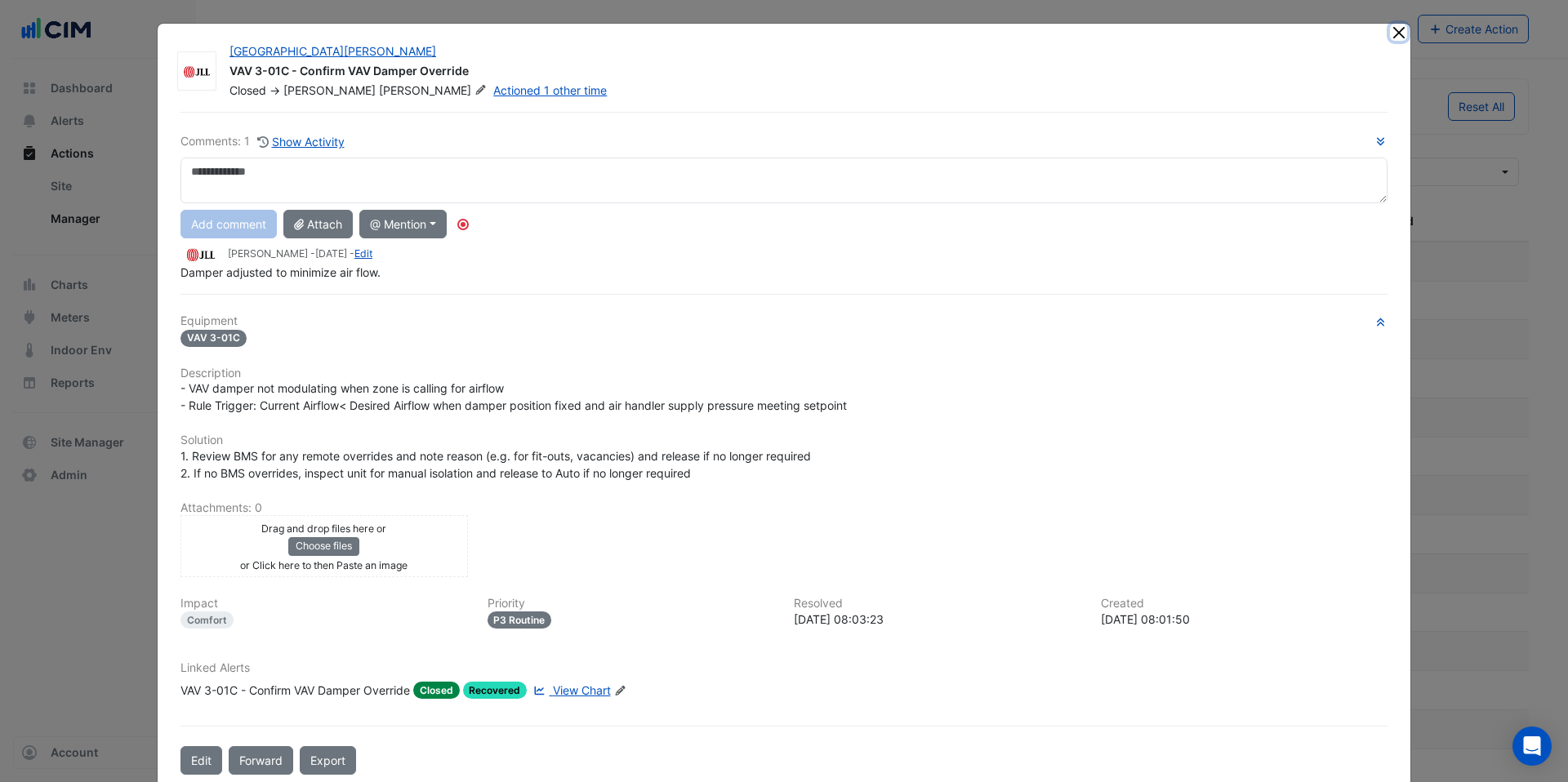
click at [1400, 40] on button "Close" at bounding box center [1399, 32] width 17 height 17
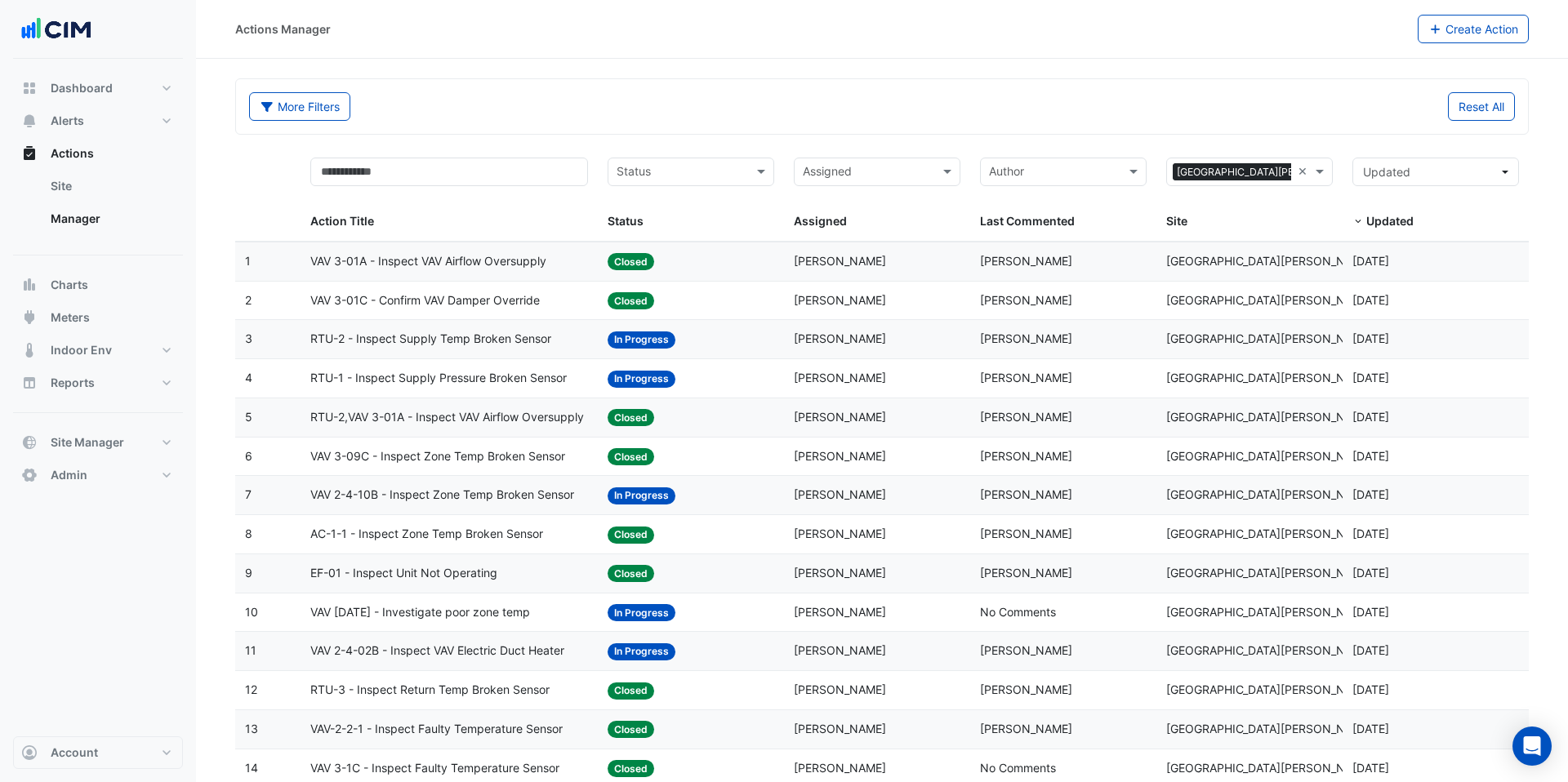
click at [516, 272] on datatable-body-cell "Action Title: VAV 3-01A - Inspect VAV Airflow Oversupply" at bounding box center [450, 261] width 298 height 39
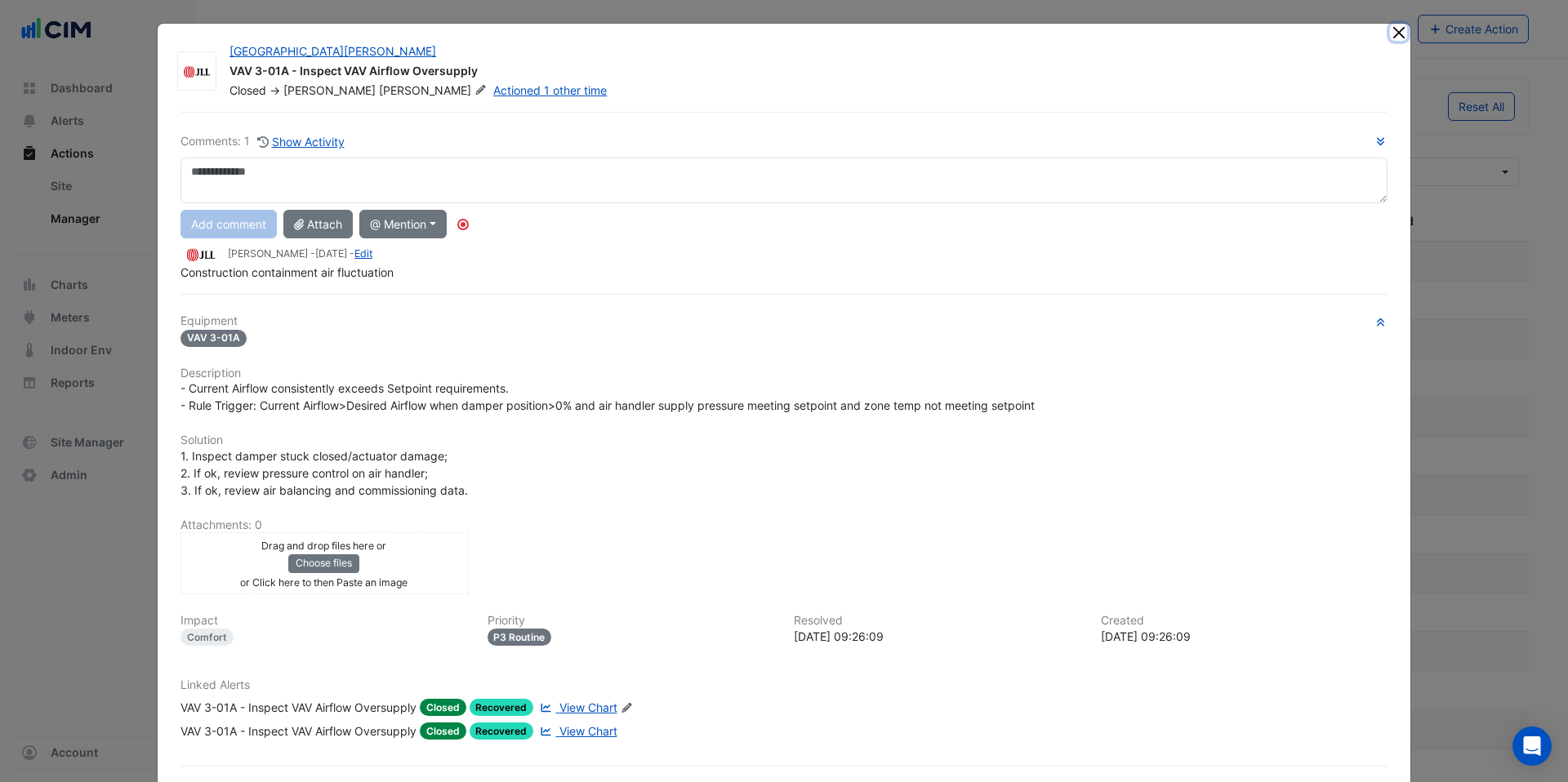
click at [1398, 33] on button "Close" at bounding box center [1399, 32] width 17 height 17
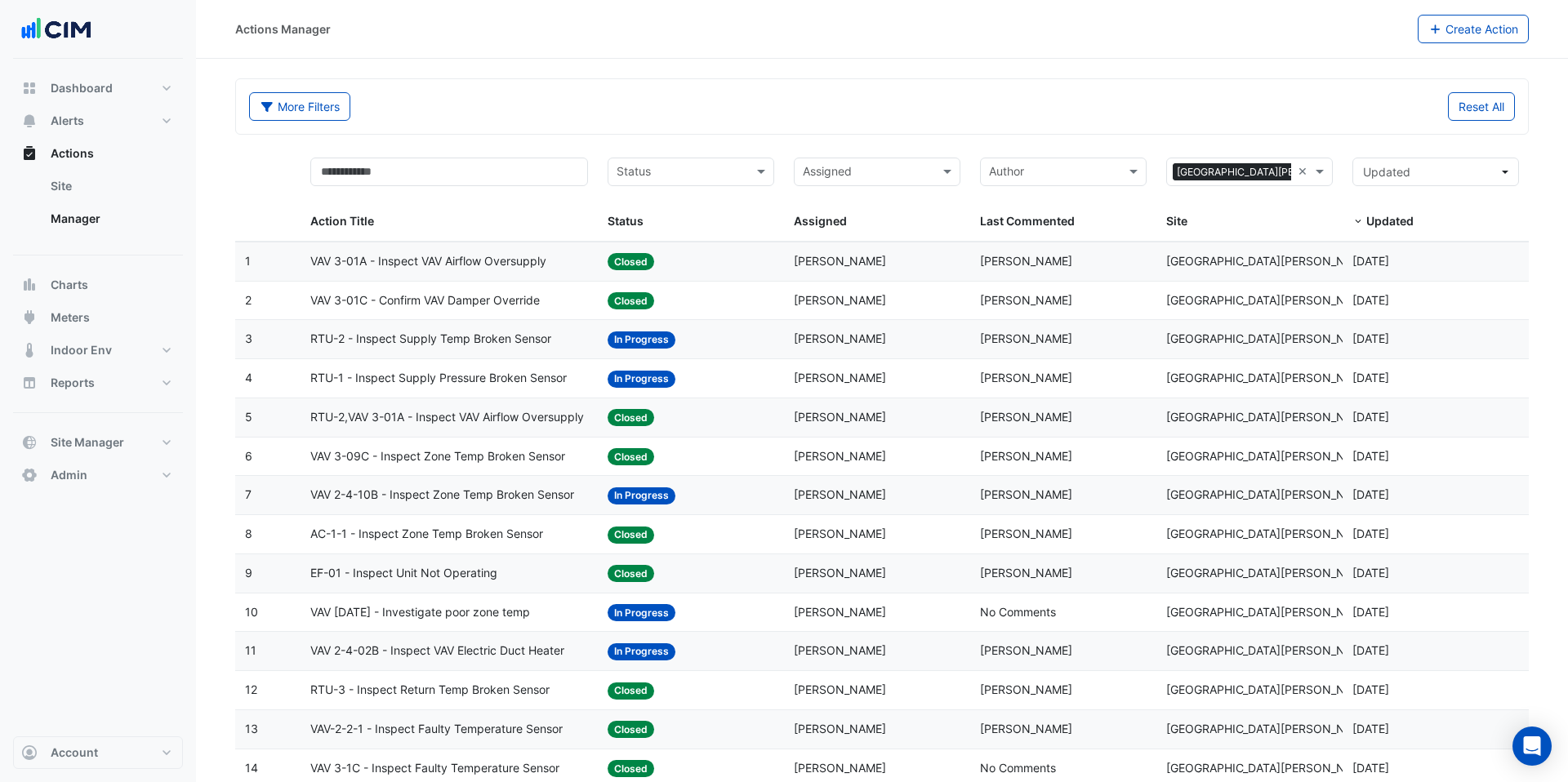
click at [493, 376] on span "RTU-1 - Inspect Supply Pressure Broken Sensor" at bounding box center [438, 378] width 257 height 19
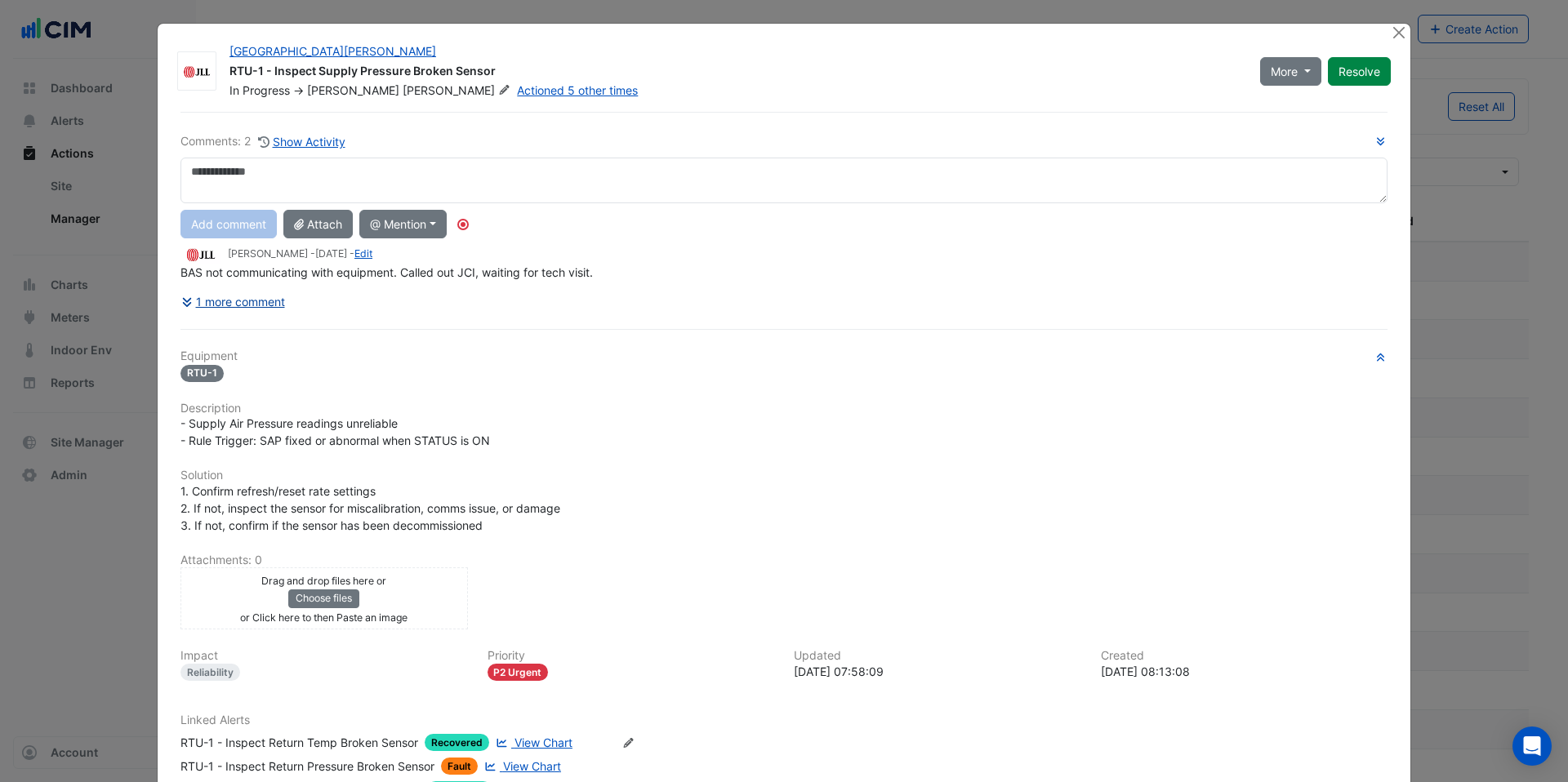
click at [248, 297] on button "1 more comment" at bounding box center [232, 302] width 105 height 29
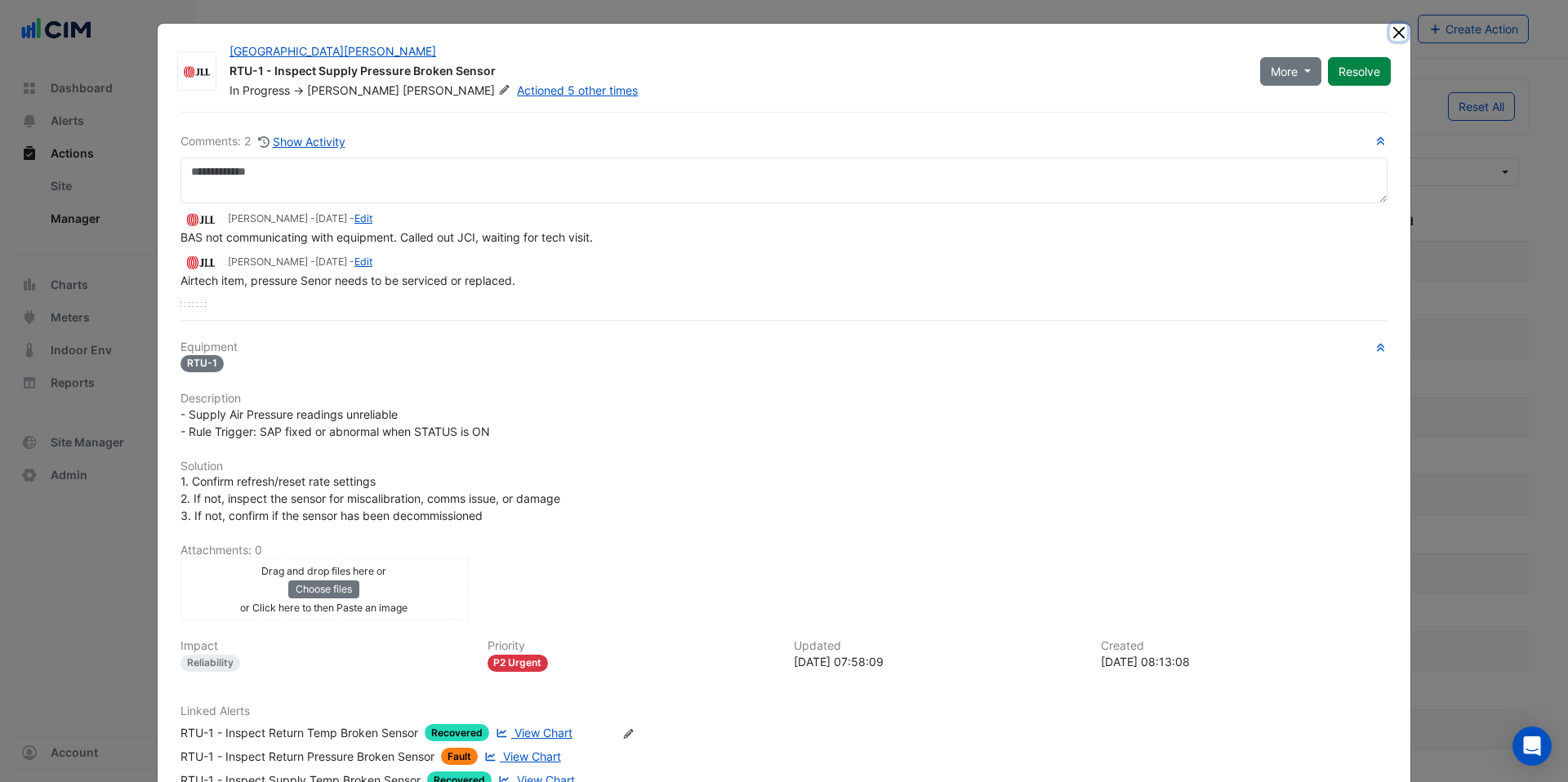
click at [1395, 37] on button "Close" at bounding box center [1399, 32] width 17 height 17
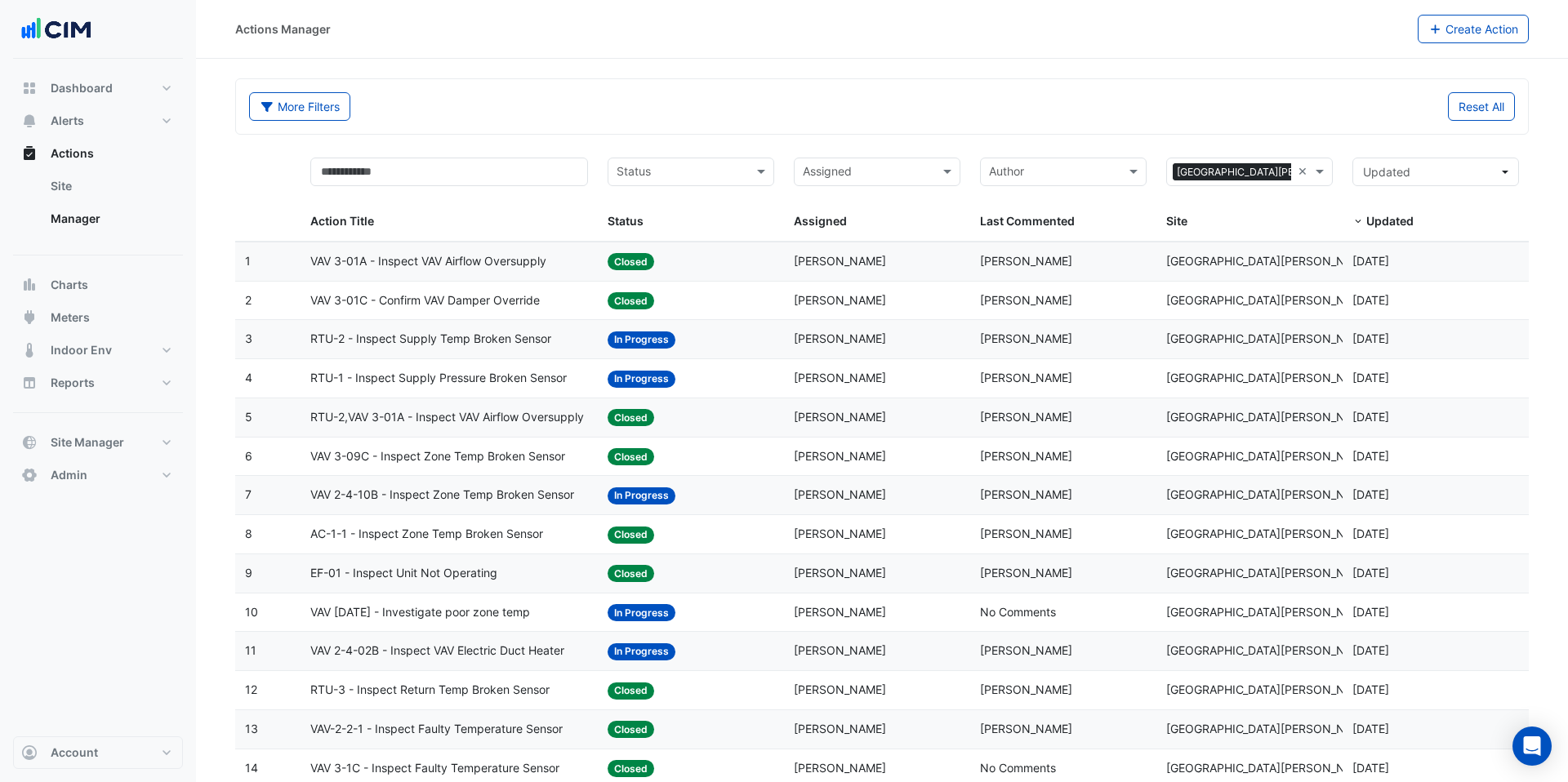
click at [511, 616] on span "VAV 1-4-10 - Investigate poor zone temp" at bounding box center [420, 613] width 220 height 19
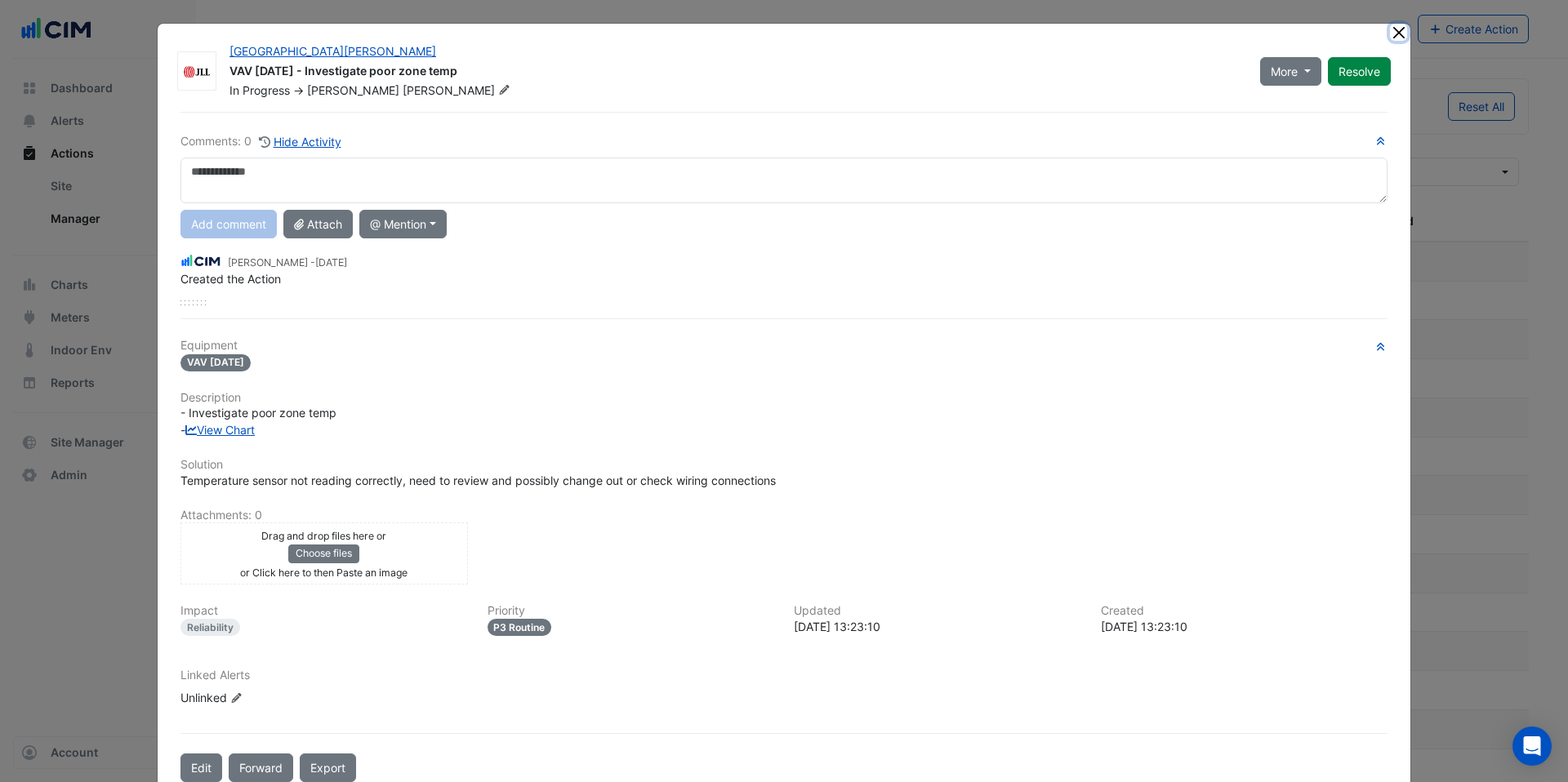
click at [1398, 32] on button "Close" at bounding box center [1399, 32] width 17 height 17
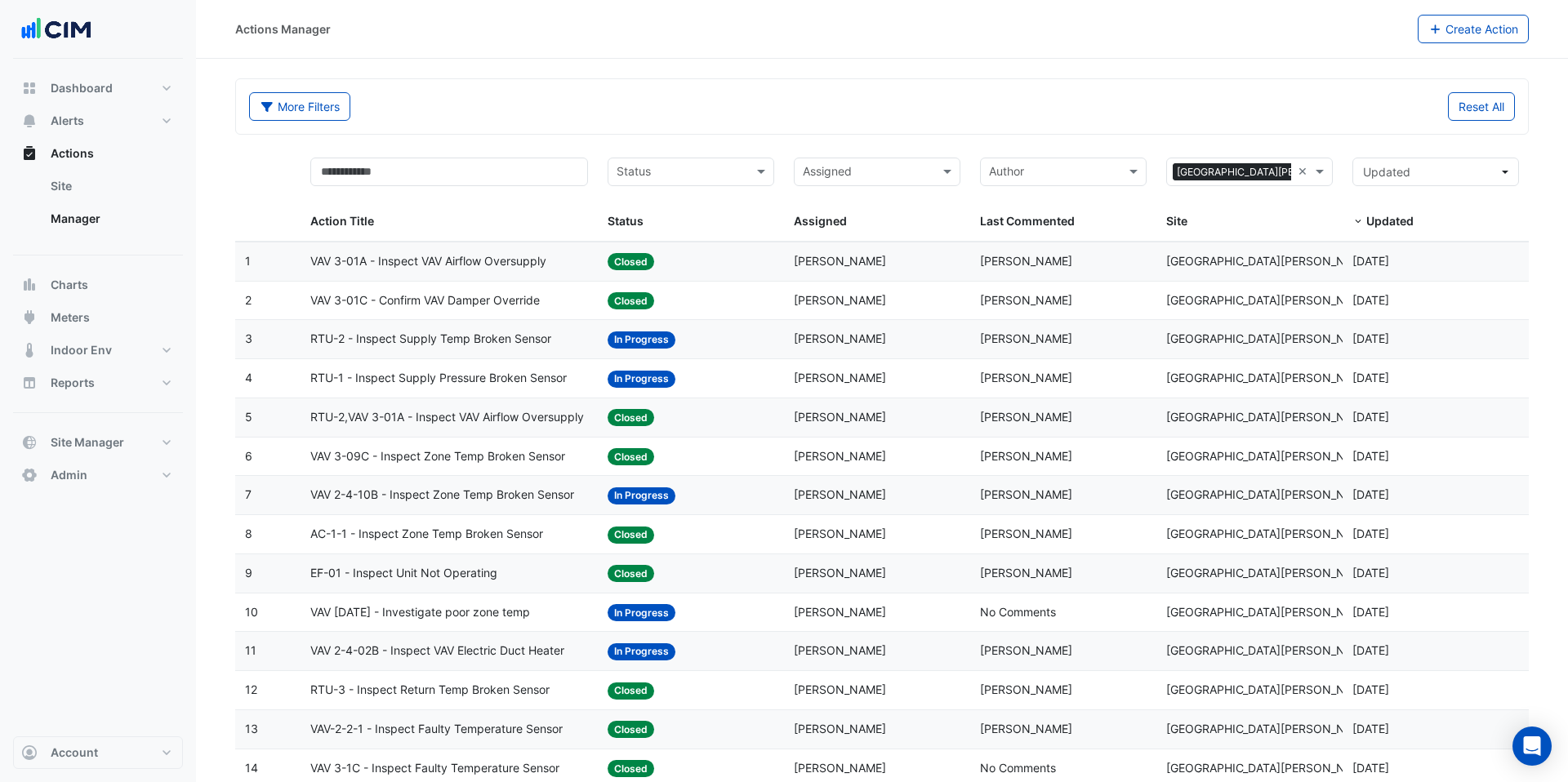
click at [504, 530] on span "AC-1-1 - Inspect Zone Temp Broken Sensor" at bounding box center [426, 534] width 232 height 19
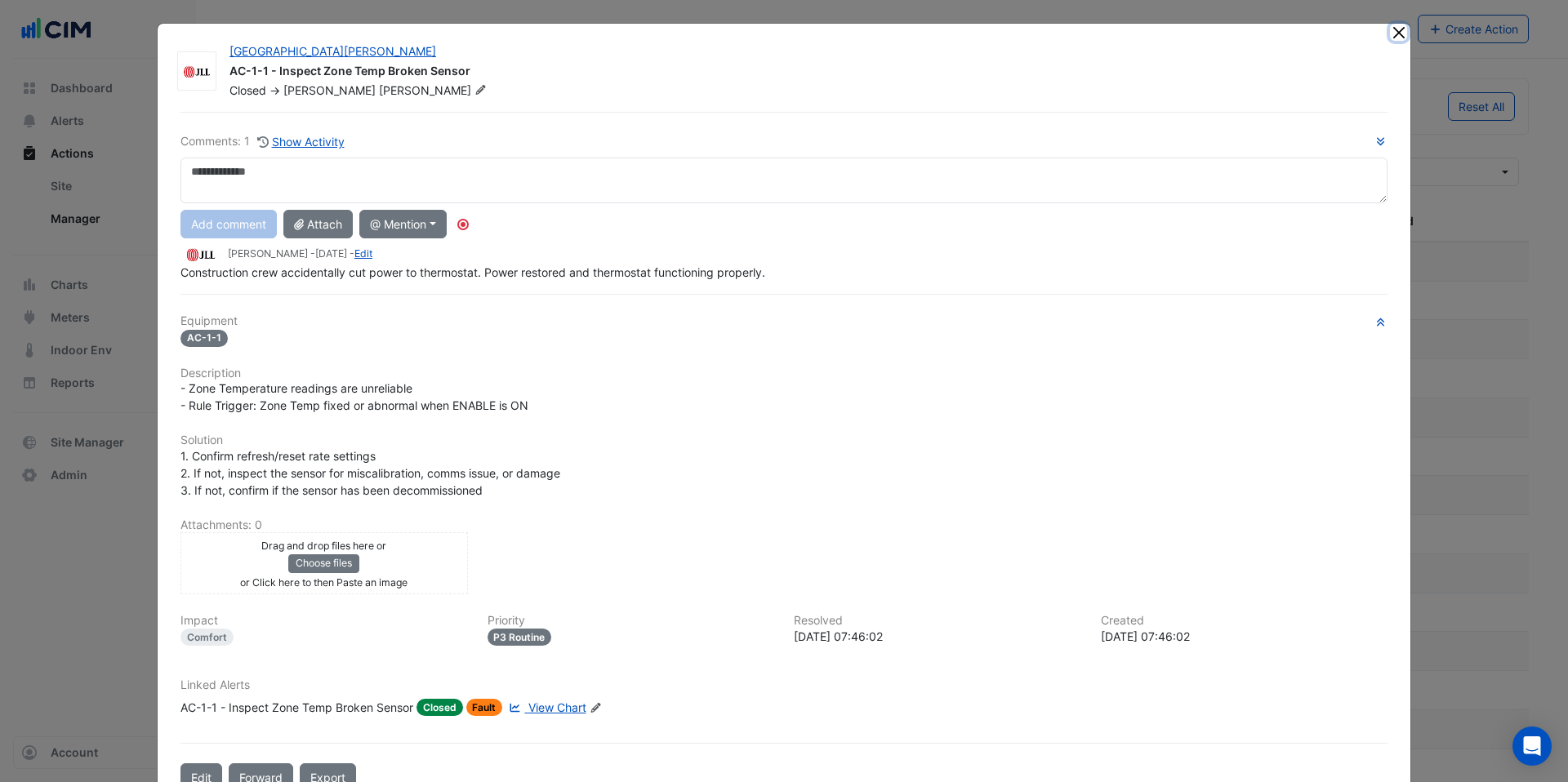
click at [1398, 36] on button "Close" at bounding box center [1399, 32] width 17 height 17
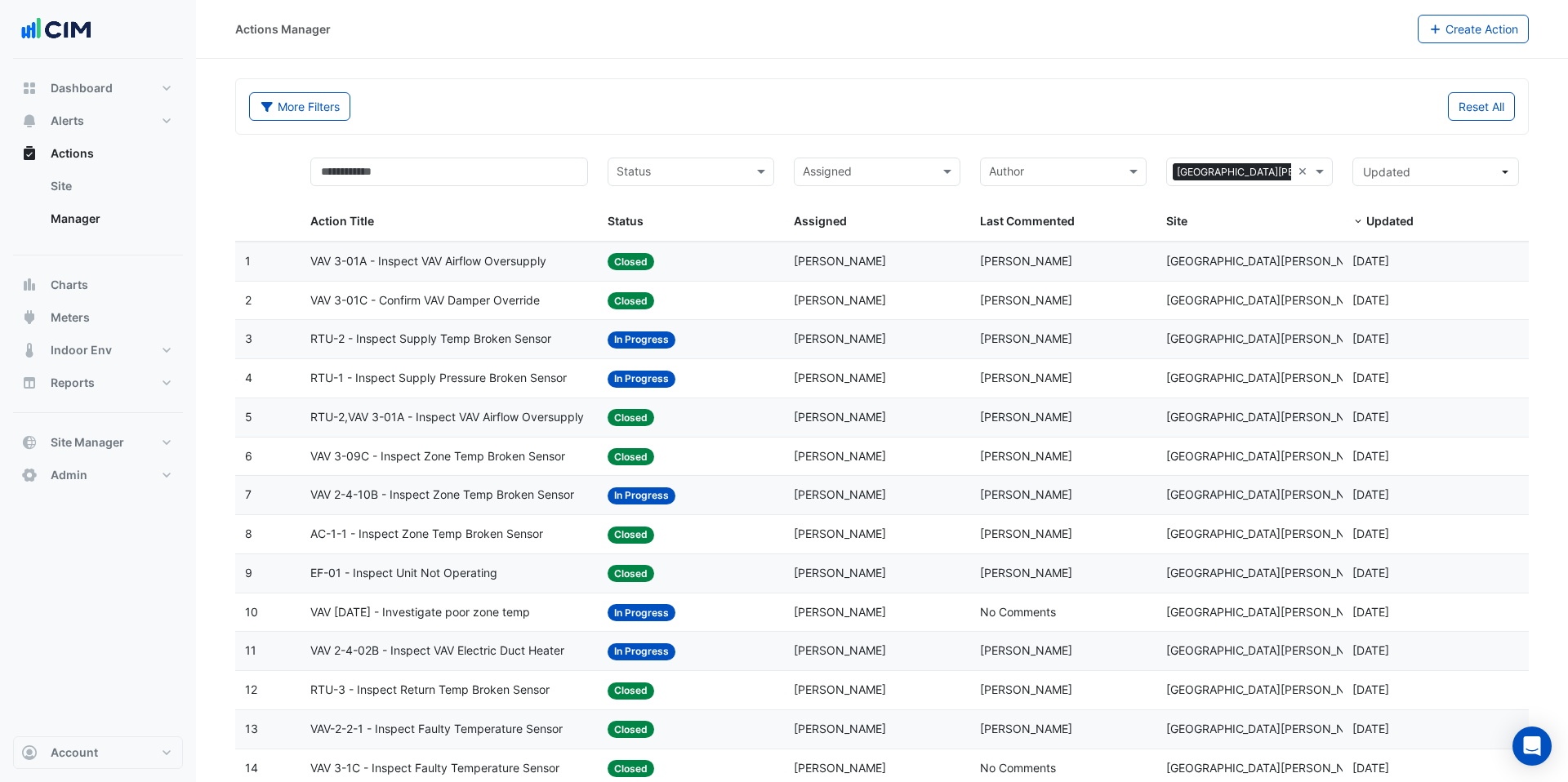
click at [1282, 126] on div "More Filters Reset All" at bounding box center [882, 109] width 1286 height 35
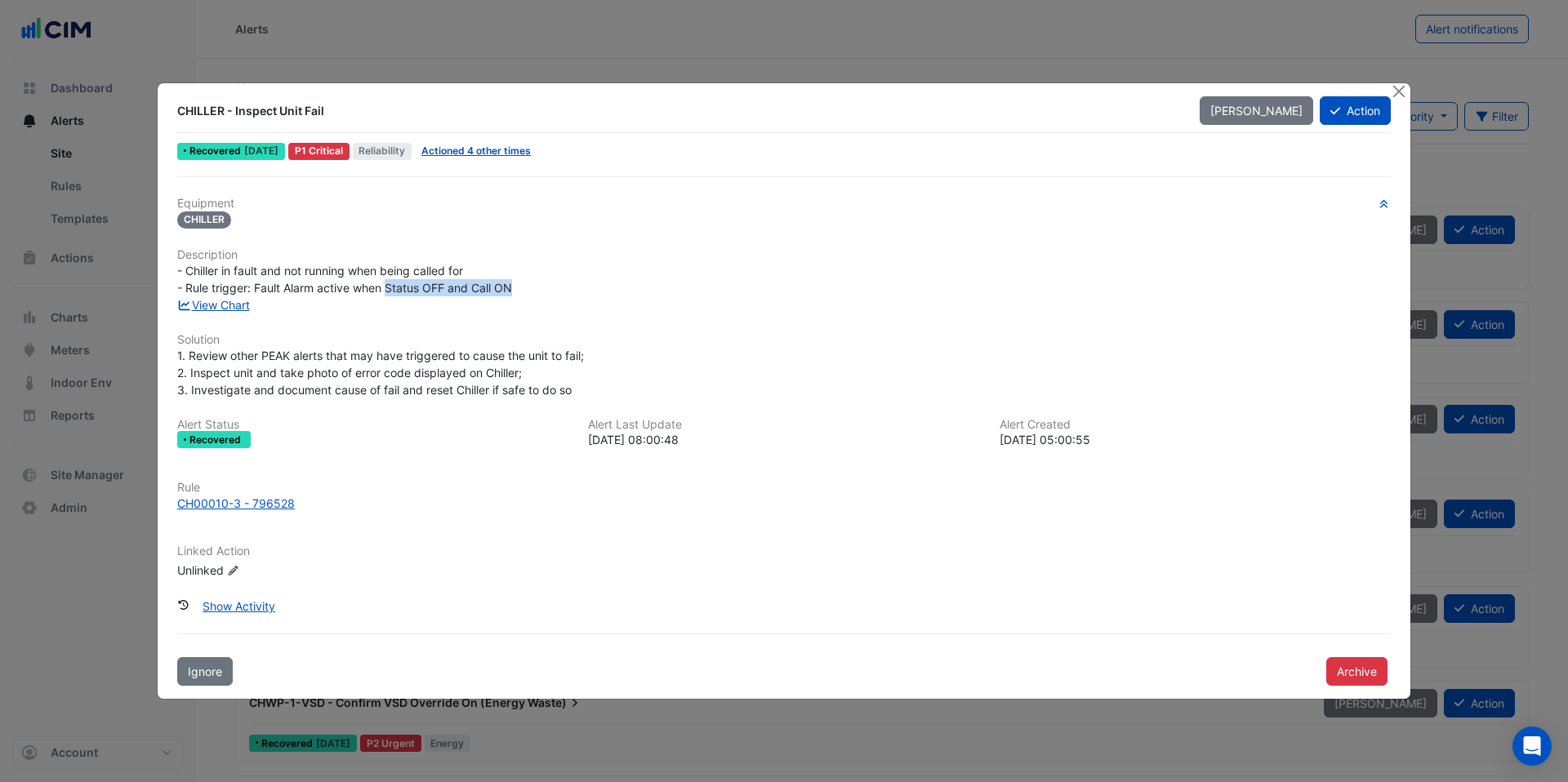
drag, startPoint x: 533, startPoint y: 293, endPoint x: 388, endPoint y: 290, distance: 145.0
click at [388, 290] on div "- Chiller in fault and not running when being called for - Rule trigger: Fault …" at bounding box center [784, 279] width 1214 height 34
click at [234, 304] on link "View Chart" at bounding box center [214, 305] width 73 height 14
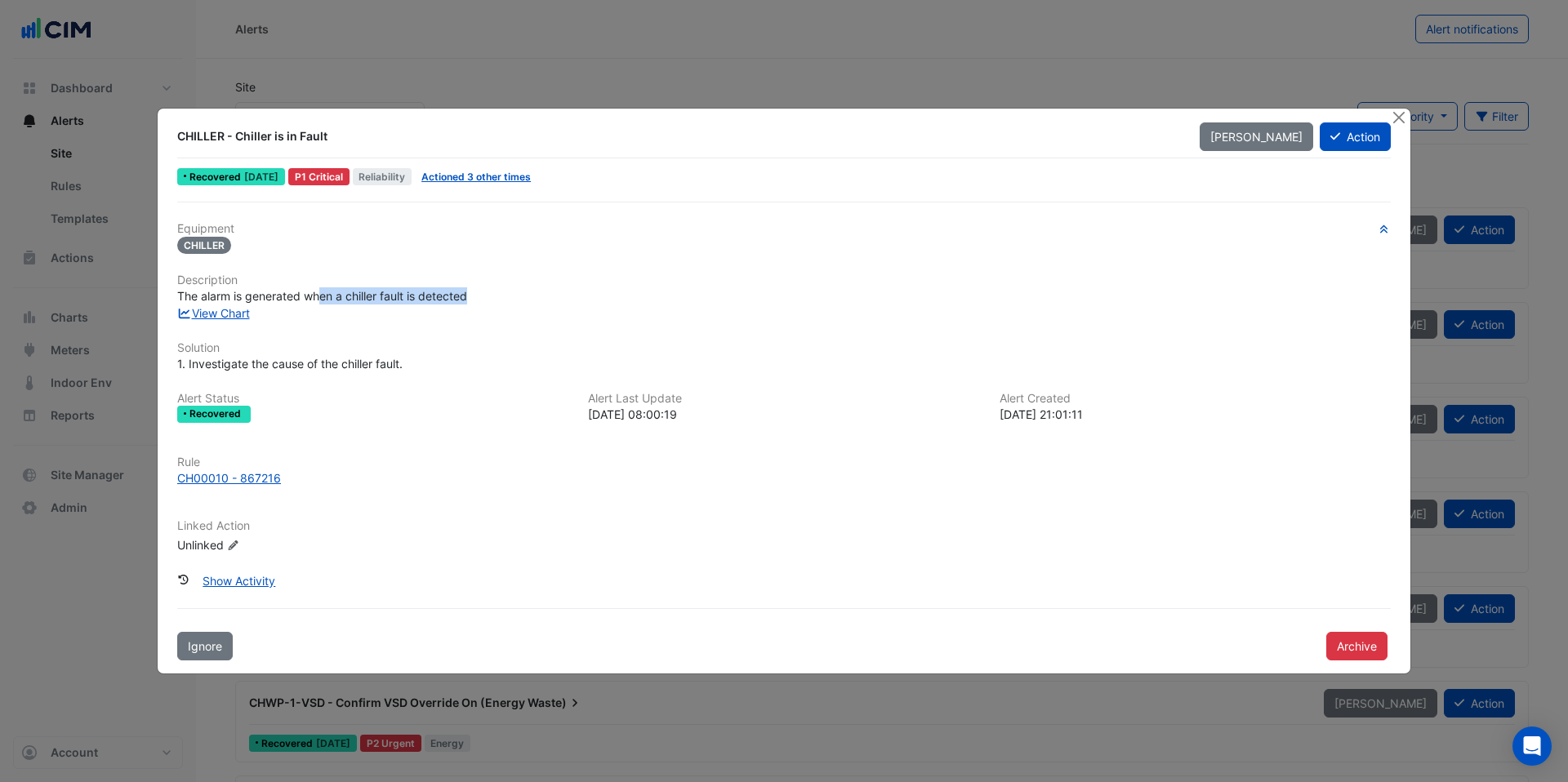
drag, startPoint x: 485, startPoint y: 292, endPoint x: 310, endPoint y: 286, distance: 175.1
click at [312, 287] on div "The alarm is generated when a chiller fault is detected" at bounding box center [784, 296] width 1214 height 17
click at [238, 314] on link "View Chart" at bounding box center [214, 313] width 73 height 14
